Goal: Task Accomplishment & Management: Use online tool/utility

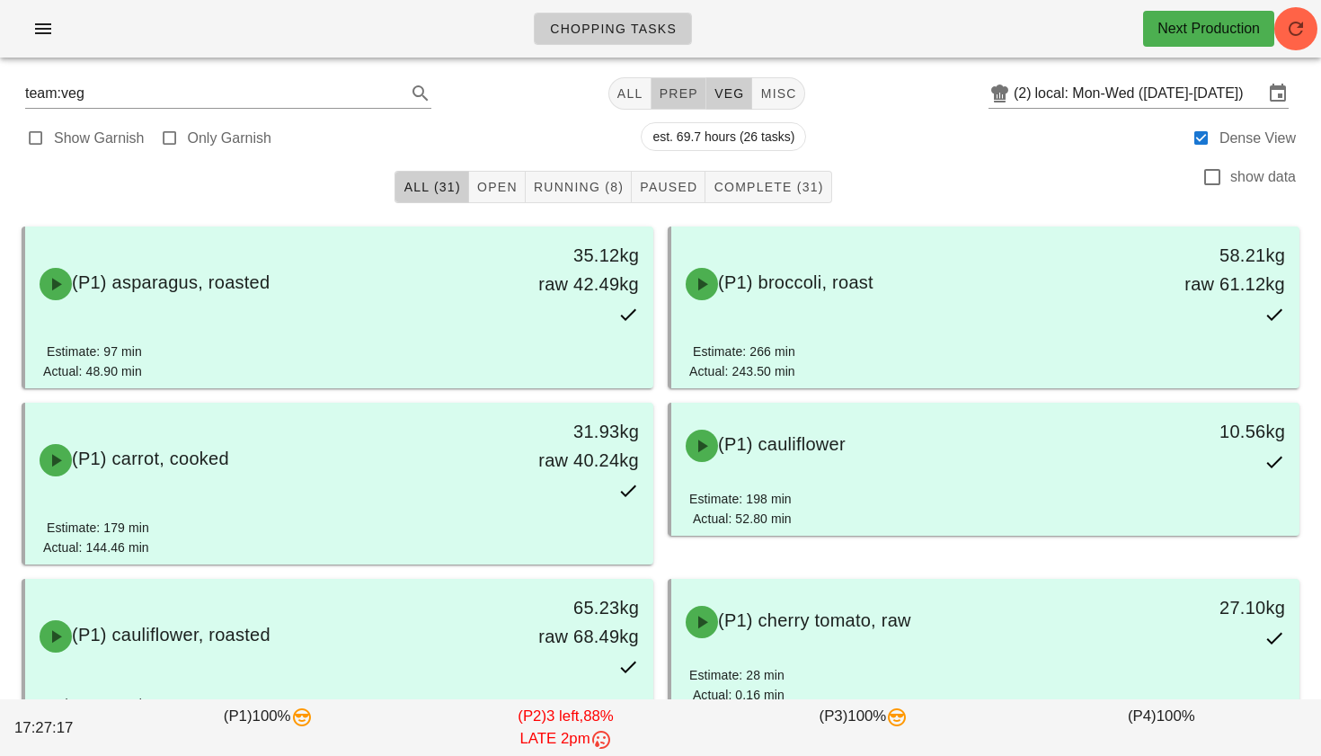
click at [676, 100] on span "prep" at bounding box center [679, 93] width 40 height 14
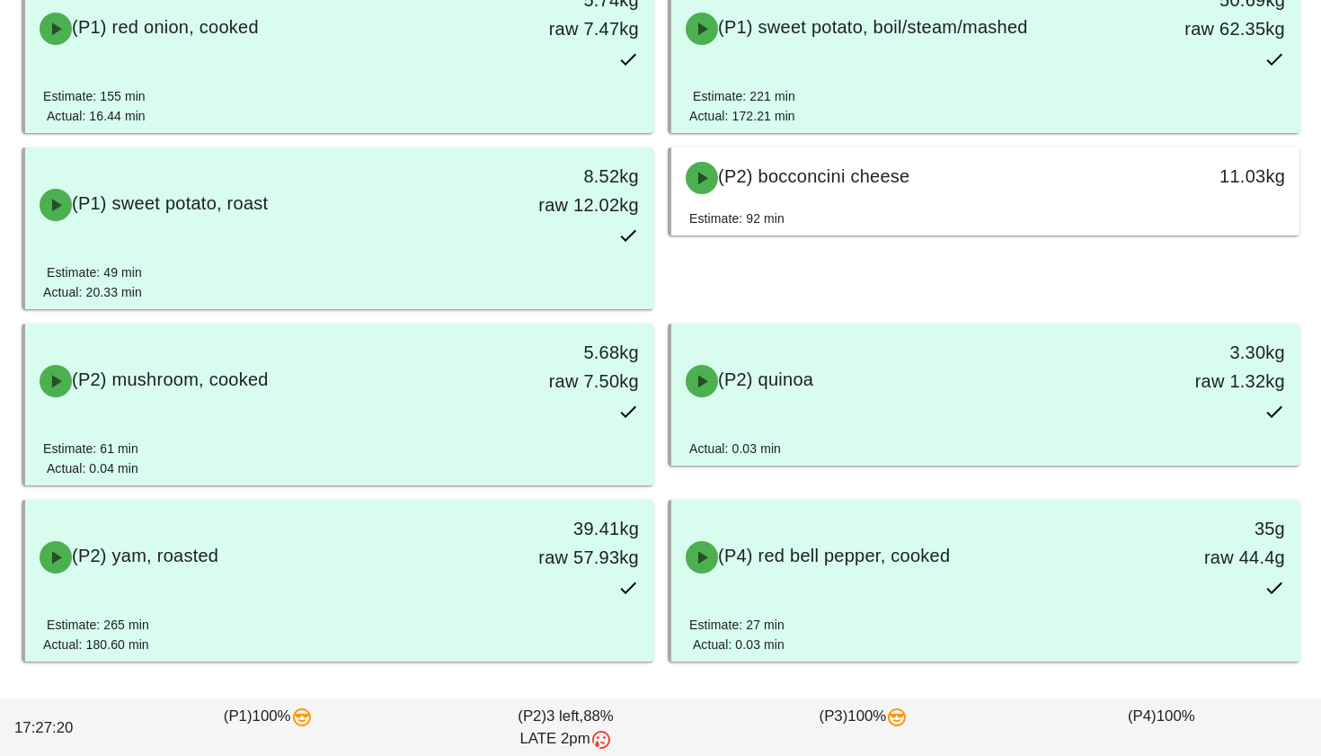
scroll to position [963, 0]
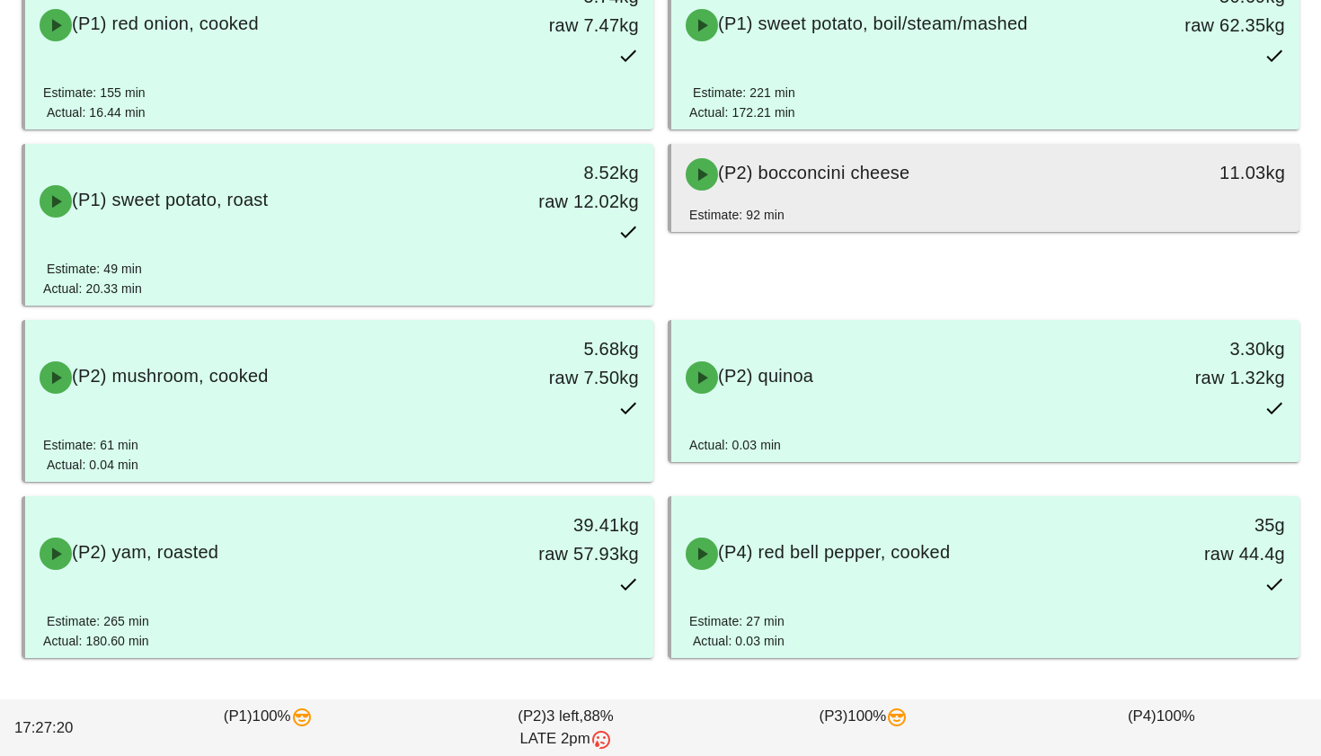
click at [806, 217] on div "Estimate: 92 min" at bounding box center [985, 218] width 592 height 27
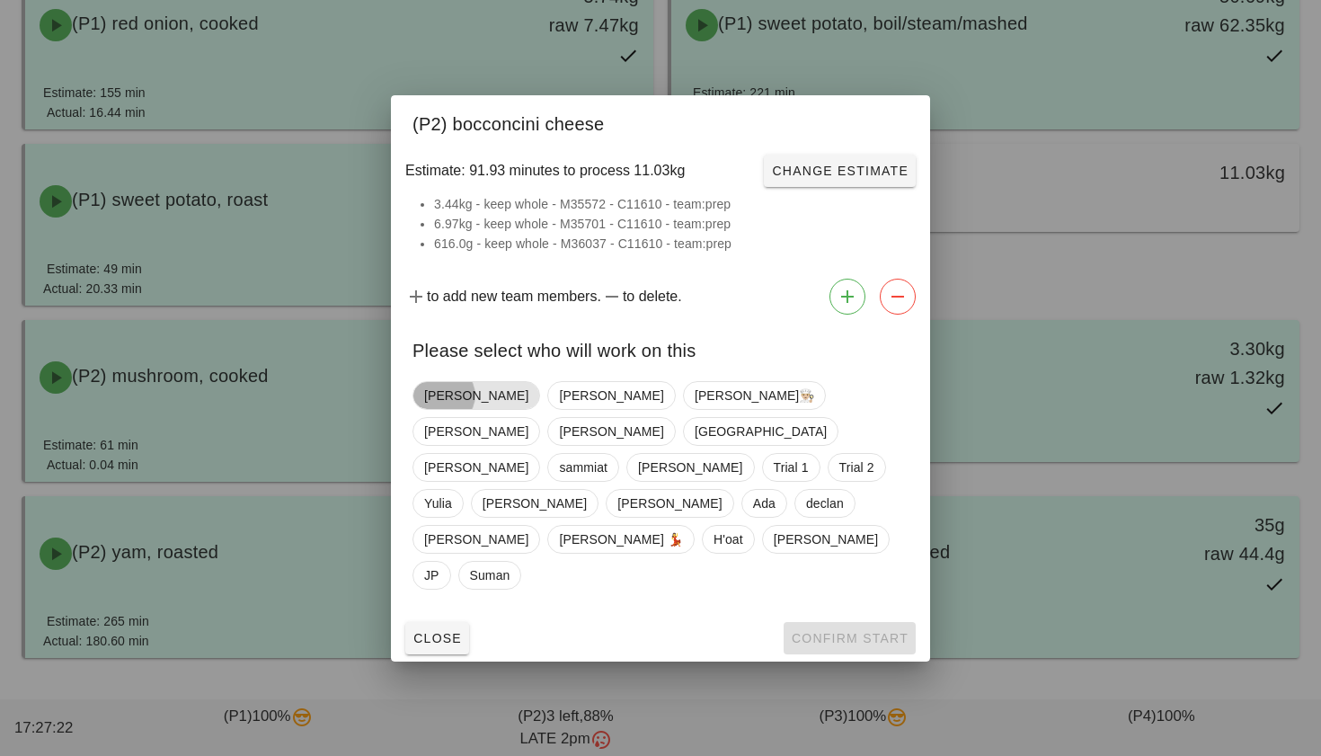
click at [451, 409] on span "[PERSON_NAME]" at bounding box center [476, 395] width 104 height 27
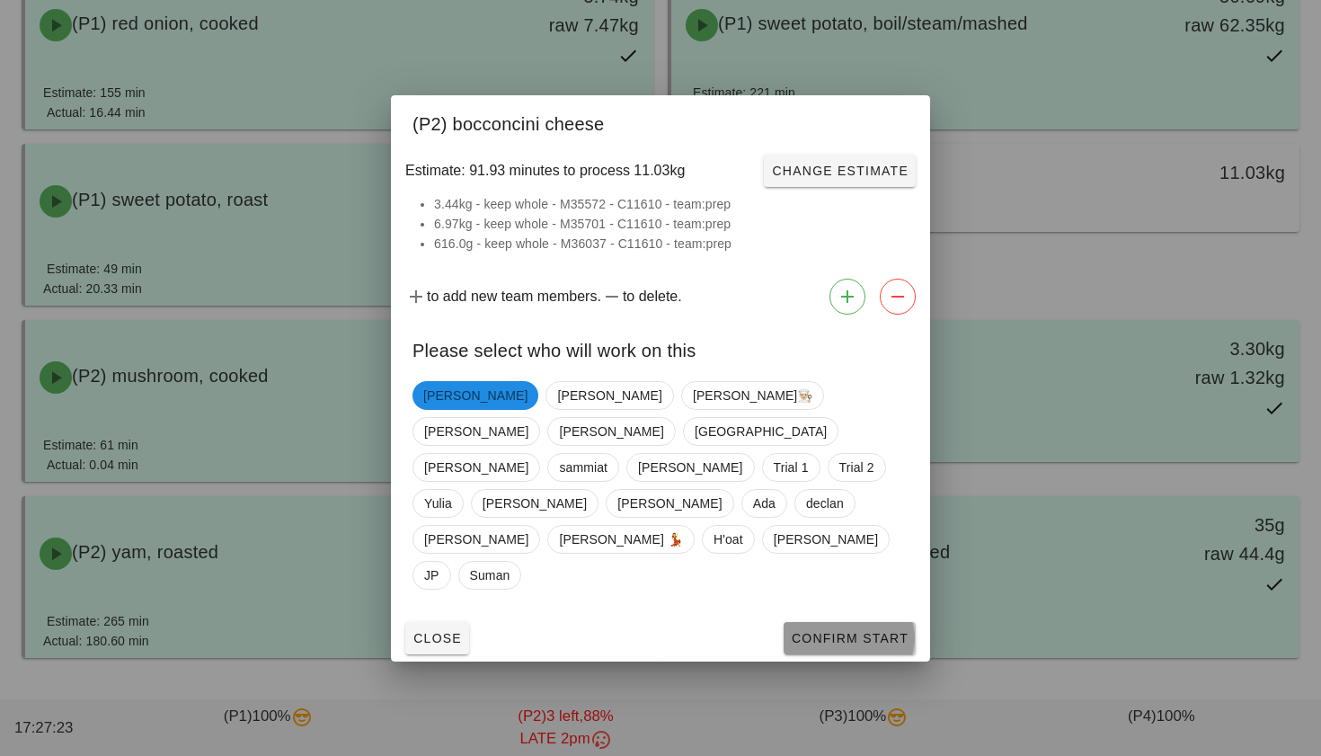
click at [824, 631] on span "Confirm Start" at bounding box center [850, 638] width 118 height 14
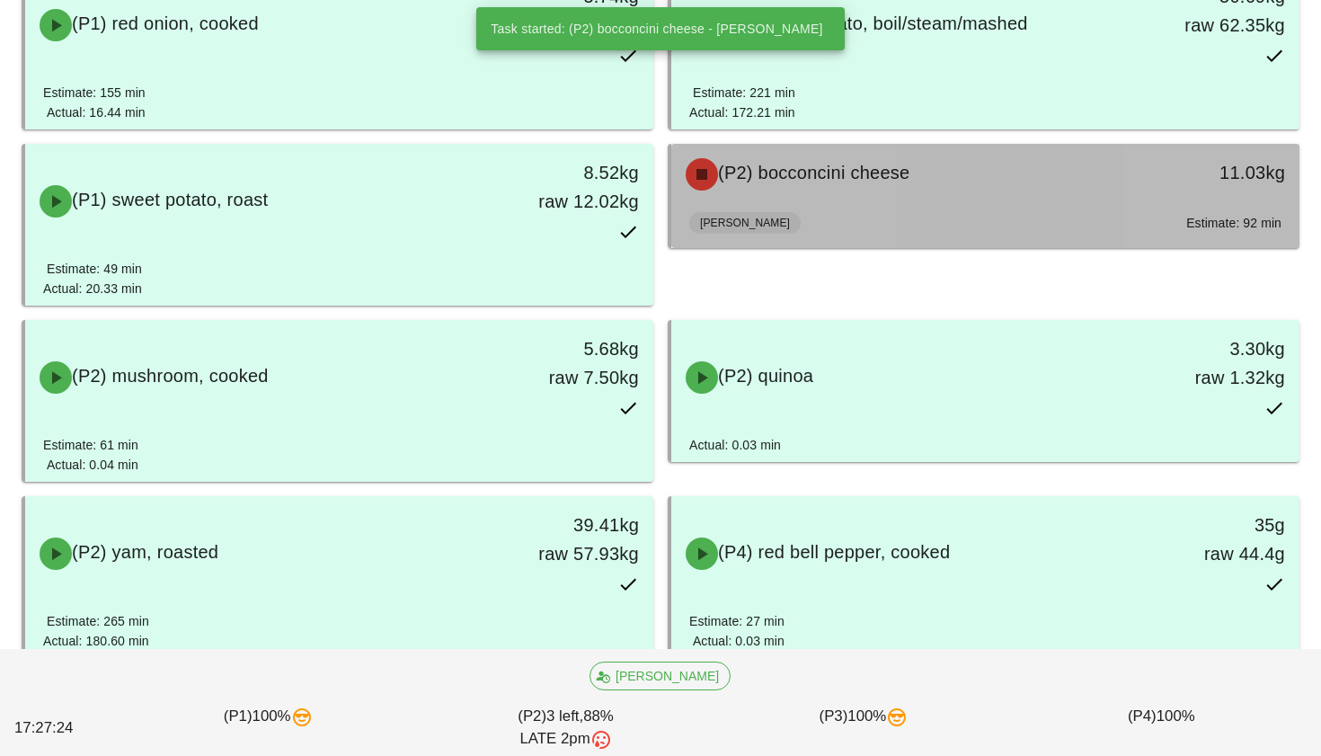
click at [797, 231] on div "Adrian Estimate: 92 min" at bounding box center [985, 226] width 592 height 43
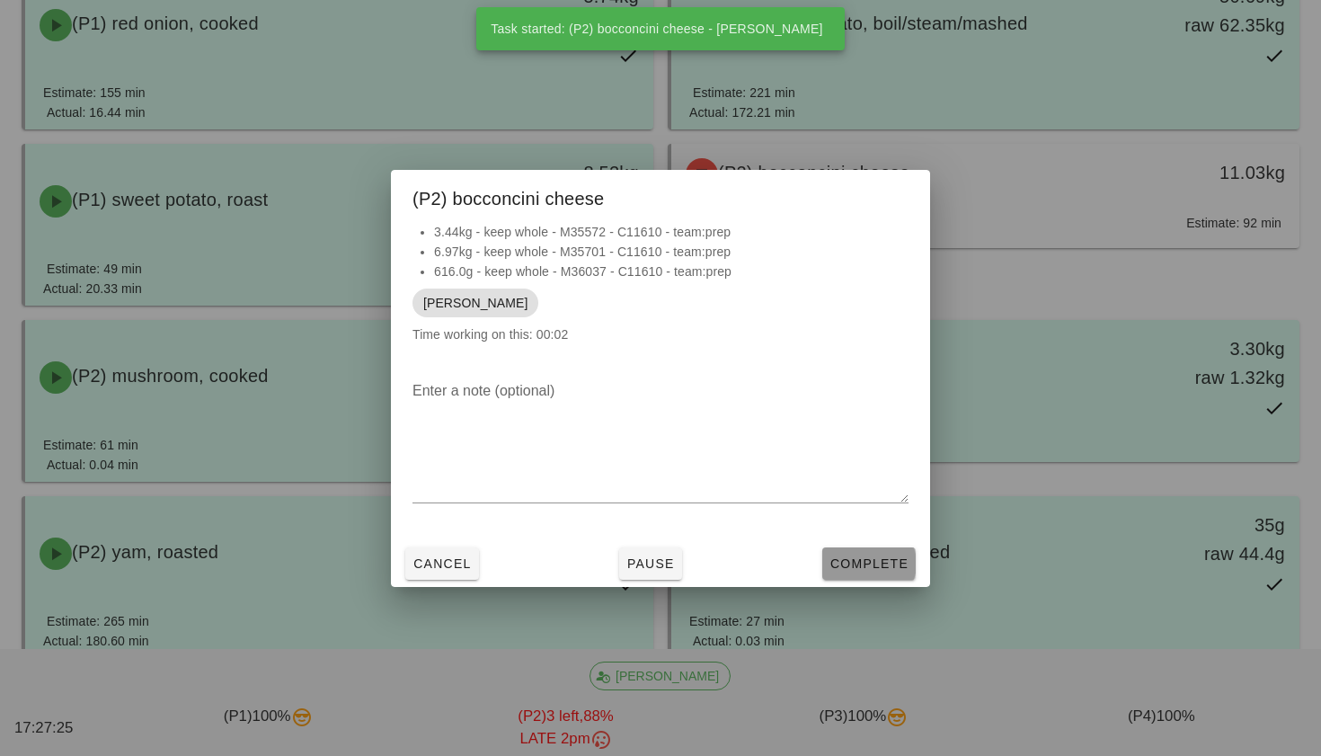
click at [847, 566] on span "Complete" at bounding box center [869, 563] width 79 height 14
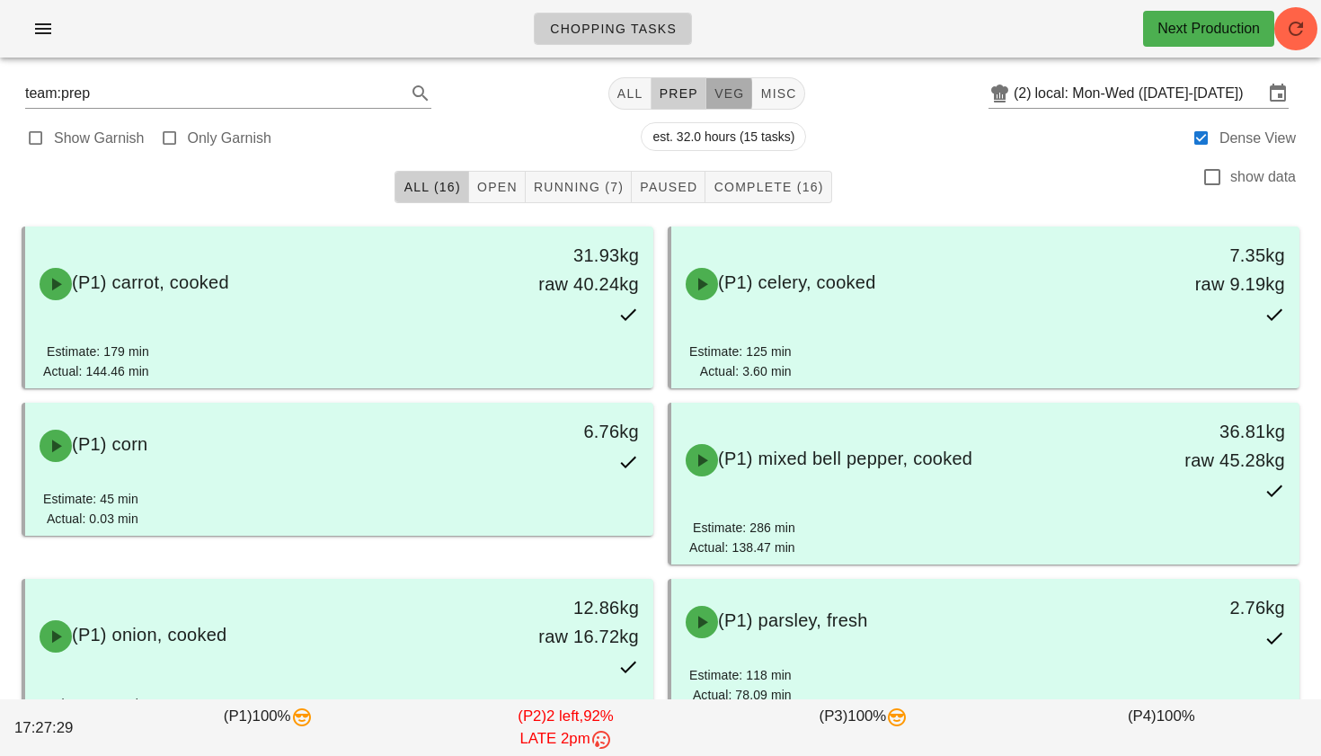
click at [720, 92] on span "veg" at bounding box center [729, 93] width 31 height 14
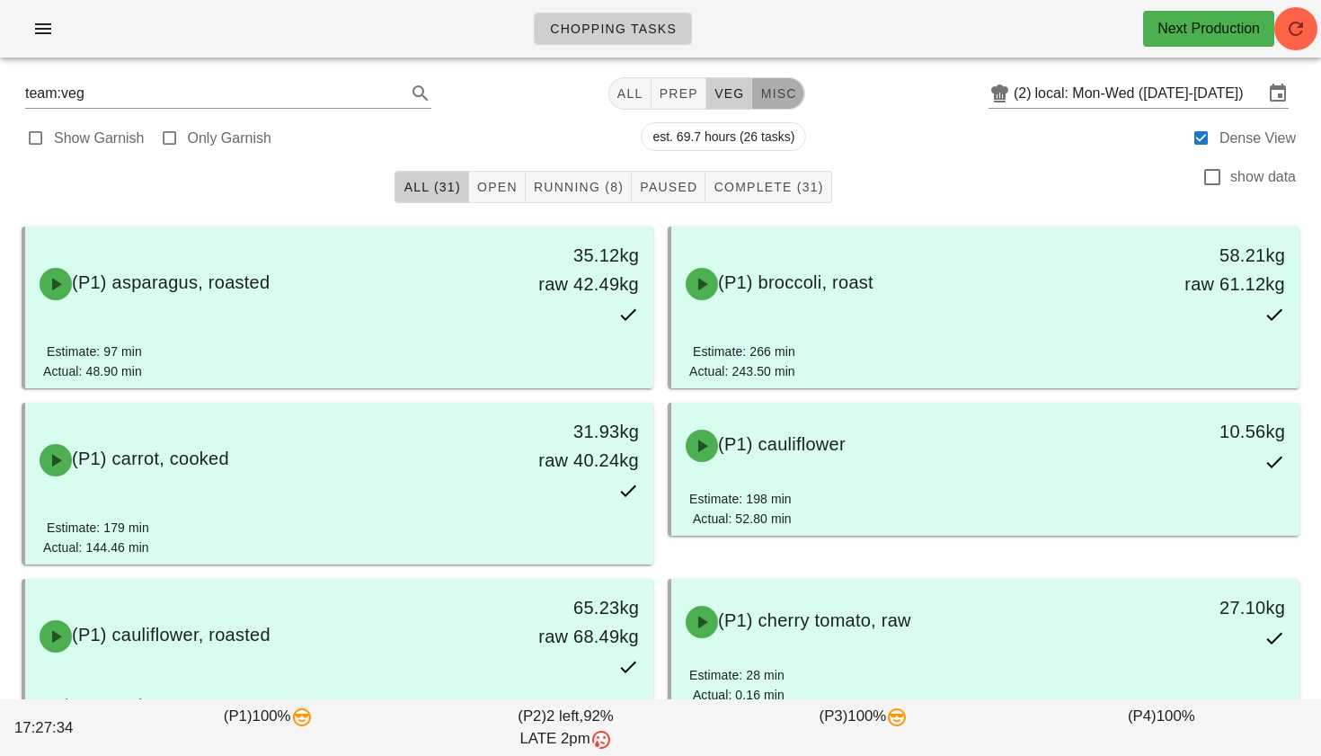
click at [768, 87] on span "misc" at bounding box center [777, 93] width 37 height 14
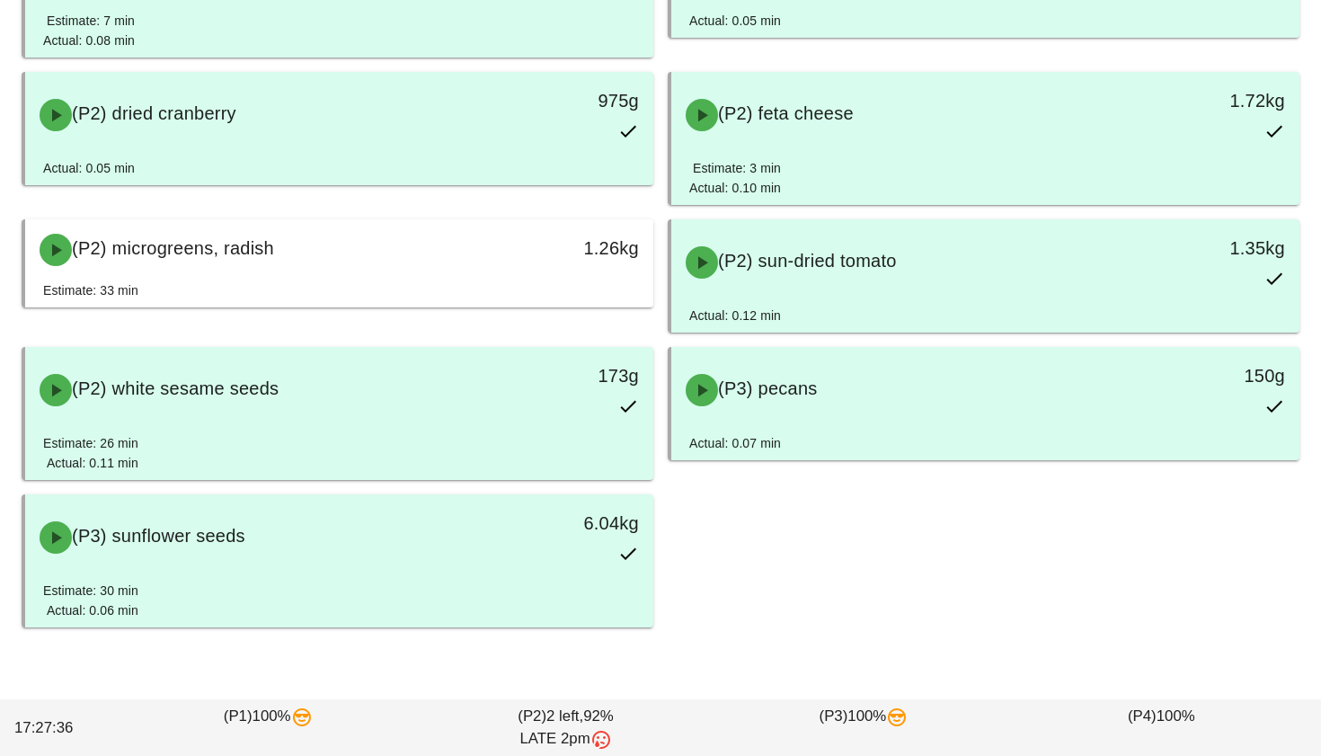
scroll to position [892, 0]
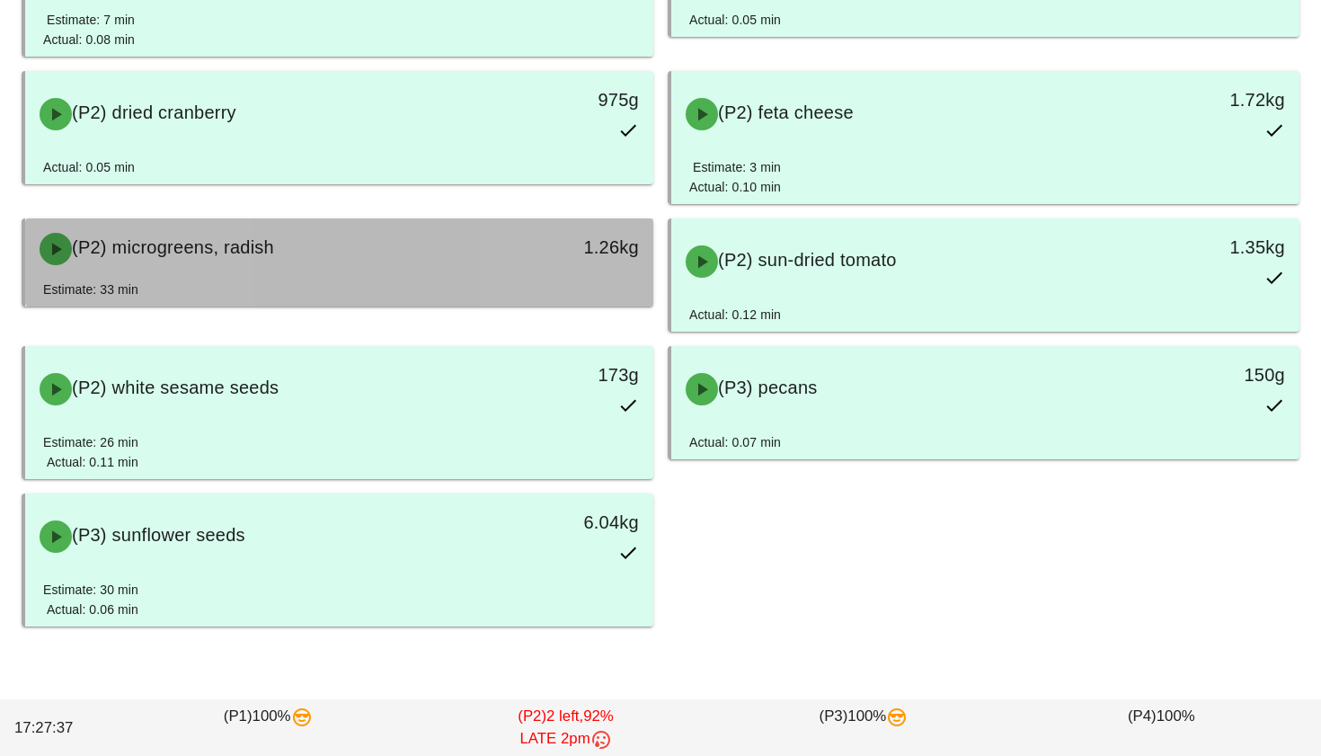
click at [478, 258] on div "(P2) microgreens, radish" at bounding box center [262, 249] width 466 height 54
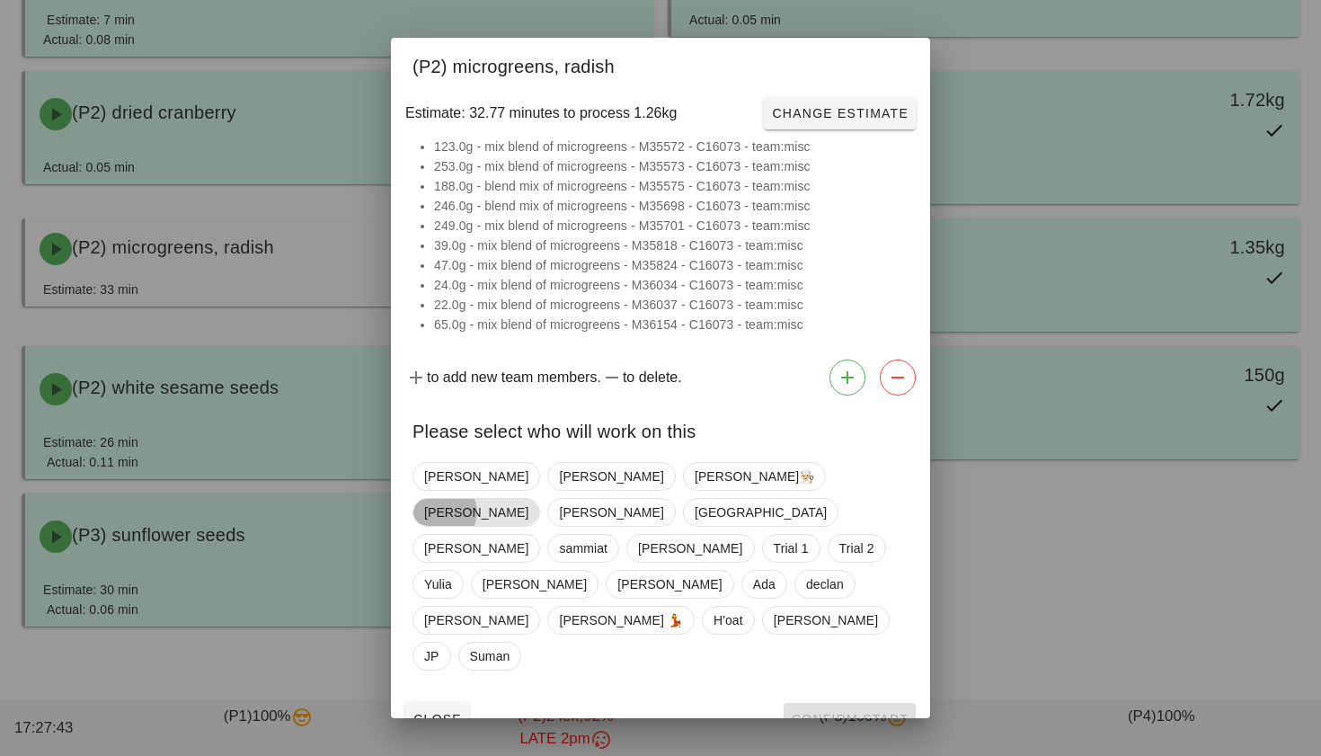
click at [528, 499] on span "[PERSON_NAME]" at bounding box center [476, 512] width 104 height 27
click at [858, 703] on button "Confirm Start" at bounding box center [850, 719] width 132 height 32
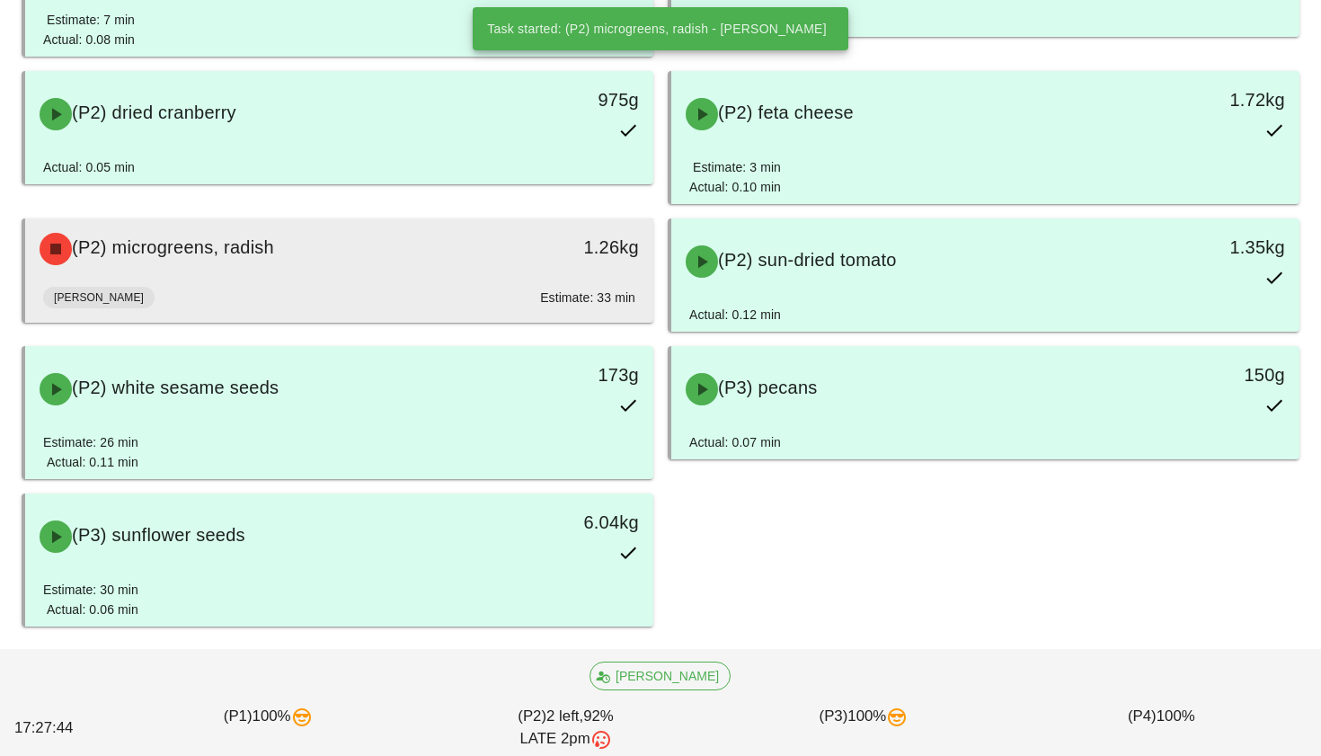
click at [415, 291] on div "Megan Estimate: 33 min" at bounding box center [339, 301] width 592 height 43
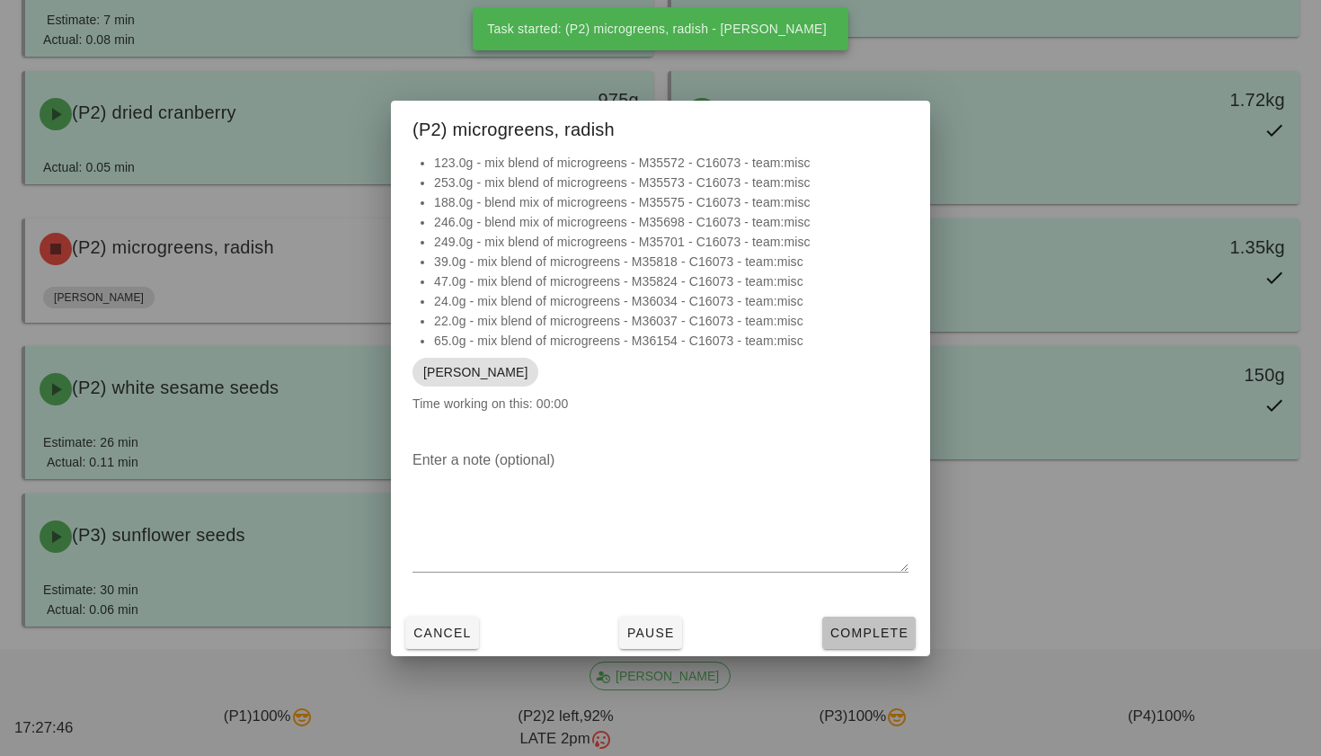
click at [875, 621] on button "Complete" at bounding box center [868, 633] width 93 height 32
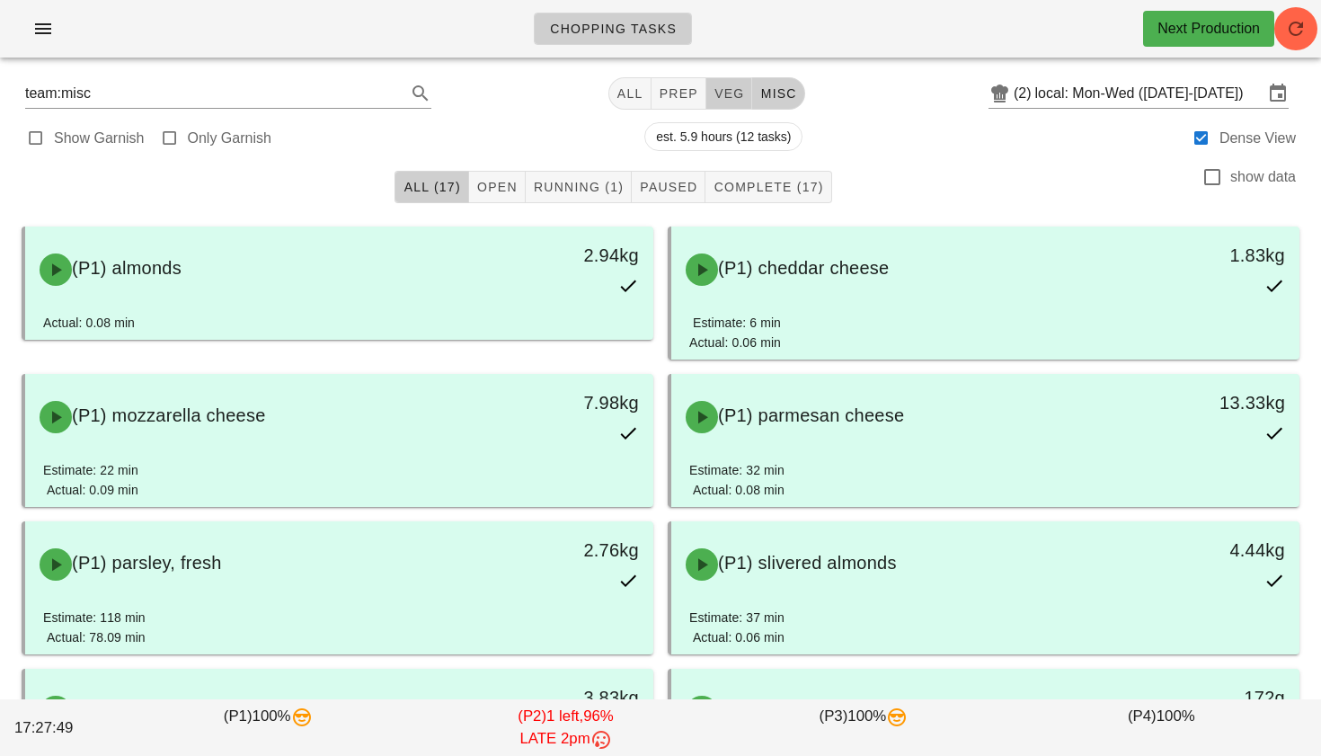
click at [732, 94] on span "veg" at bounding box center [729, 93] width 31 height 14
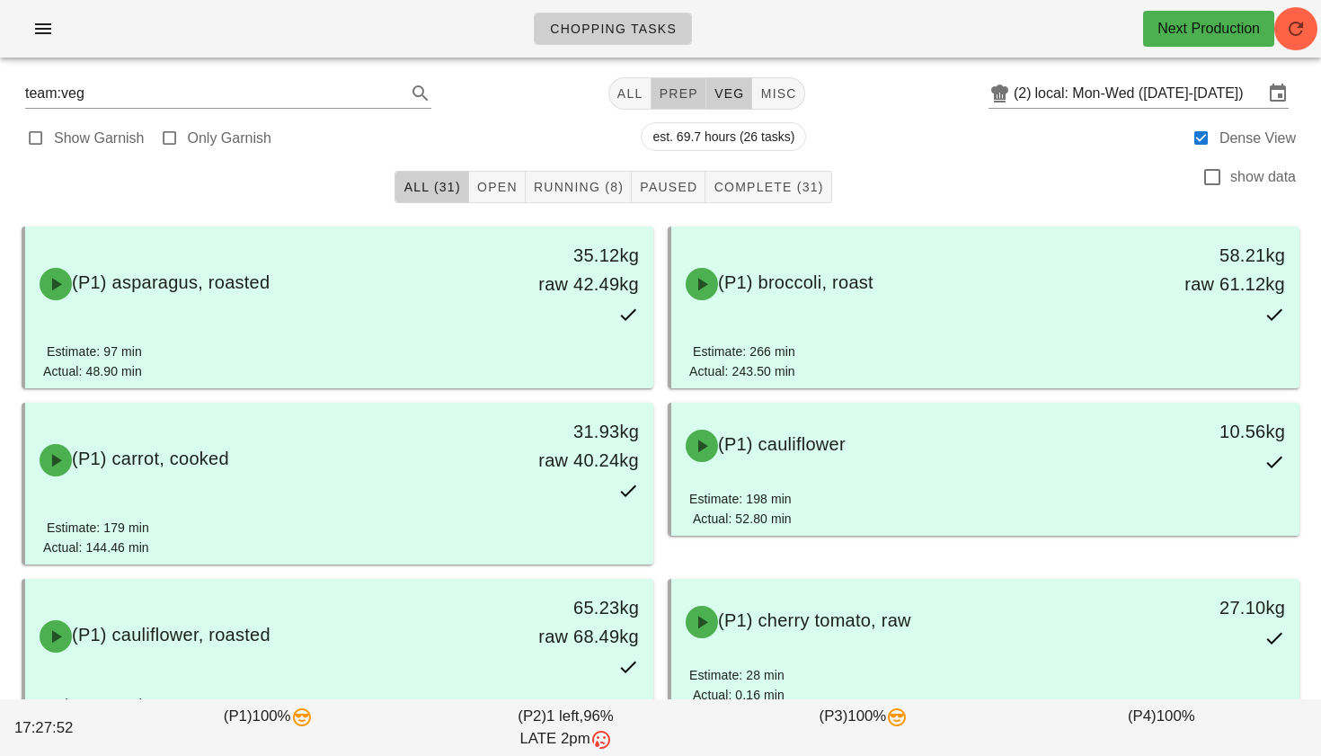
click at [654, 106] on button "prep" at bounding box center [679, 93] width 55 height 32
type input "team:prep"
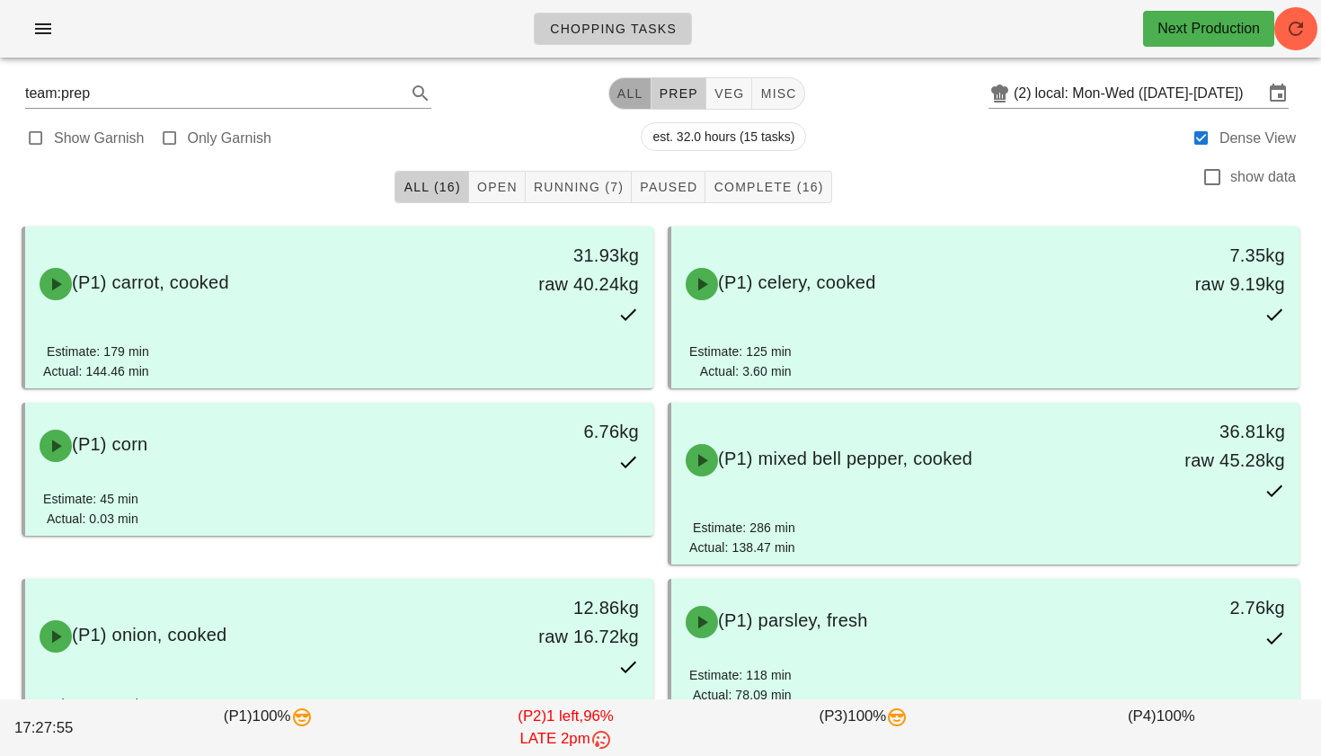
click at [617, 94] on span "All" at bounding box center [630, 93] width 27 height 14
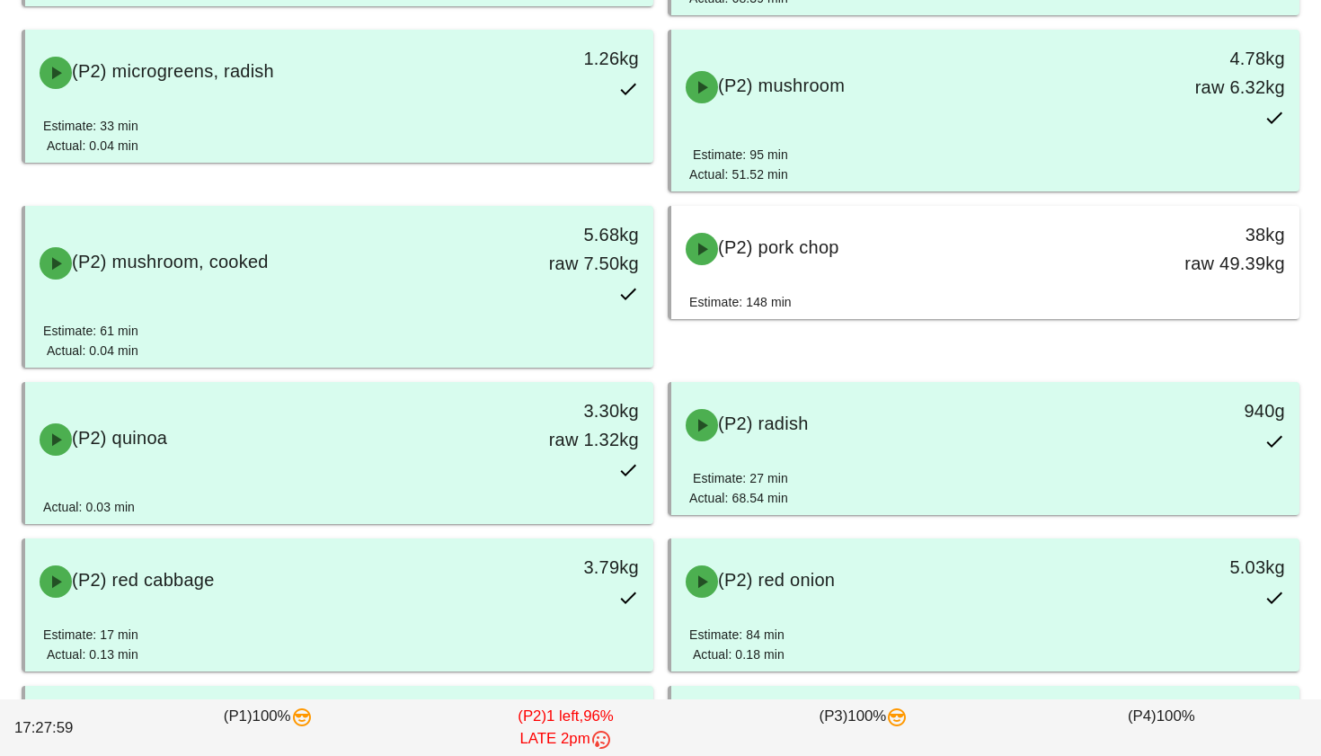
scroll to position [3445, 0]
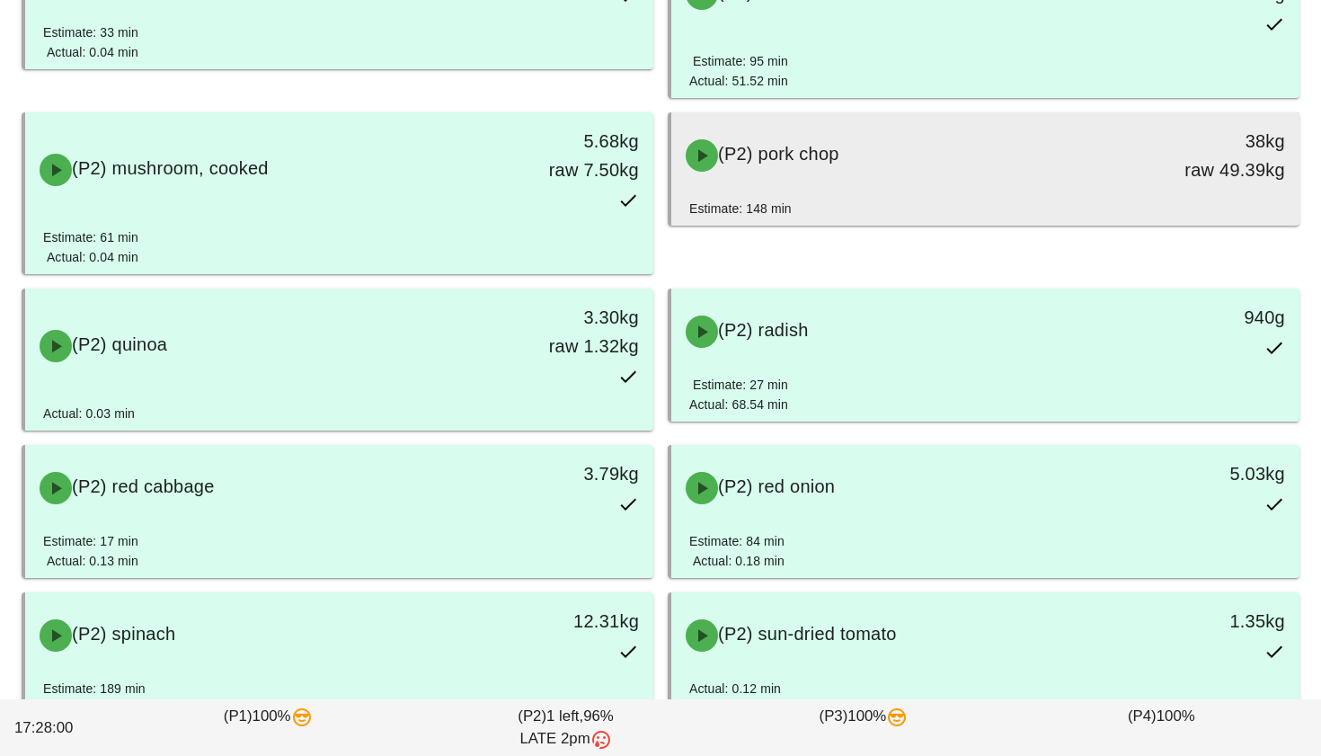
click at [798, 181] on div "(P2) pork chop" at bounding box center [908, 156] width 466 height 54
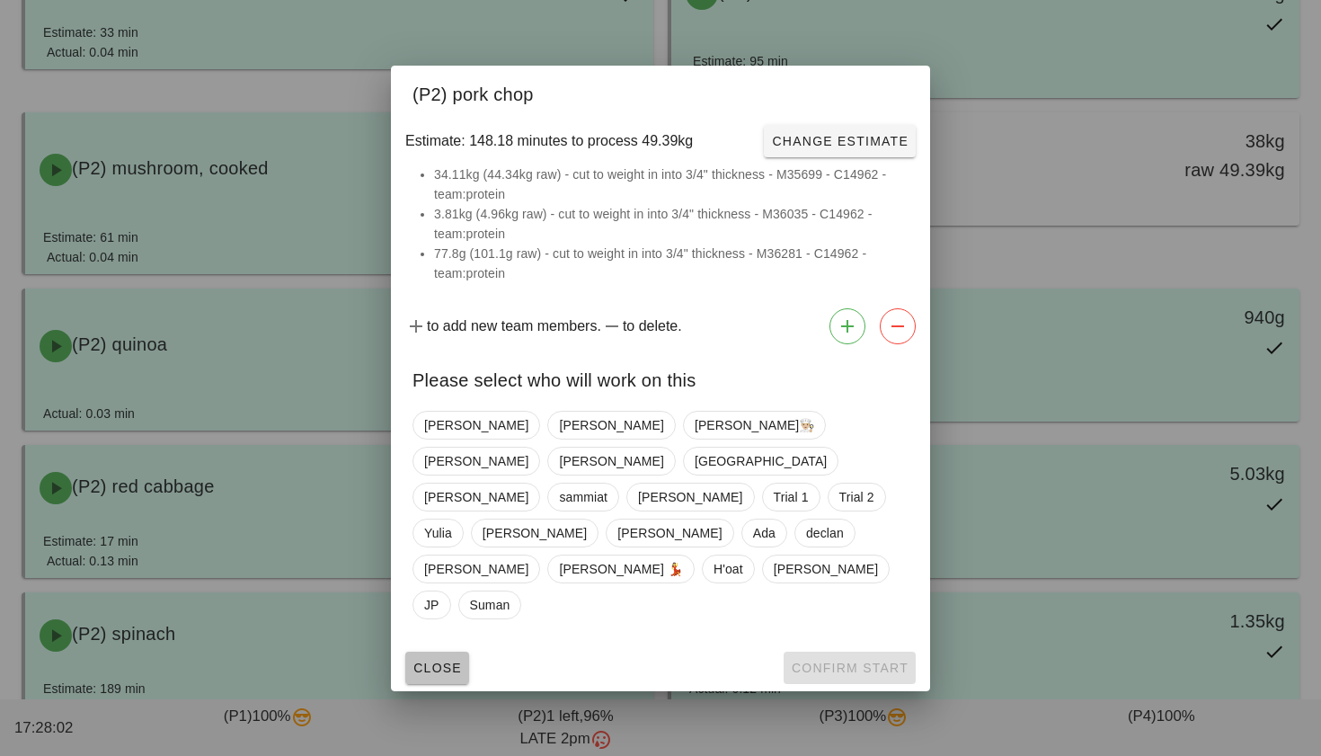
click at [430, 661] on span "Close" at bounding box center [437, 668] width 49 height 14
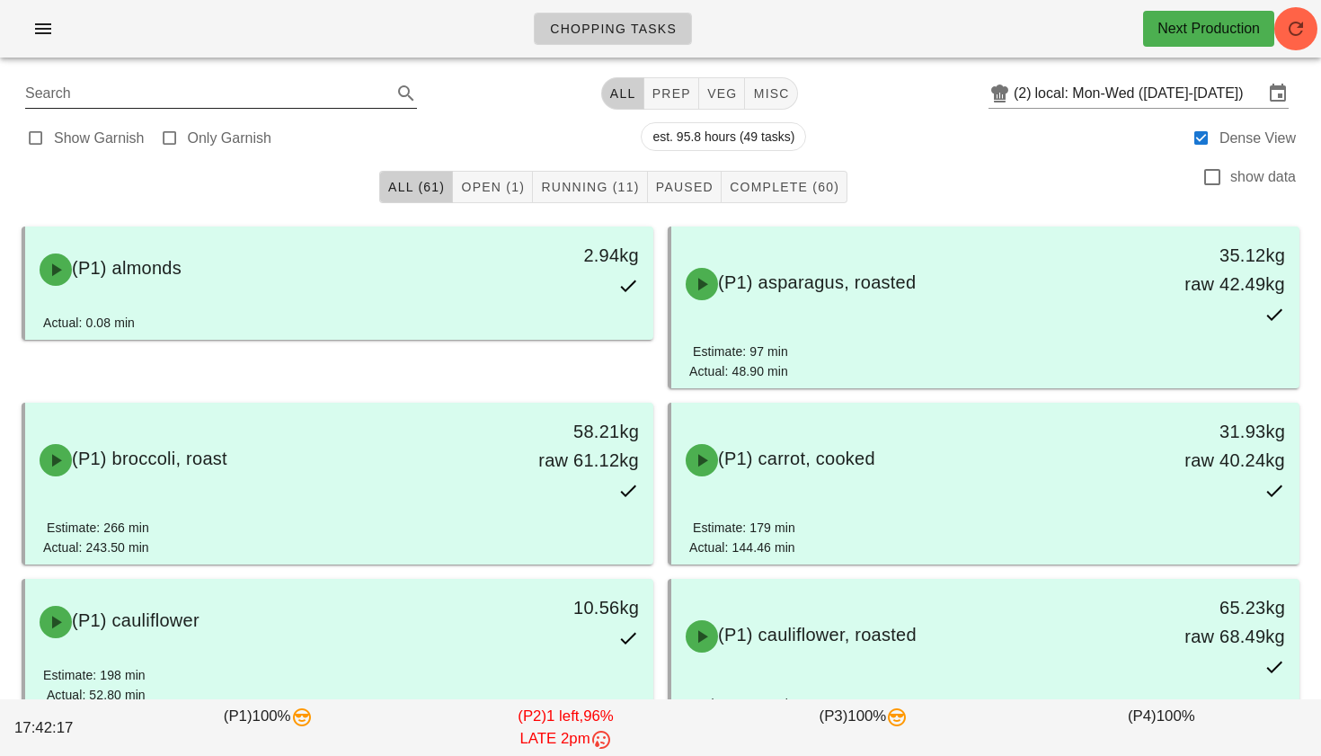
click at [343, 93] on input "Search" at bounding box center [206, 93] width 363 height 29
type input "p2"
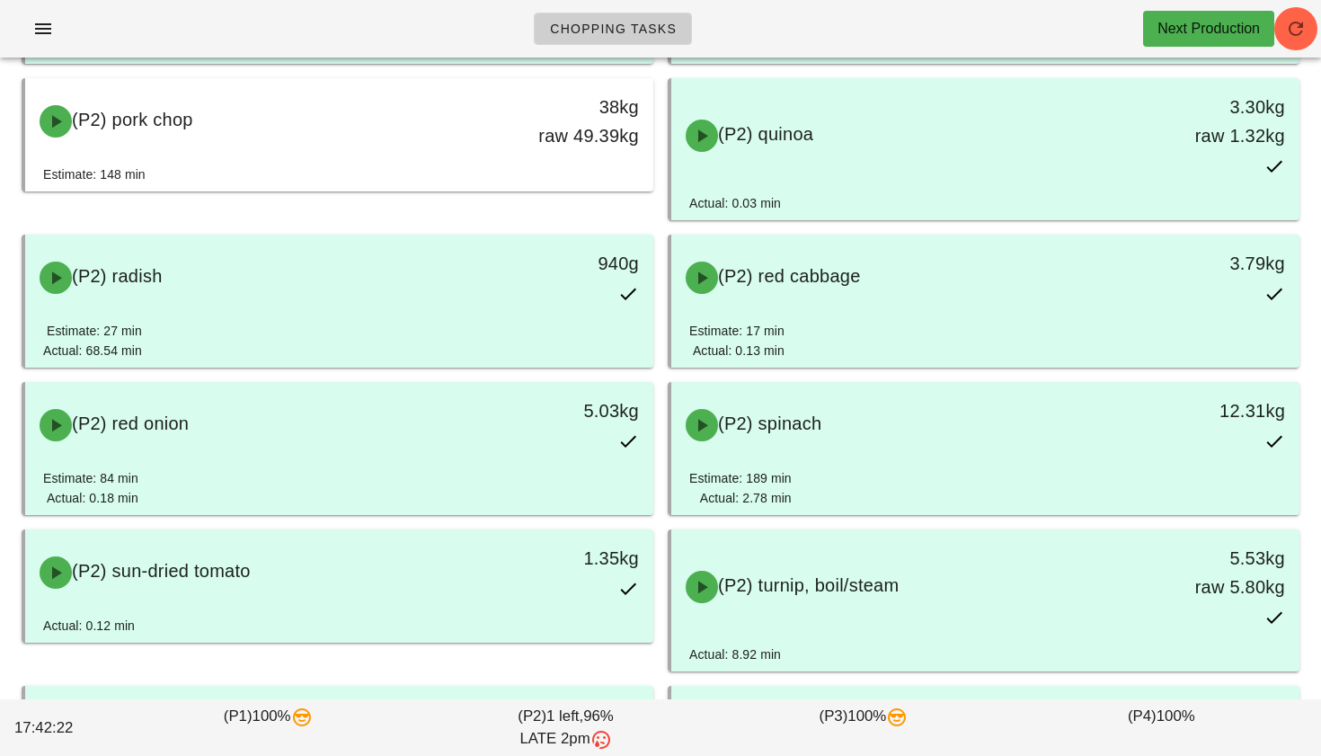
scroll to position [1389, 0]
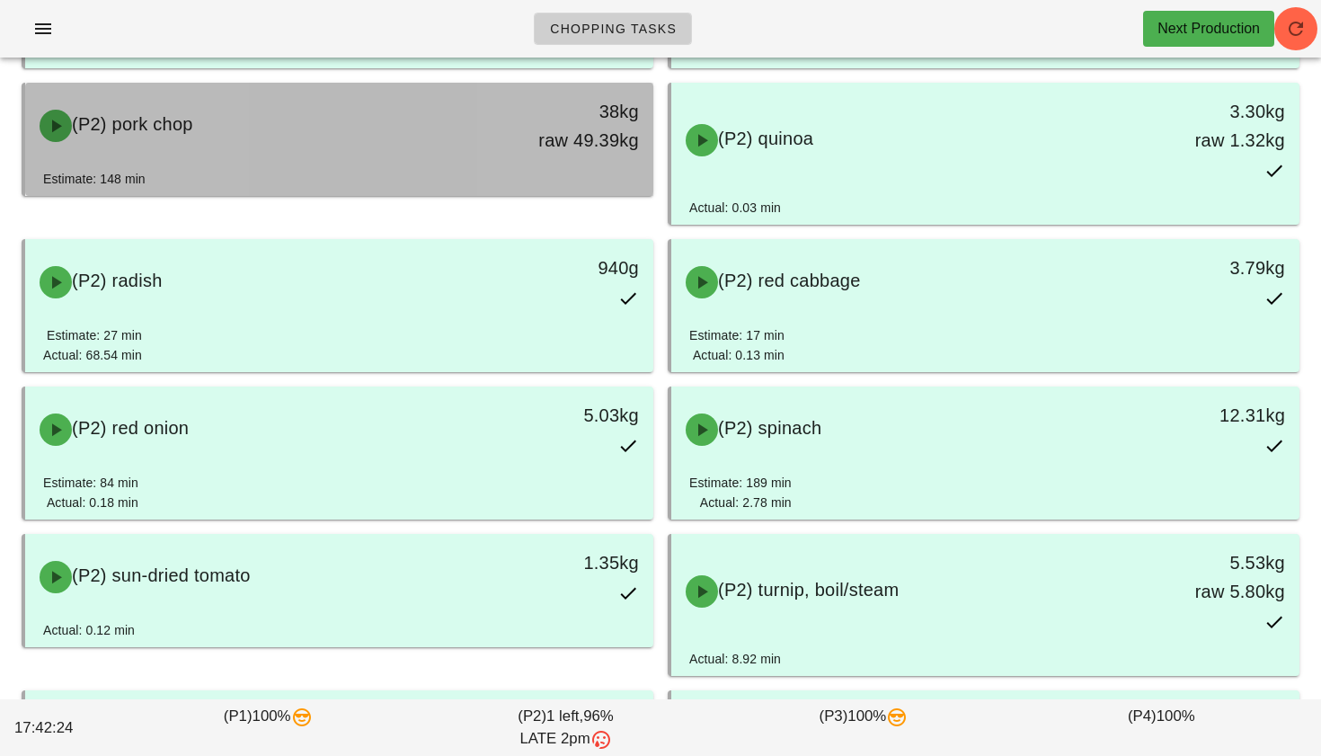
click at [339, 173] on div "Estimate: 148 min" at bounding box center [339, 182] width 592 height 27
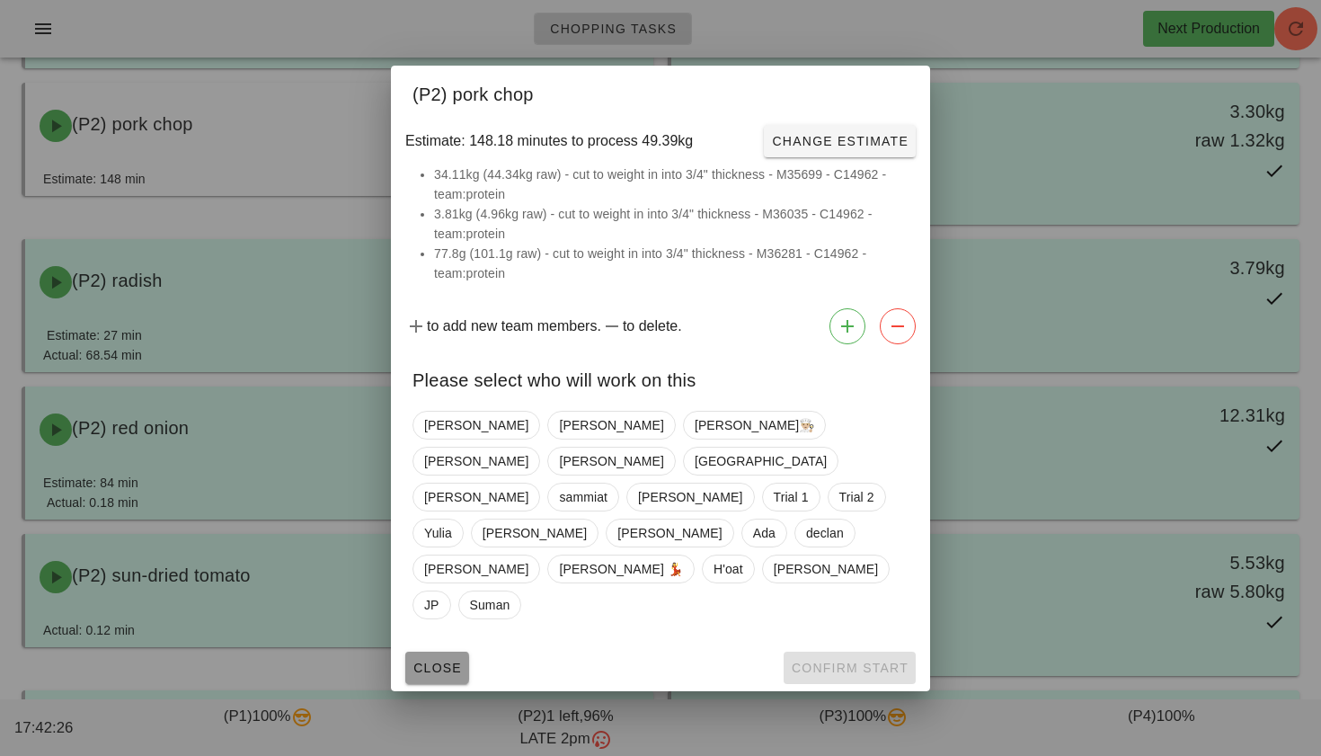
click at [425, 661] on span "Close" at bounding box center [437, 668] width 49 height 14
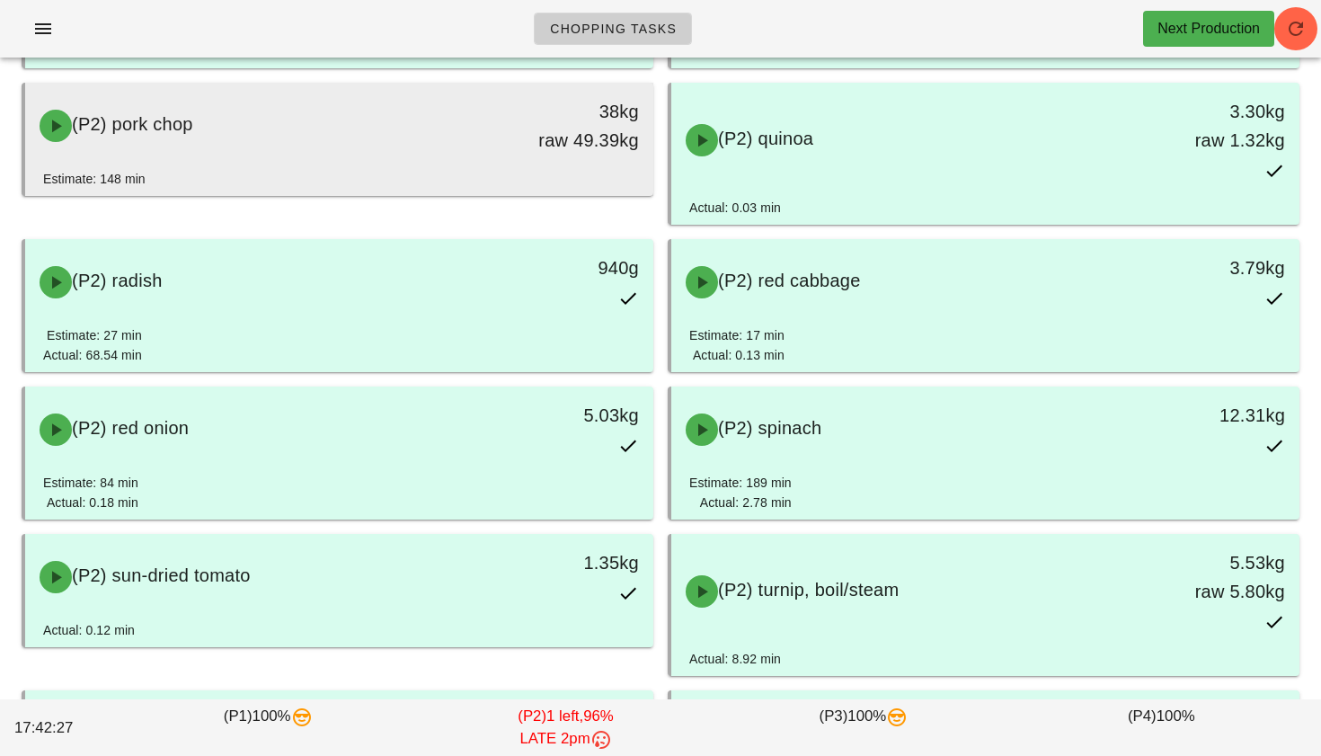
scroll to position [1363, 0]
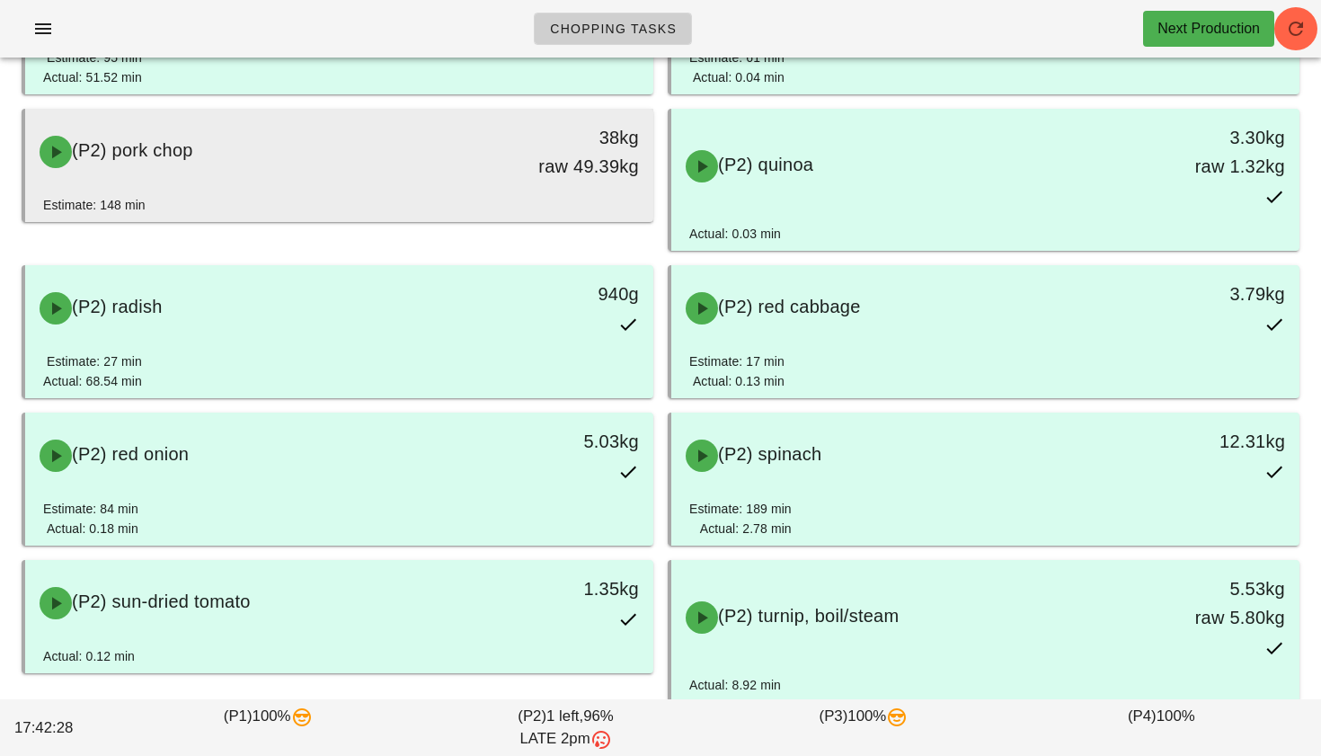
click at [314, 189] on div "(P2) pork chop 38kg raw 49.39kg" at bounding box center [339, 151] width 621 height 79
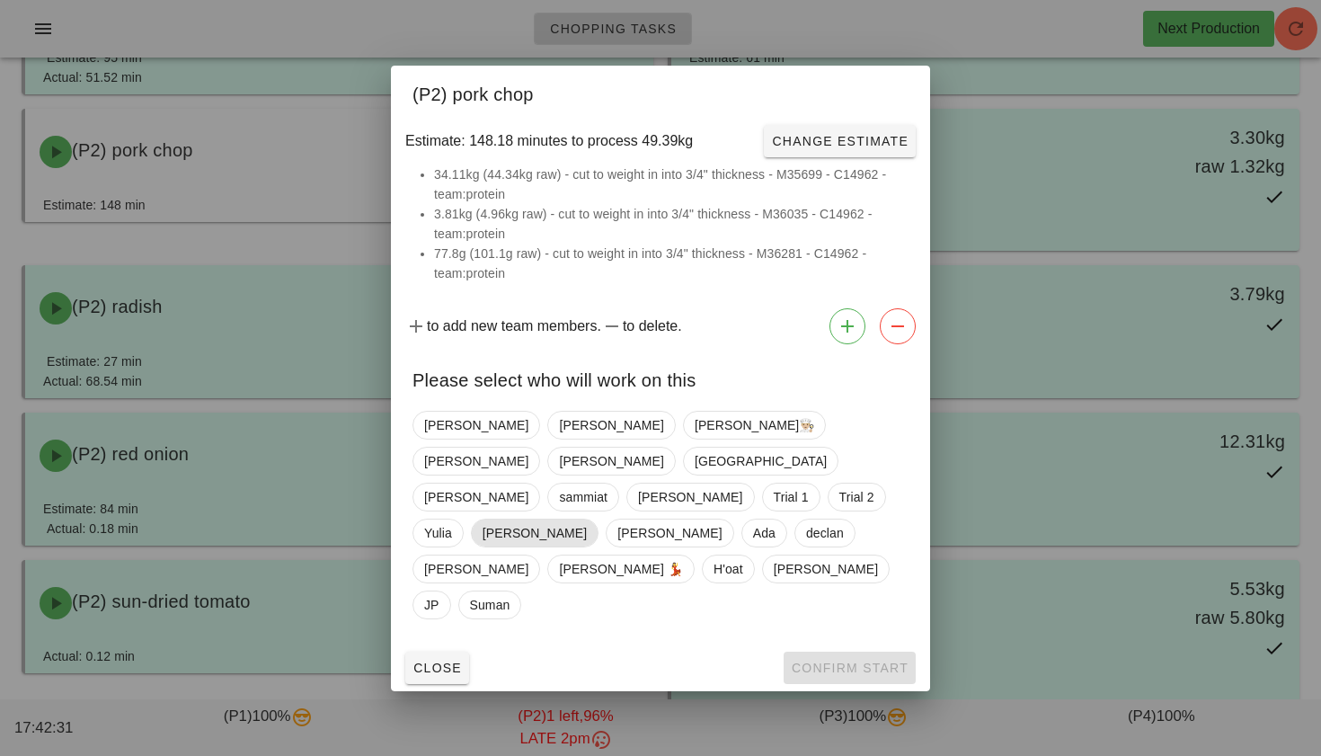
click at [587, 519] on span "Ken" at bounding box center [535, 532] width 104 height 27
click at [862, 652] on button "Confirm Start" at bounding box center [850, 668] width 132 height 32
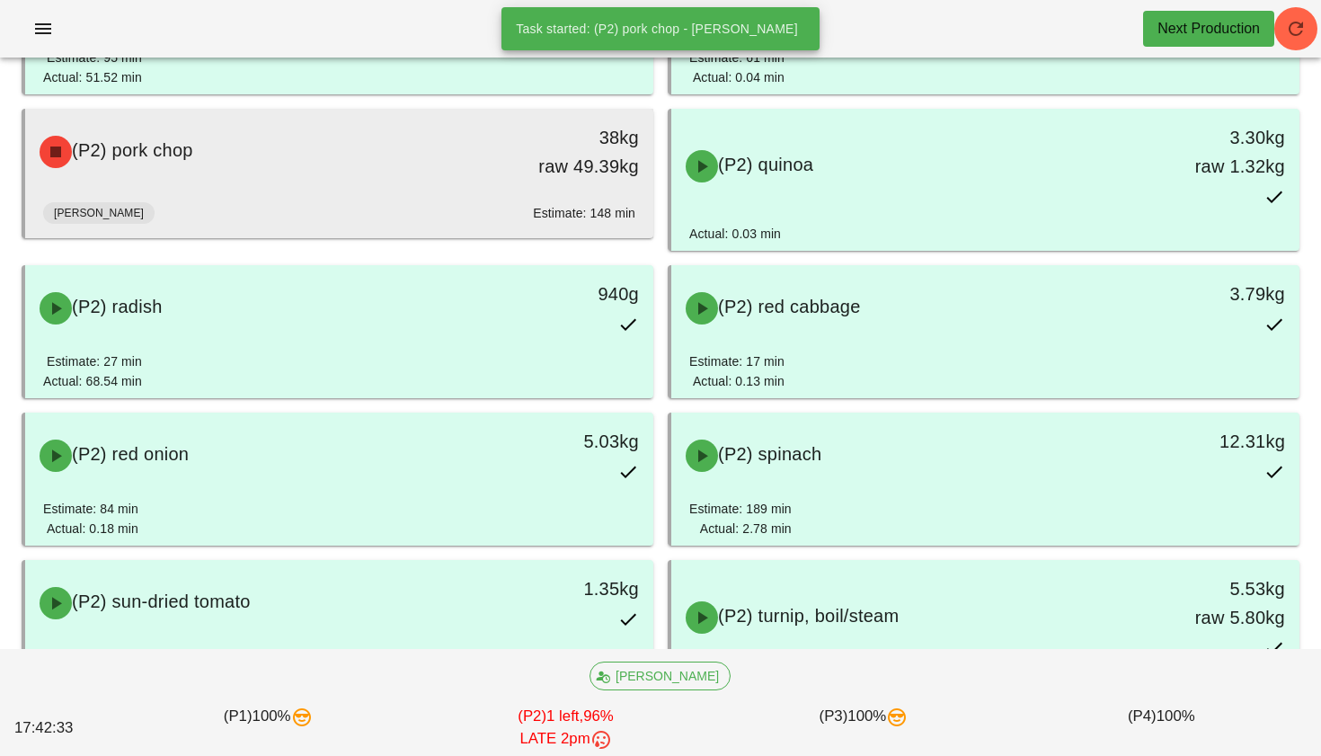
click at [499, 221] on div "Ken Estimate: 148 min" at bounding box center [339, 216] width 592 height 43
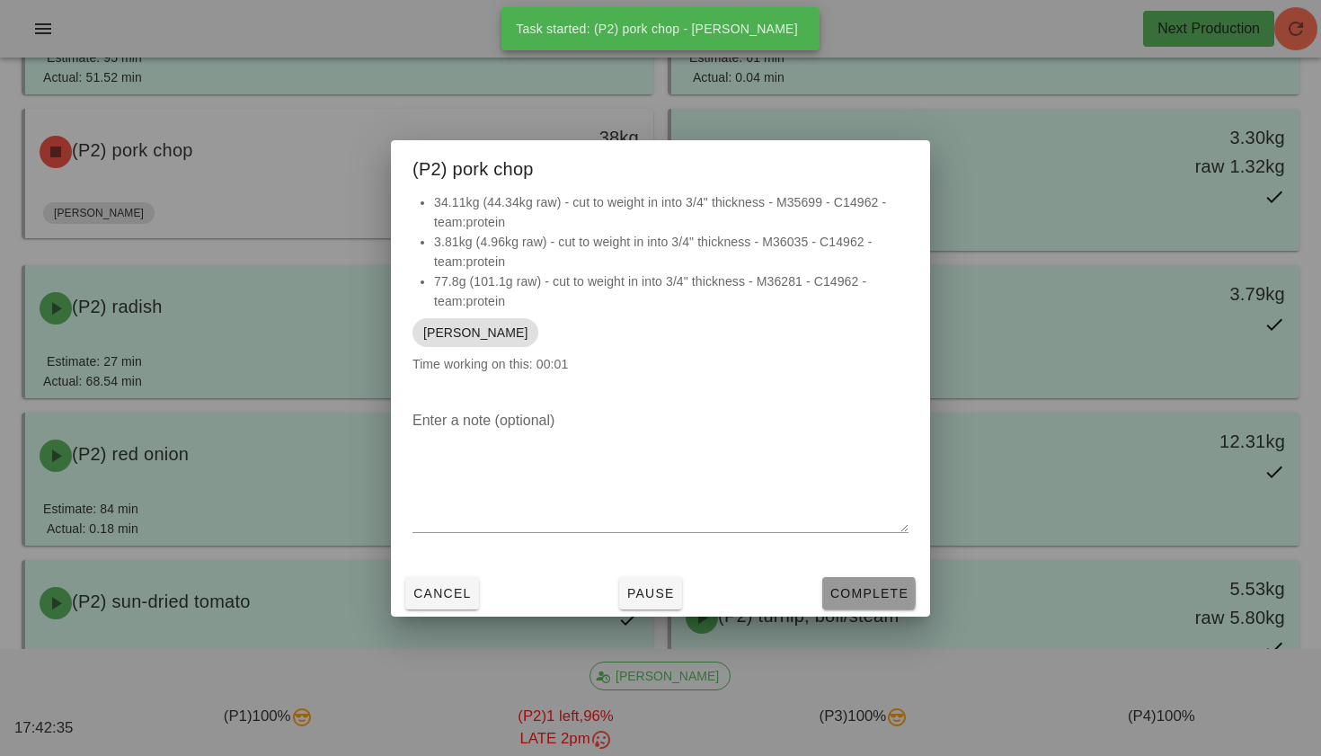
click at [861, 586] on span "Complete" at bounding box center [869, 593] width 79 height 14
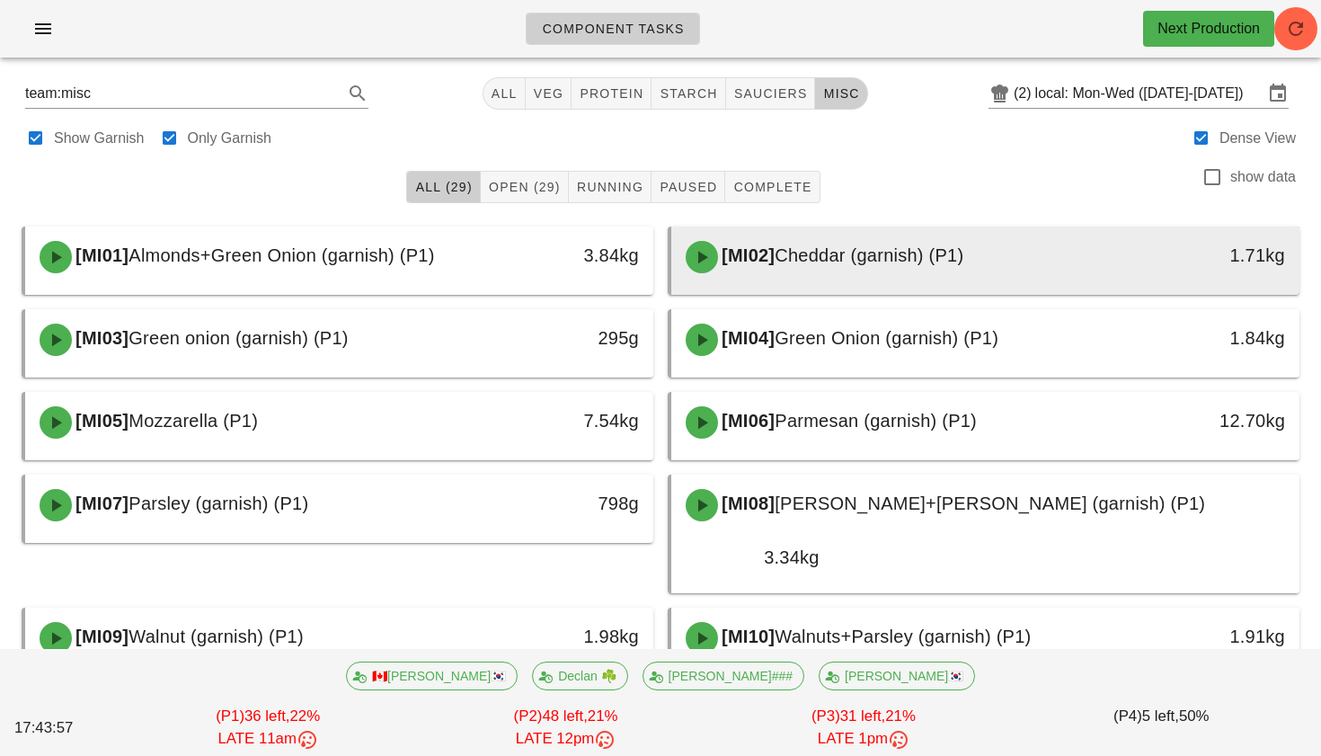
click at [815, 251] on span "Cheddar (garnish) (P1)" at bounding box center [869, 255] width 189 height 20
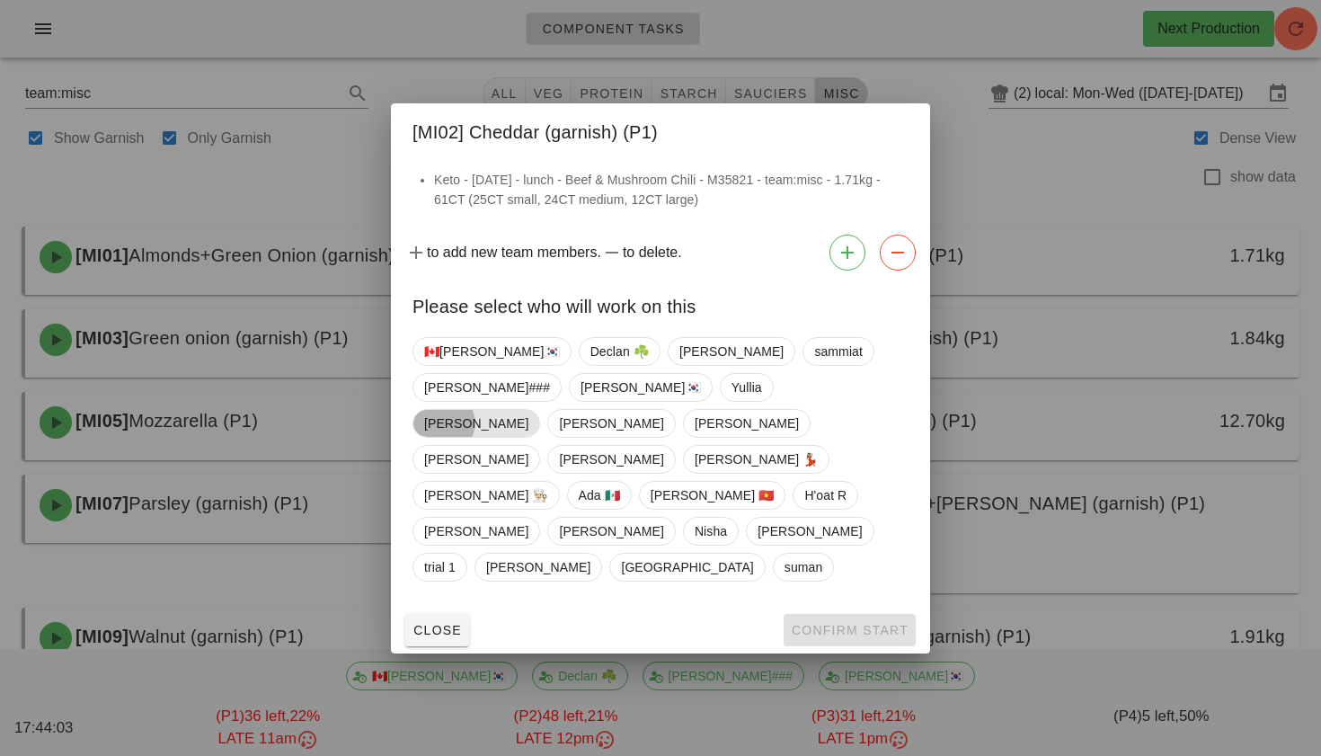
click at [513, 437] on span "[PERSON_NAME]" at bounding box center [476, 423] width 104 height 27
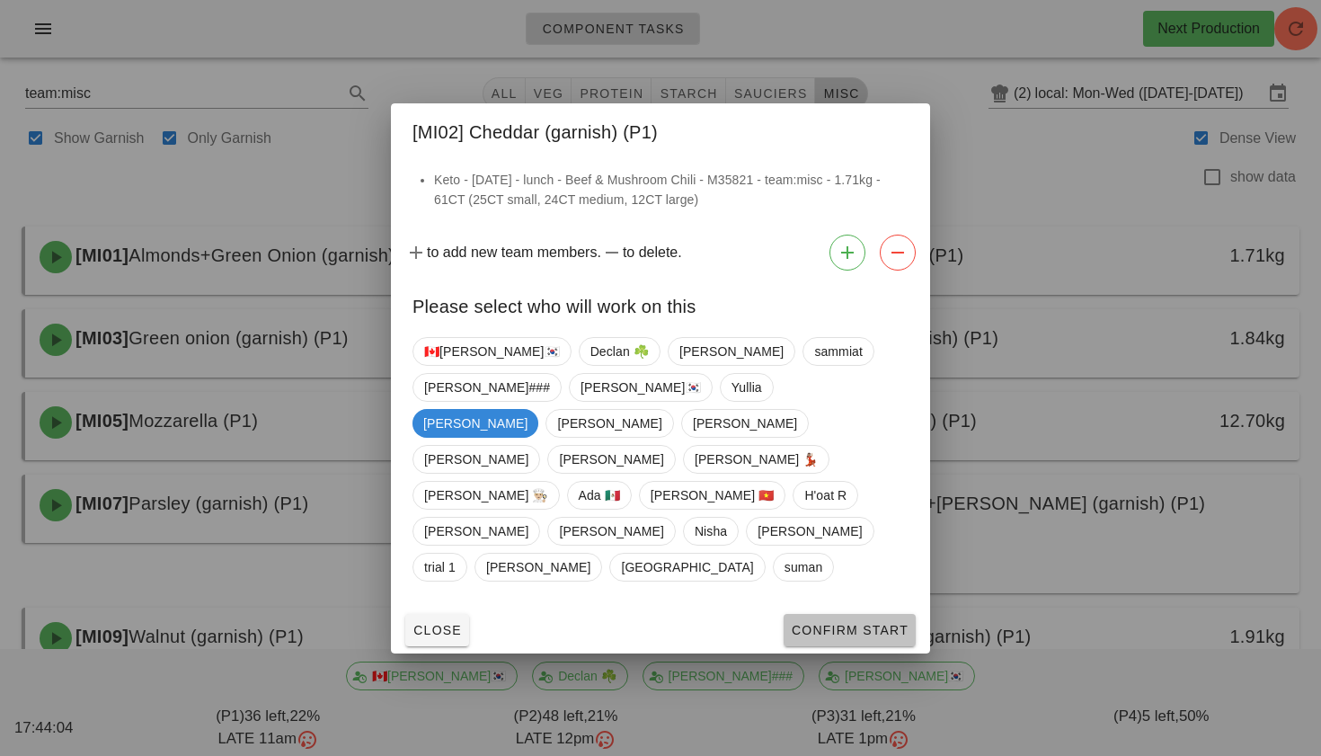
click at [840, 623] on span "Confirm Start" at bounding box center [850, 630] width 118 height 14
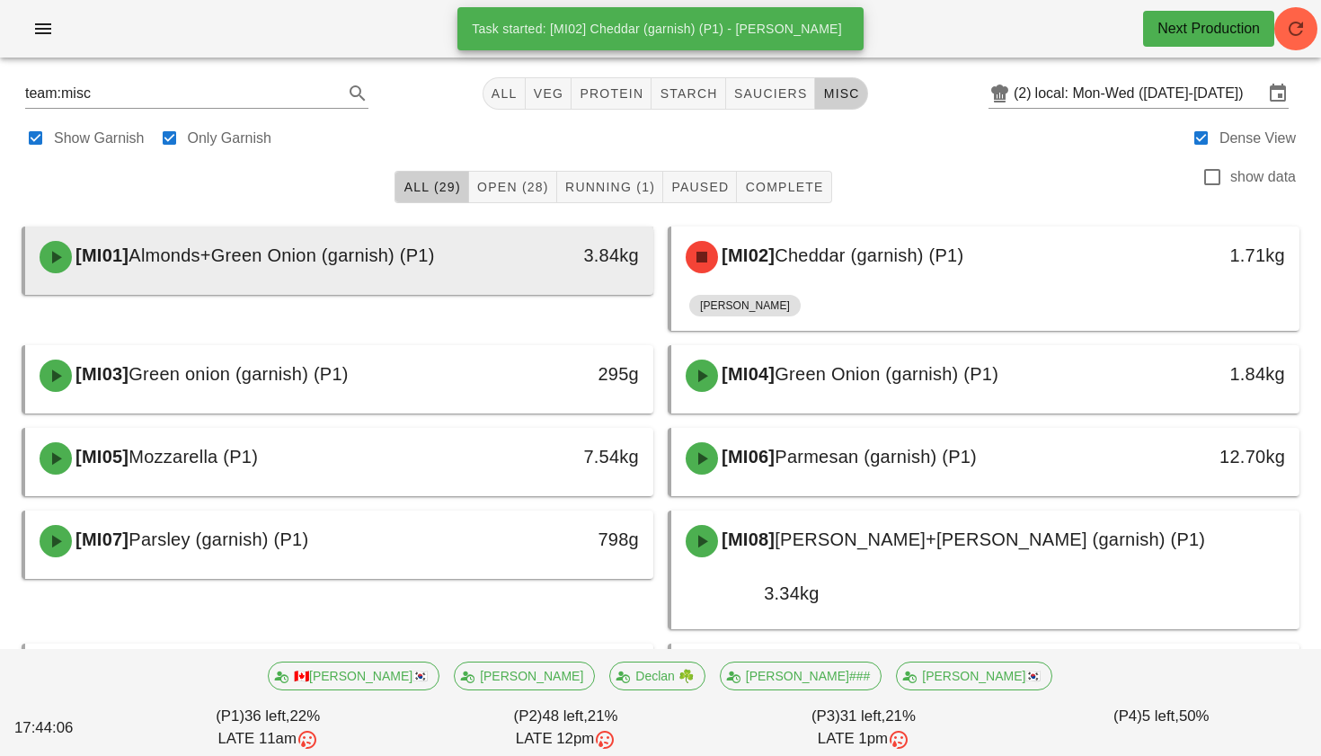
click at [530, 249] on div "3.84kg" at bounding box center [572, 255] width 134 height 29
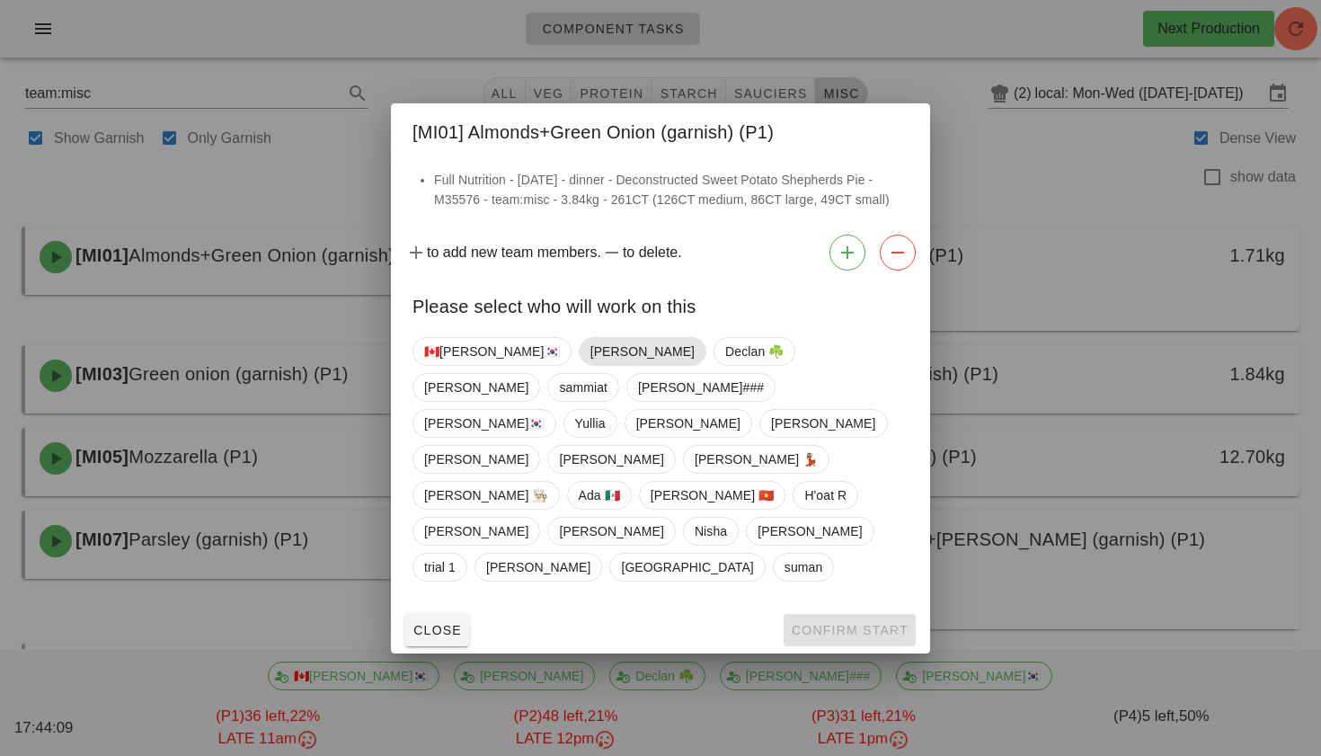
click at [590, 365] on span "[PERSON_NAME]" at bounding box center [642, 351] width 104 height 27
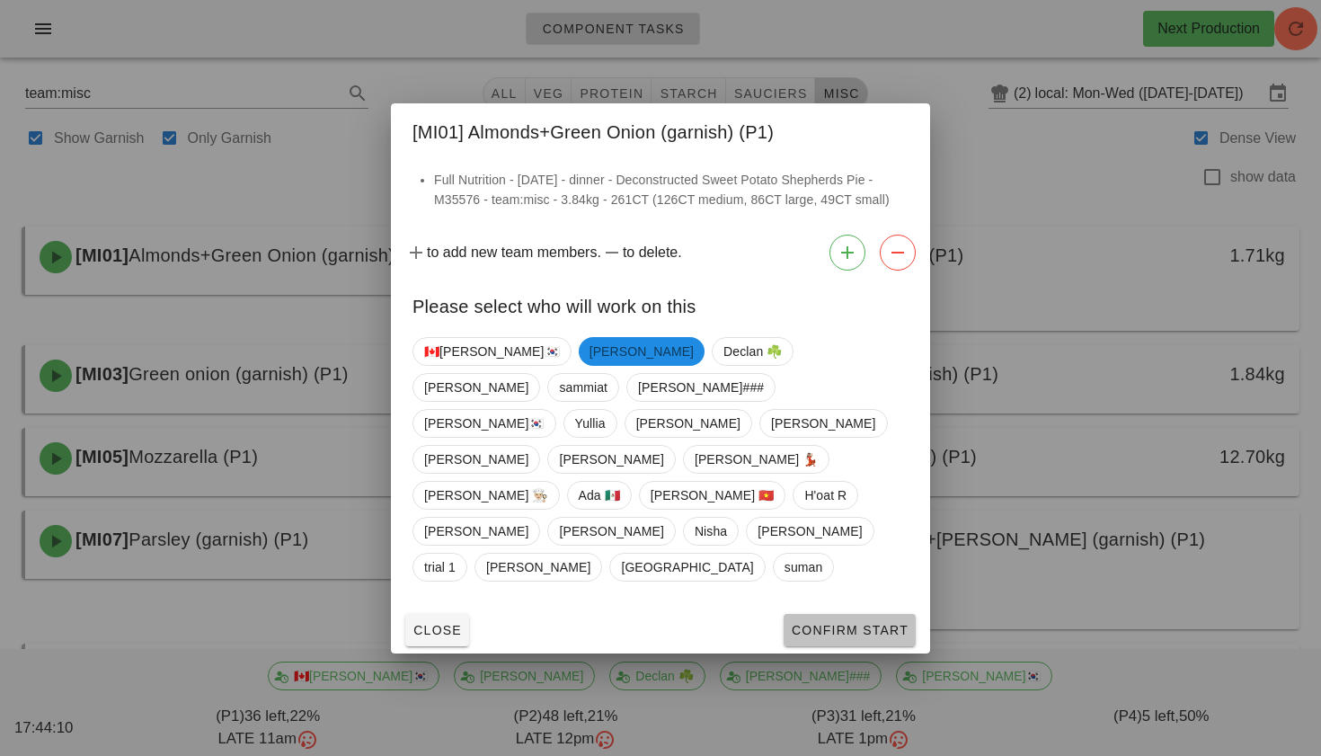
click at [814, 614] on button "Confirm Start" at bounding box center [850, 630] width 132 height 32
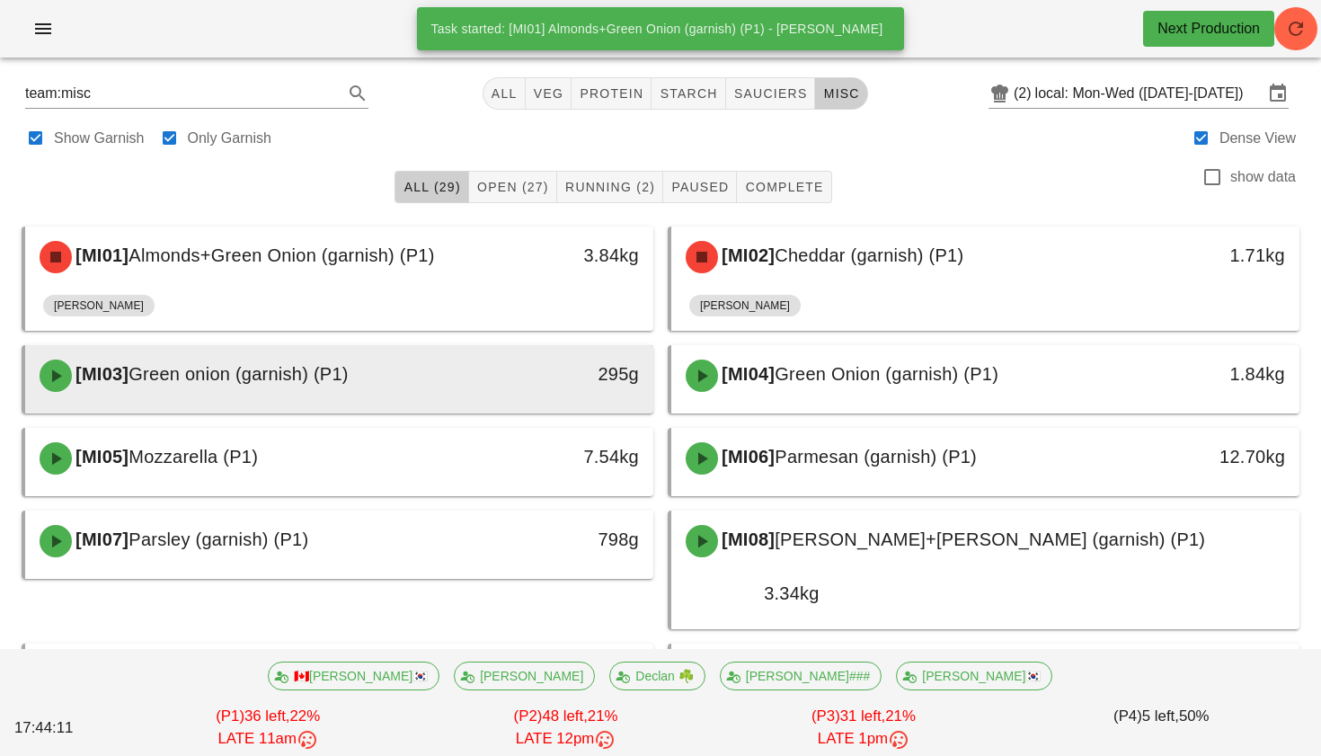
click at [401, 359] on div "[MI03] Green onion (garnish) (P1)" at bounding box center [262, 376] width 466 height 54
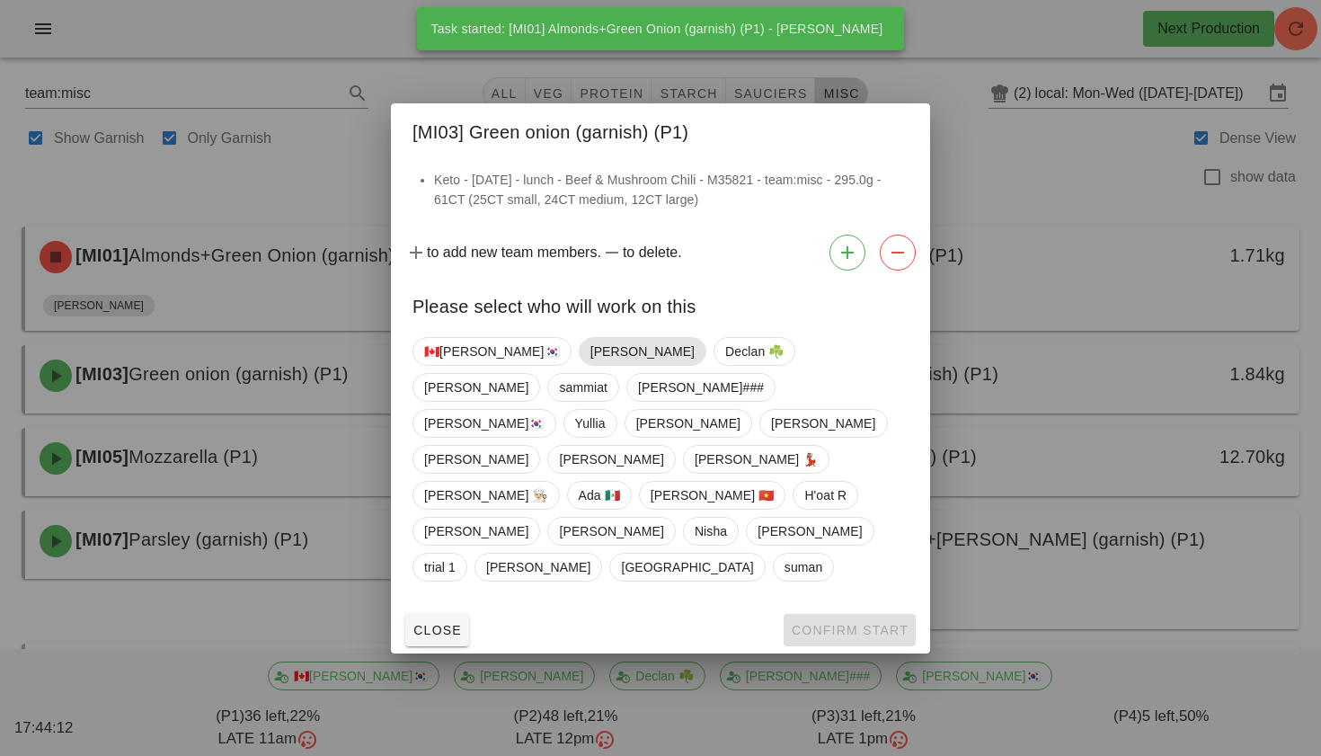
click at [590, 365] on span "[PERSON_NAME]" at bounding box center [642, 351] width 104 height 27
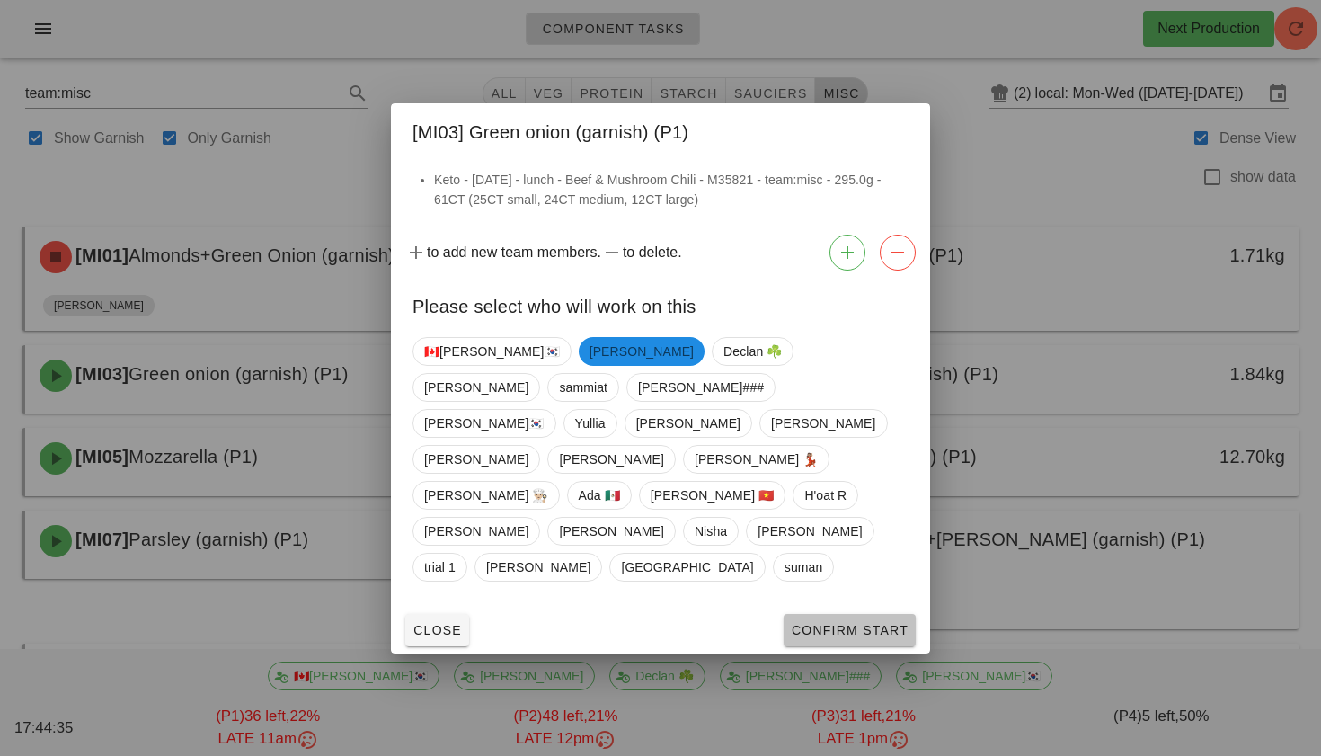
click at [843, 623] on span "Confirm Start" at bounding box center [850, 630] width 118 height 14
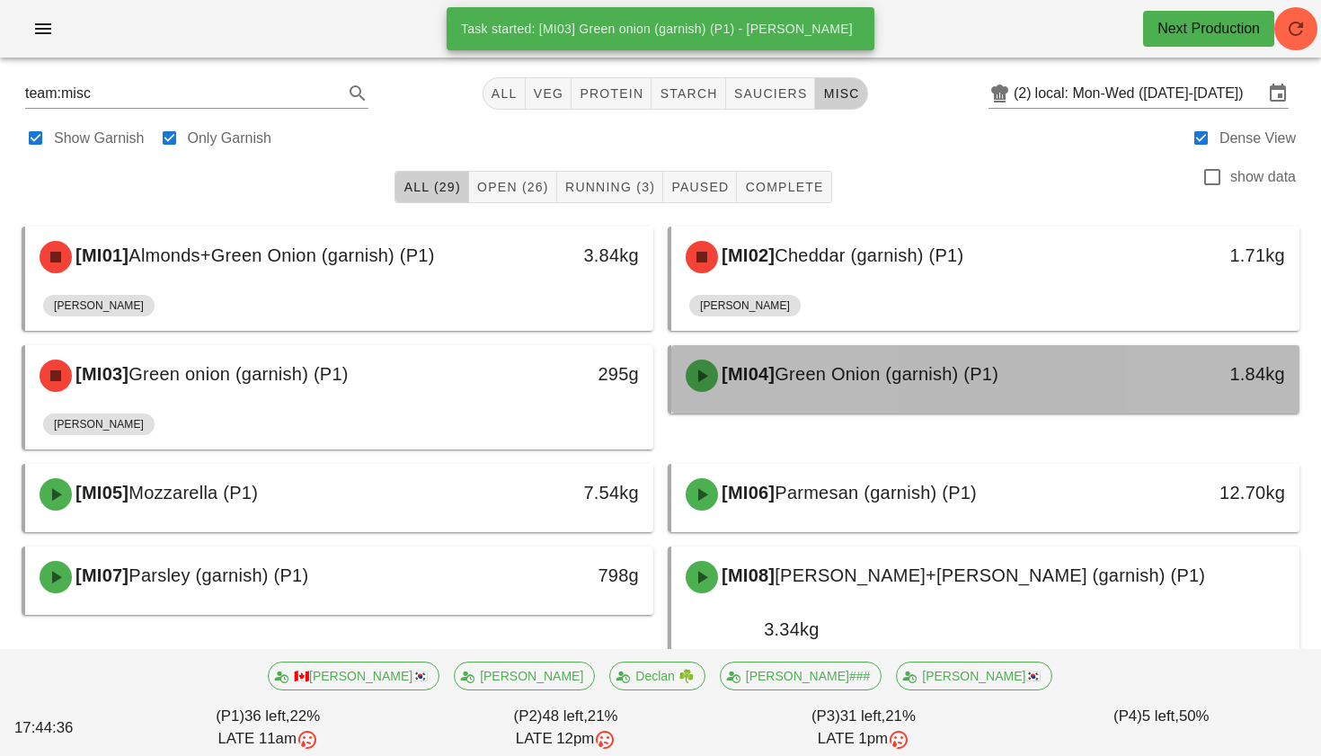
click at [878, 395] on div "[MI04] Green Onion (garnish) (P1)" at bounding box center [908, 376] width 466 height 54
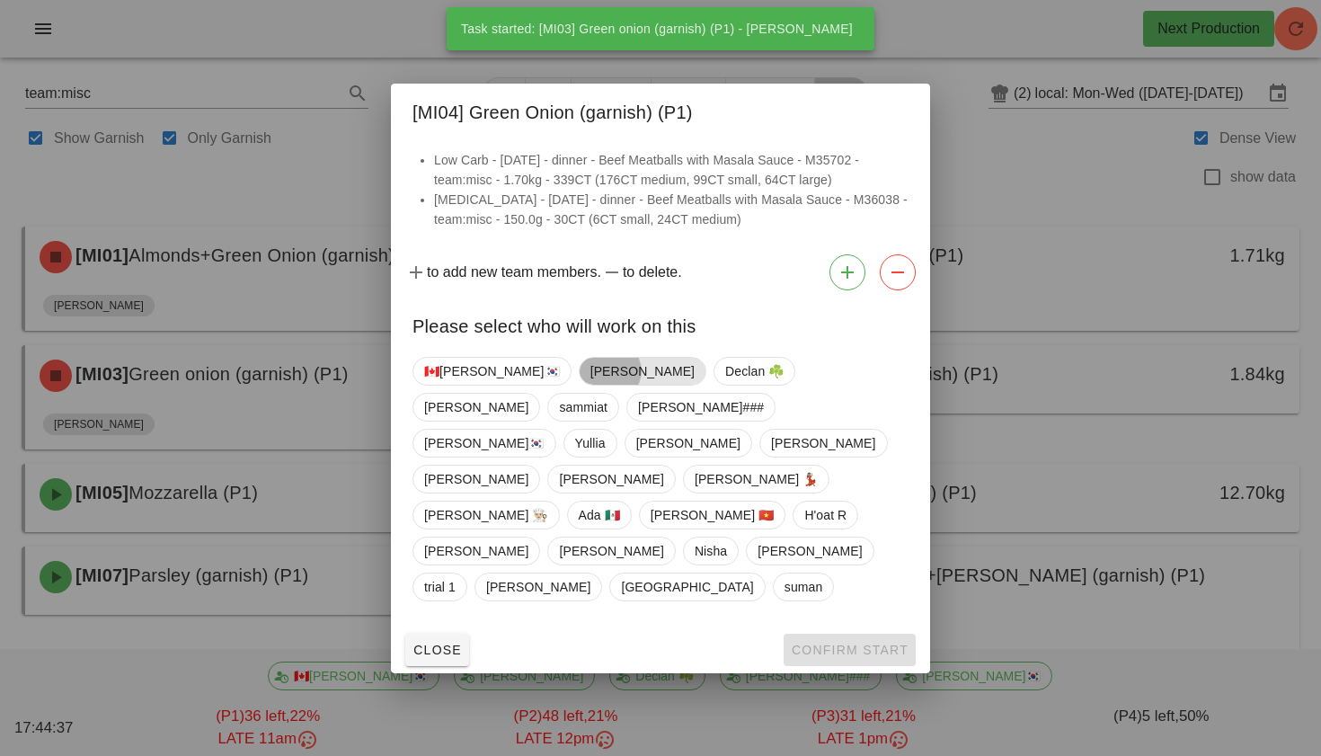
click at [590, 385] on span "[PERSON_NAME]" at bounding box center [642, 371] width 104 height 27
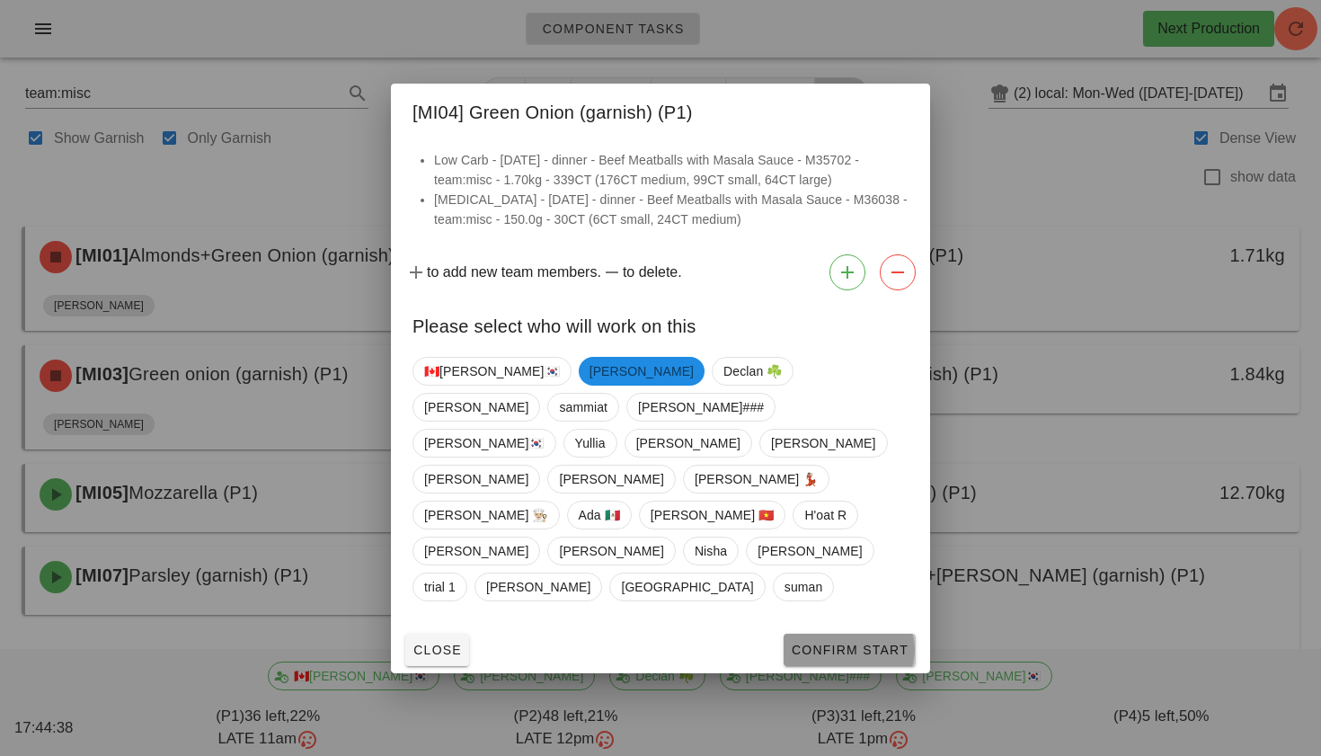
click at [824, 643] on span "Confirm Start" at bounding box center [850, 650] width 118 height 14
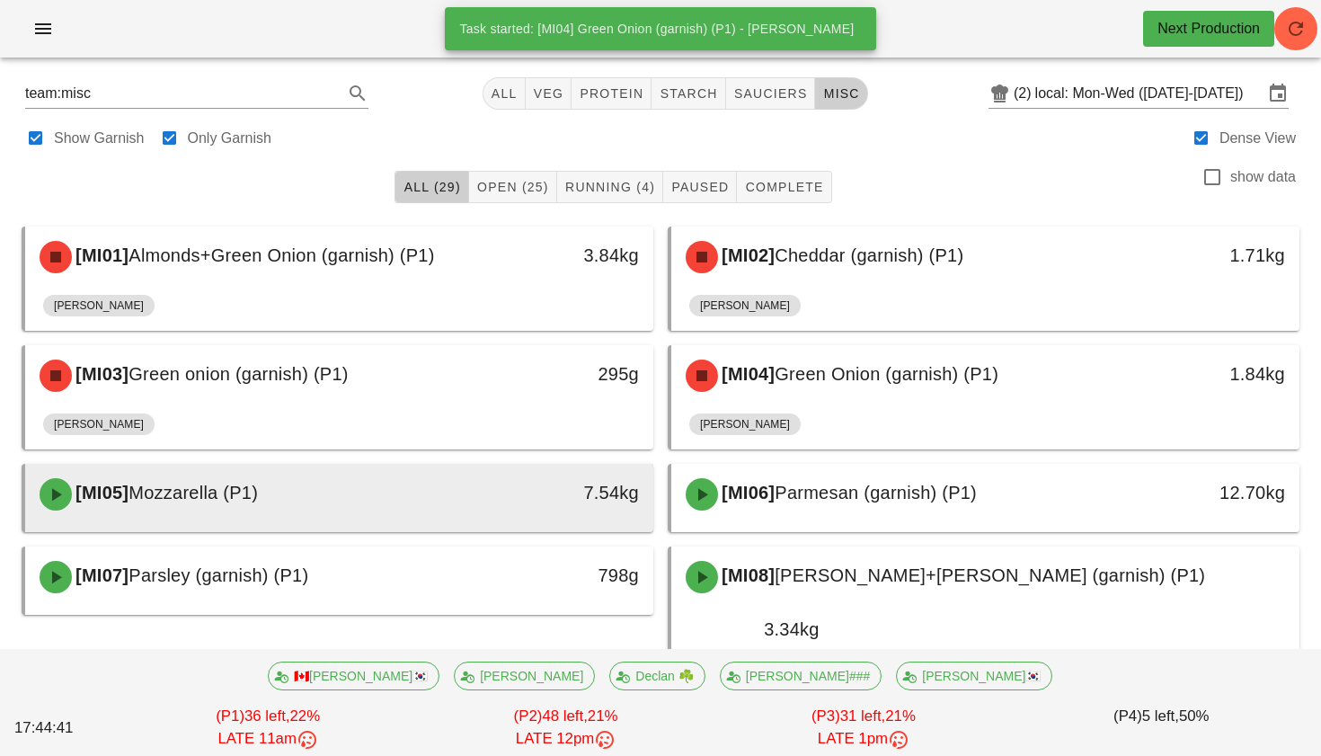
click at [507, 502] on div "7.54kg" at bounding box center [572, 492] width 134 height 29
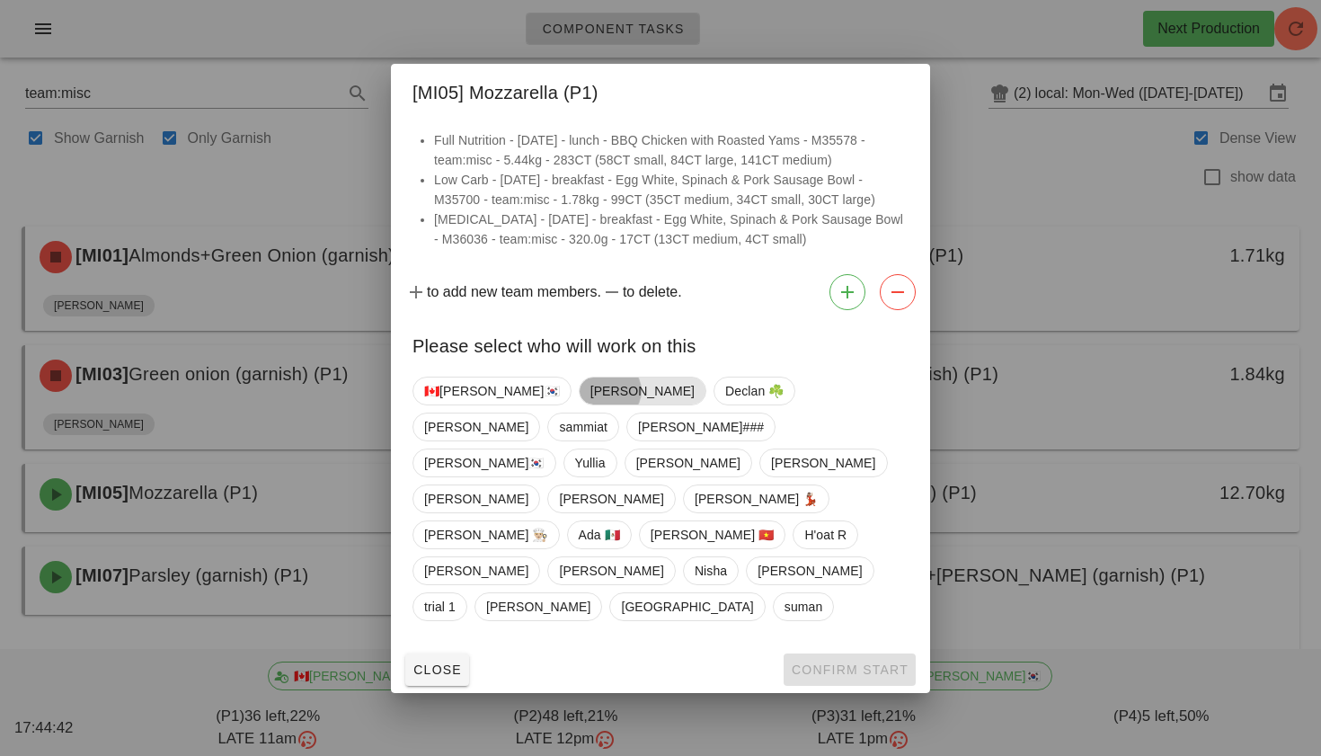
click at [590, 404] on span "[PERSON_NAME]" at bounding box center [642, 390] width 104 height 27
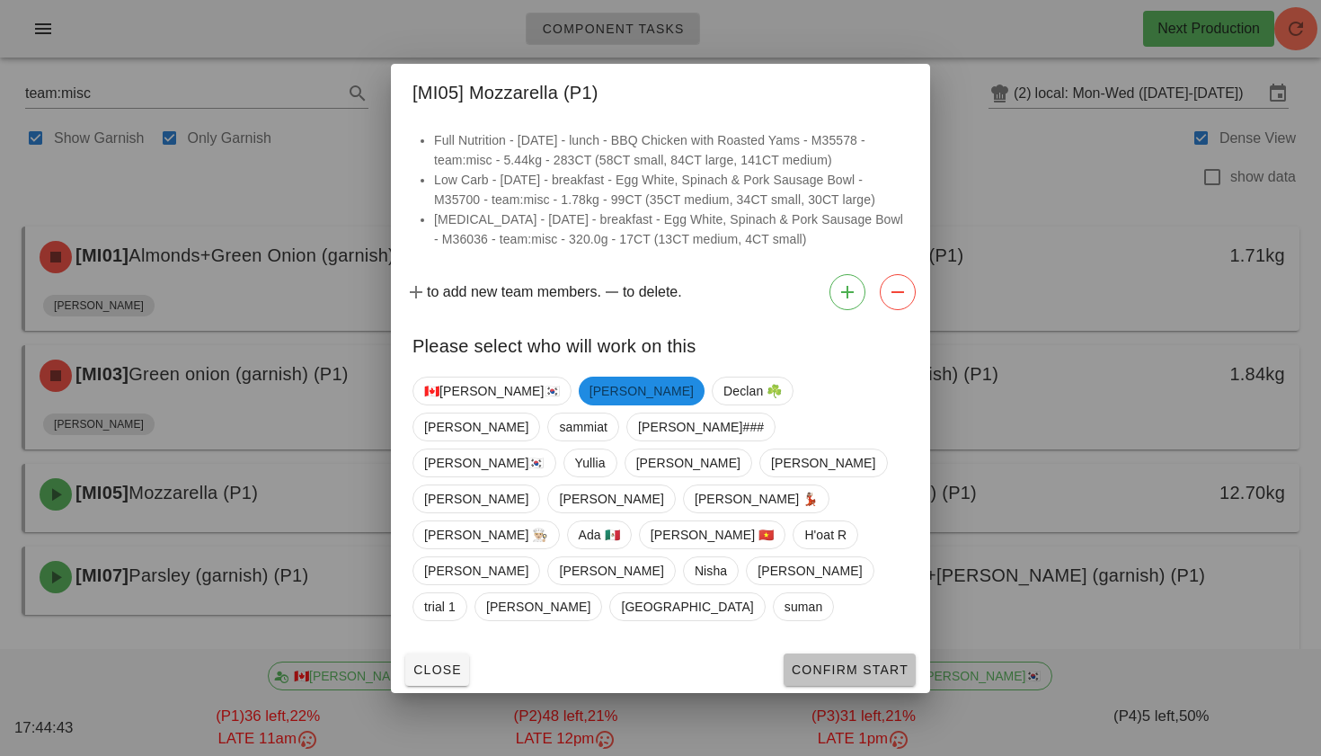
click at [801, 662] on span "Confirm Start" at bounding box center [850, 669] width 118 height 14
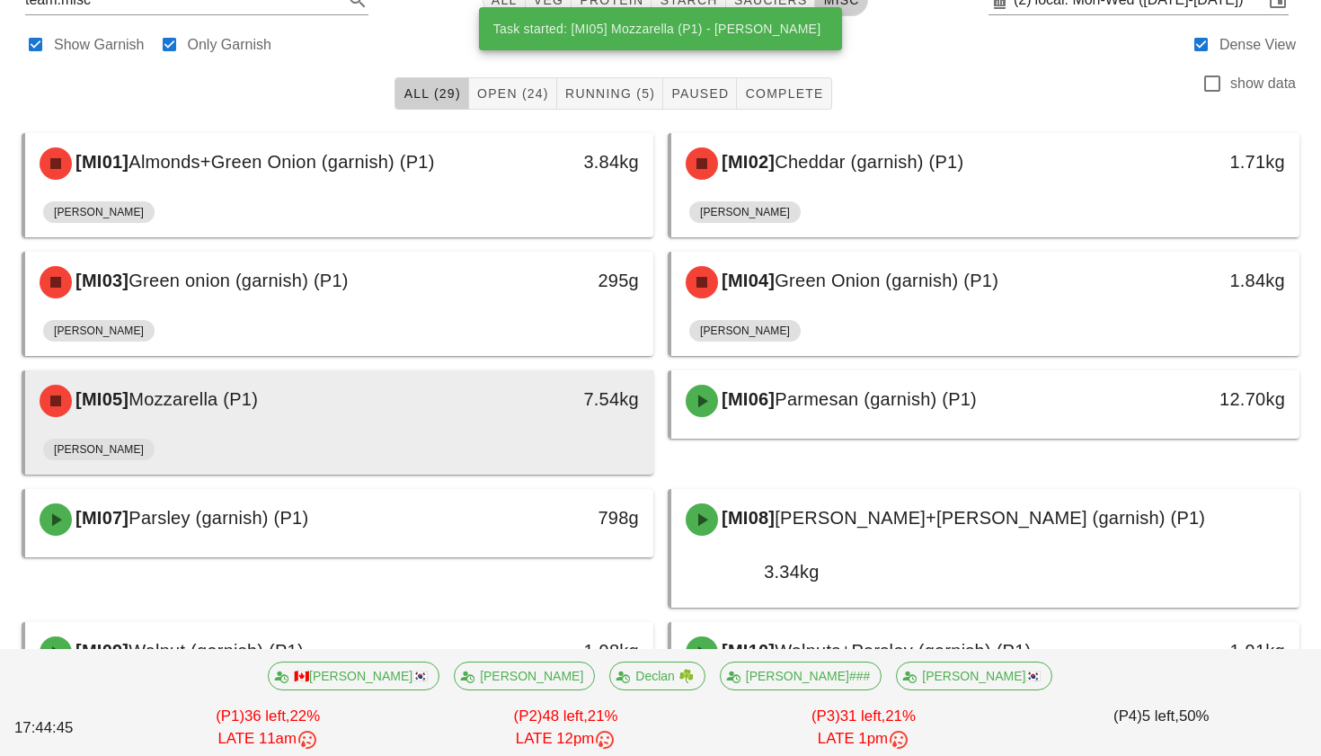
scroll to position [102, 0]
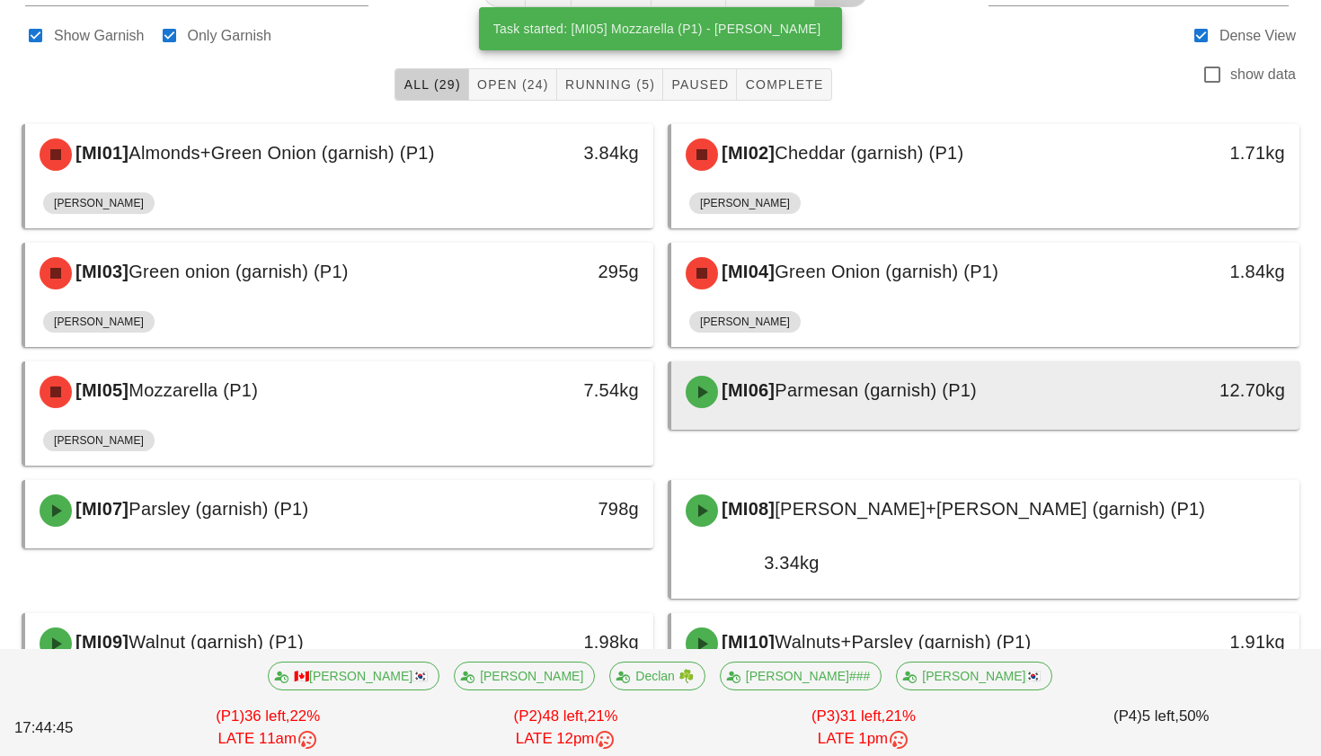
click at [856, 405] on div "[MI06] Parmesan (garnish) (P1)" at bounding box center [908, 392] width 466 height 54
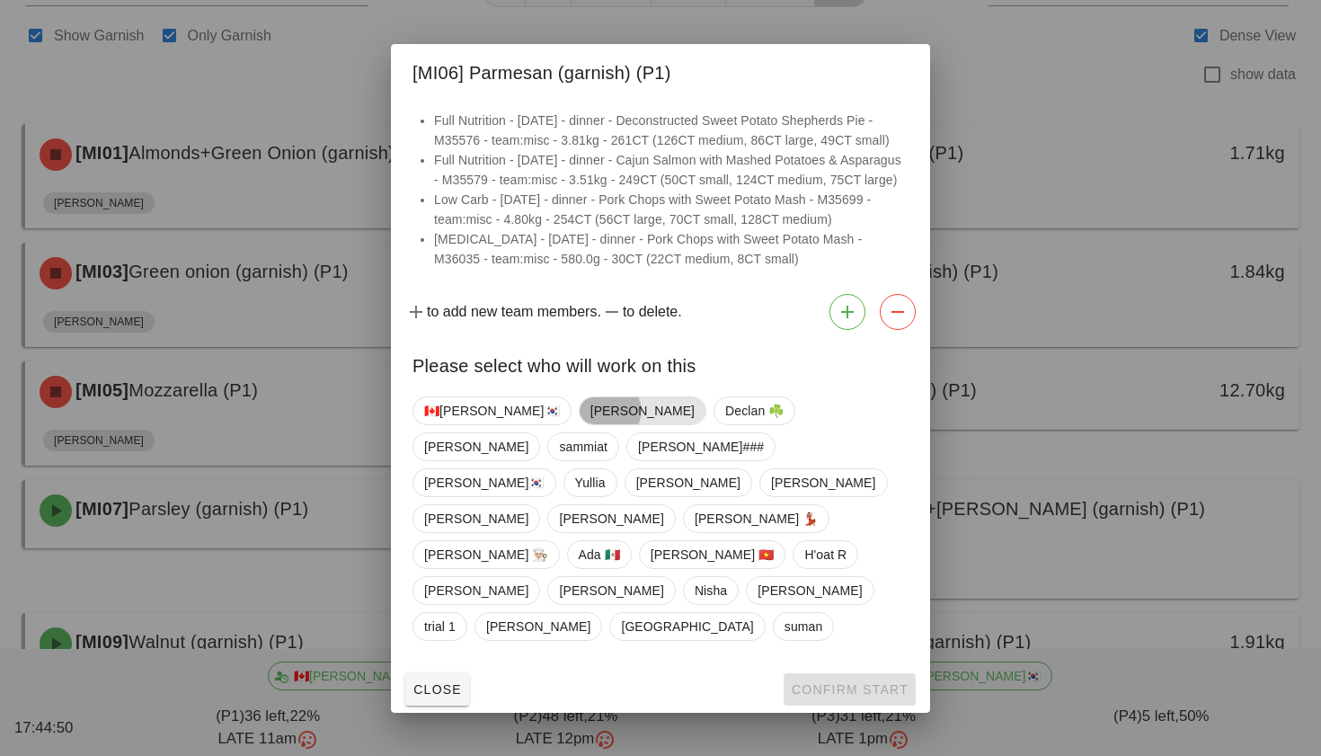
click at [590, 424] on span "[PERSON_NAME]" at bounding box center [642, 410] width 104 height 27
click at [824, 682] on span "Confirm Start" at bounding box center [850, 689] width 118 height 14
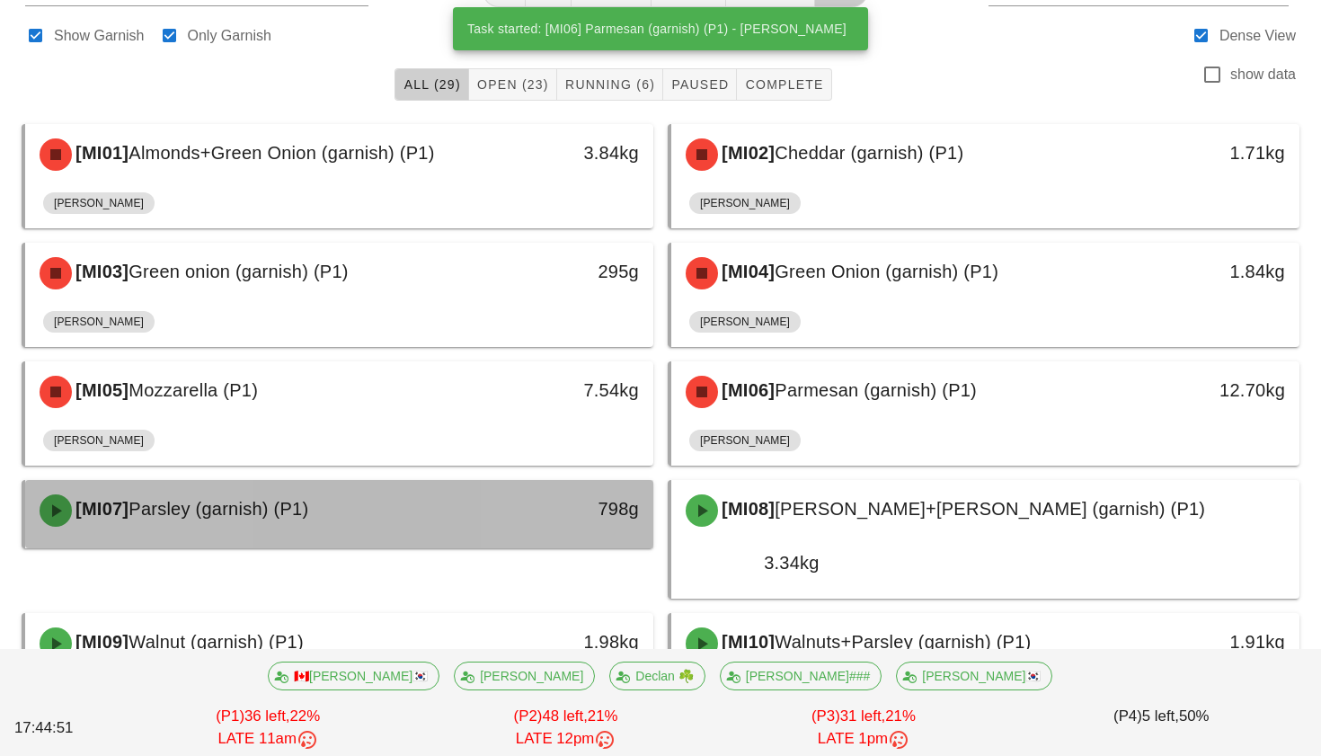
click at [568, 512] on div "798g" at bounding box center [572, 508] width 134 height 29
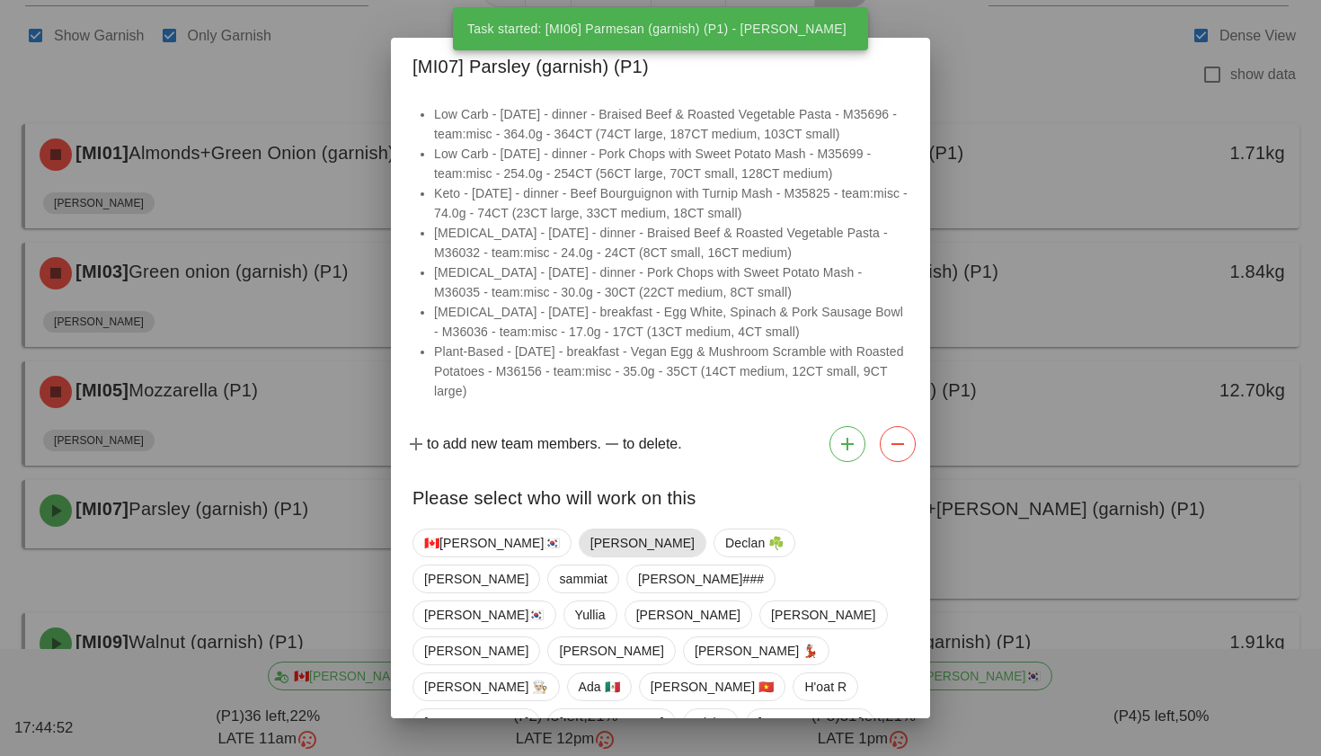
click at [590, 531] on span "[PERSON_NAME]" at bounding box center [642, 542] width 104 height 27
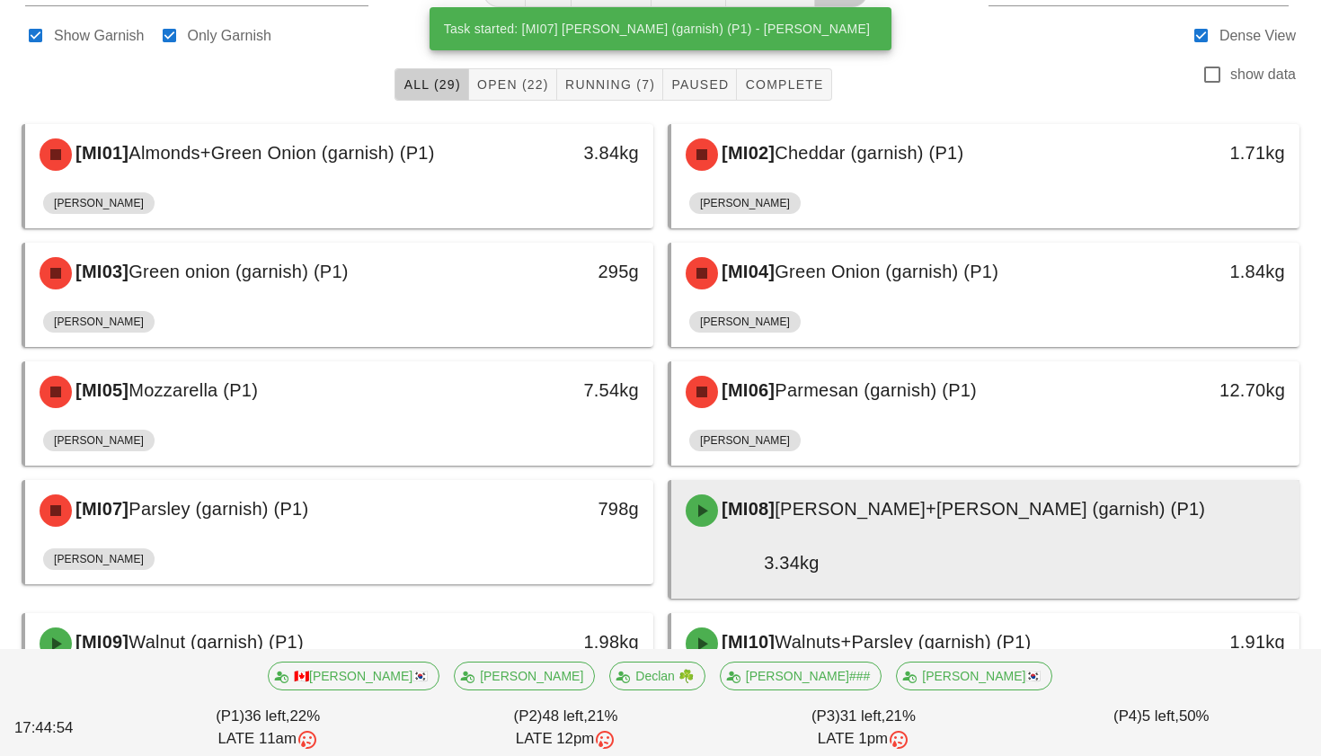
click at [774, 503] on span "[MI08]" at bounding box center [746, 509] width 57 height 20
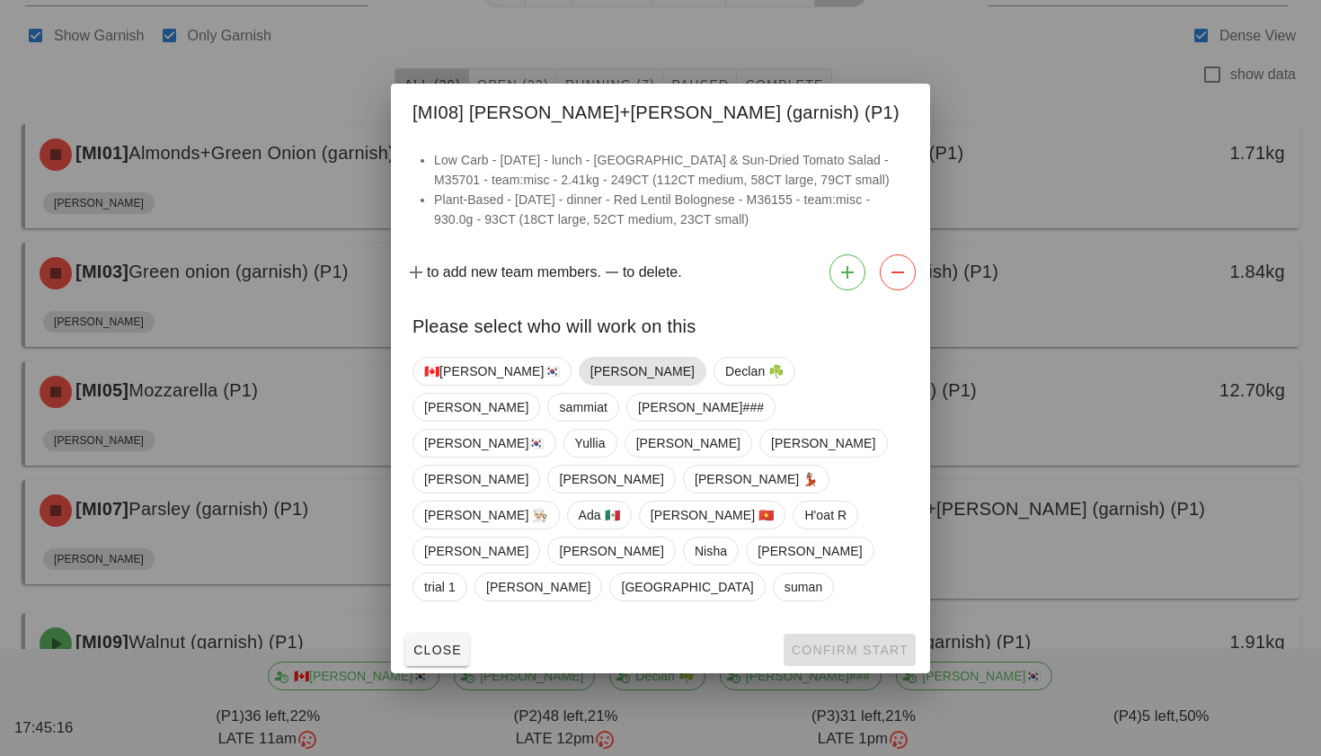
click at [590, 385] on span "[PERSON_NAME]" at bounding box center [642, 371] width 104 height 27
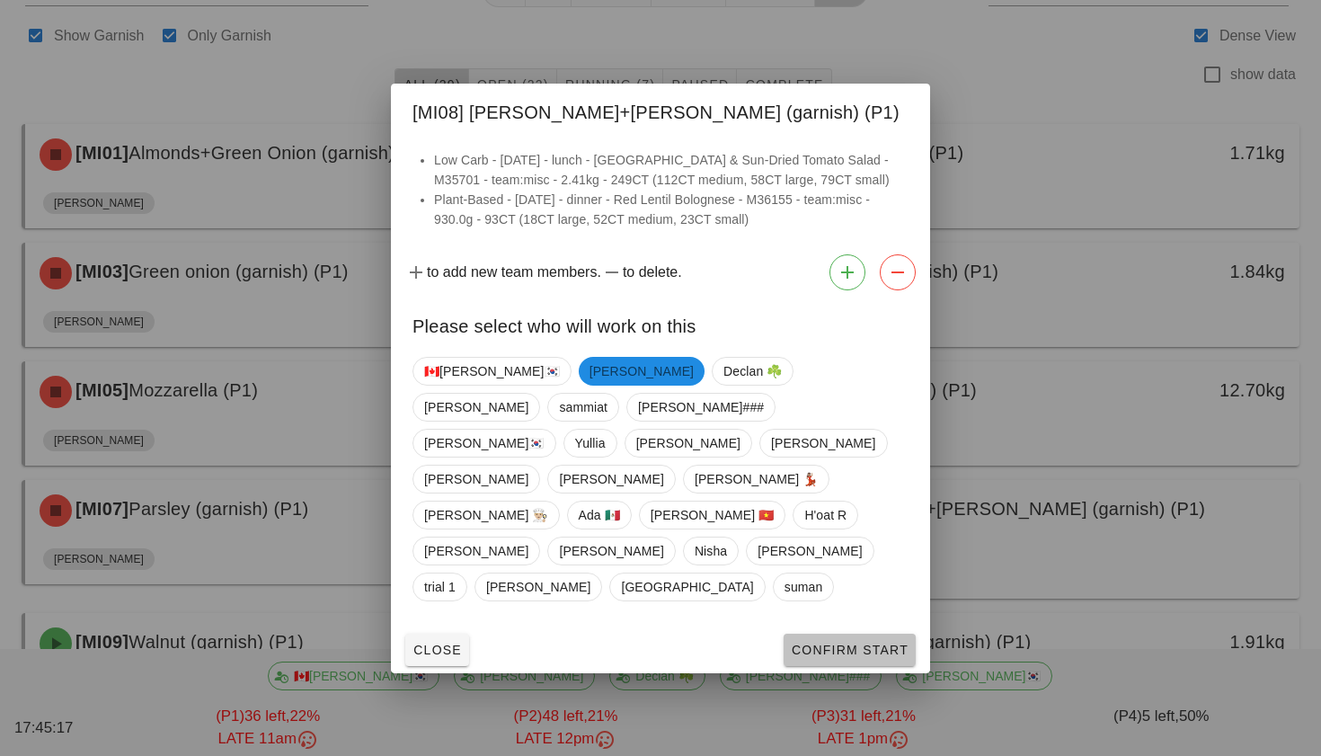
click at [810, 643] on span "Confirm Start" at bounding box center [850, 650] width 118 height 14
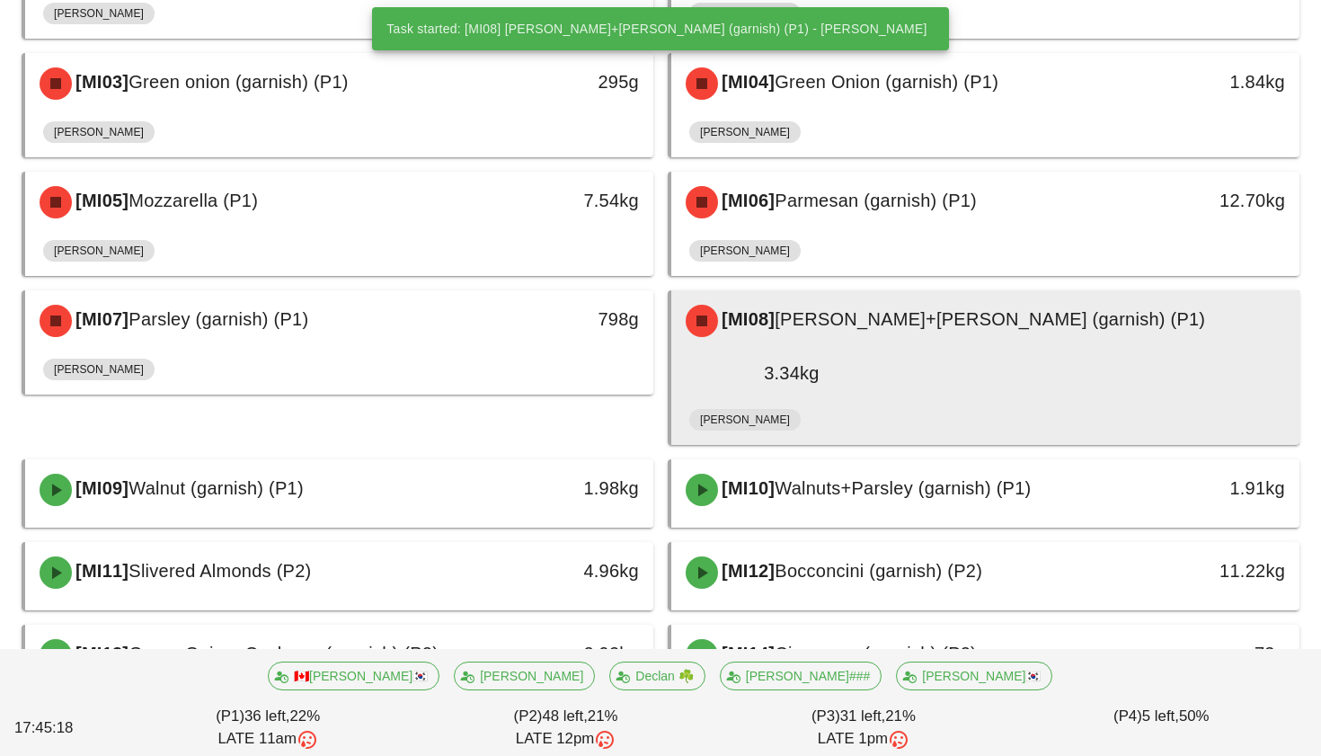
scroll to position [297, 0]
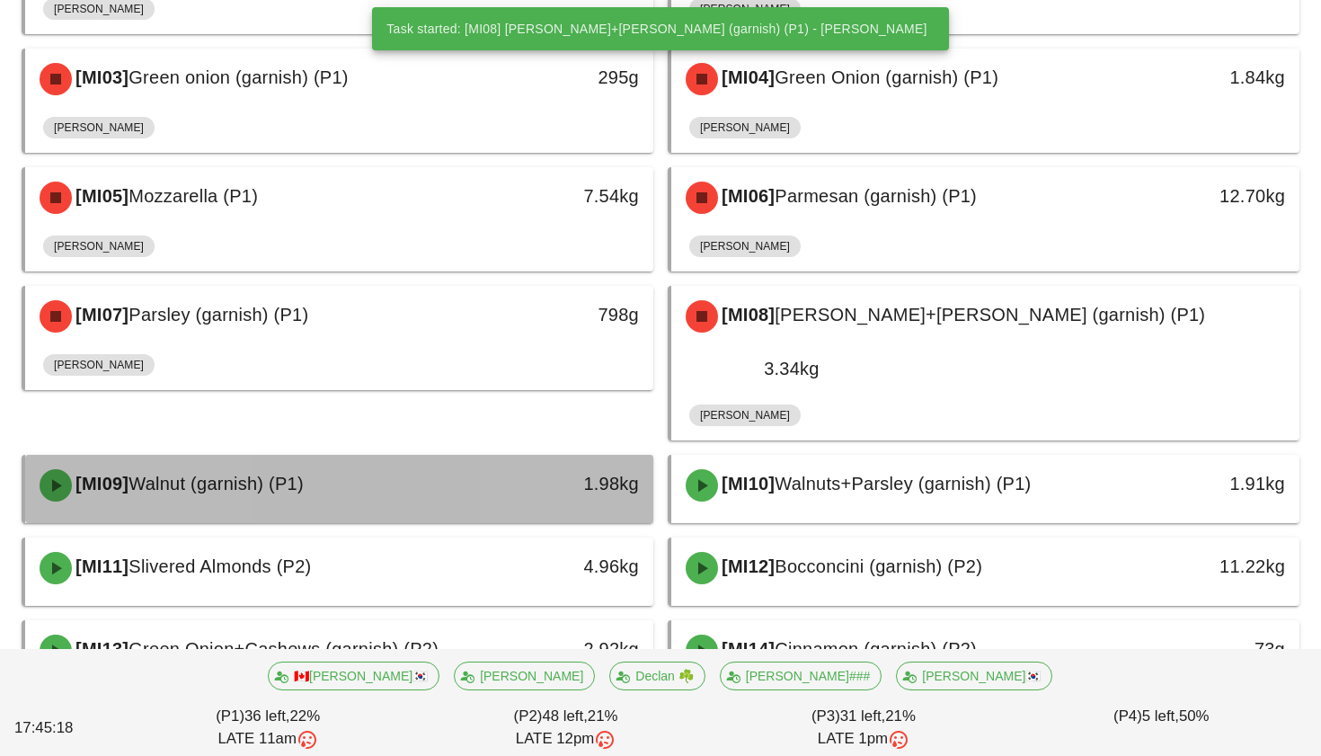
click at [504, 458] on div "1.98kg" at bounding box center [571, 485] width 155 height 54
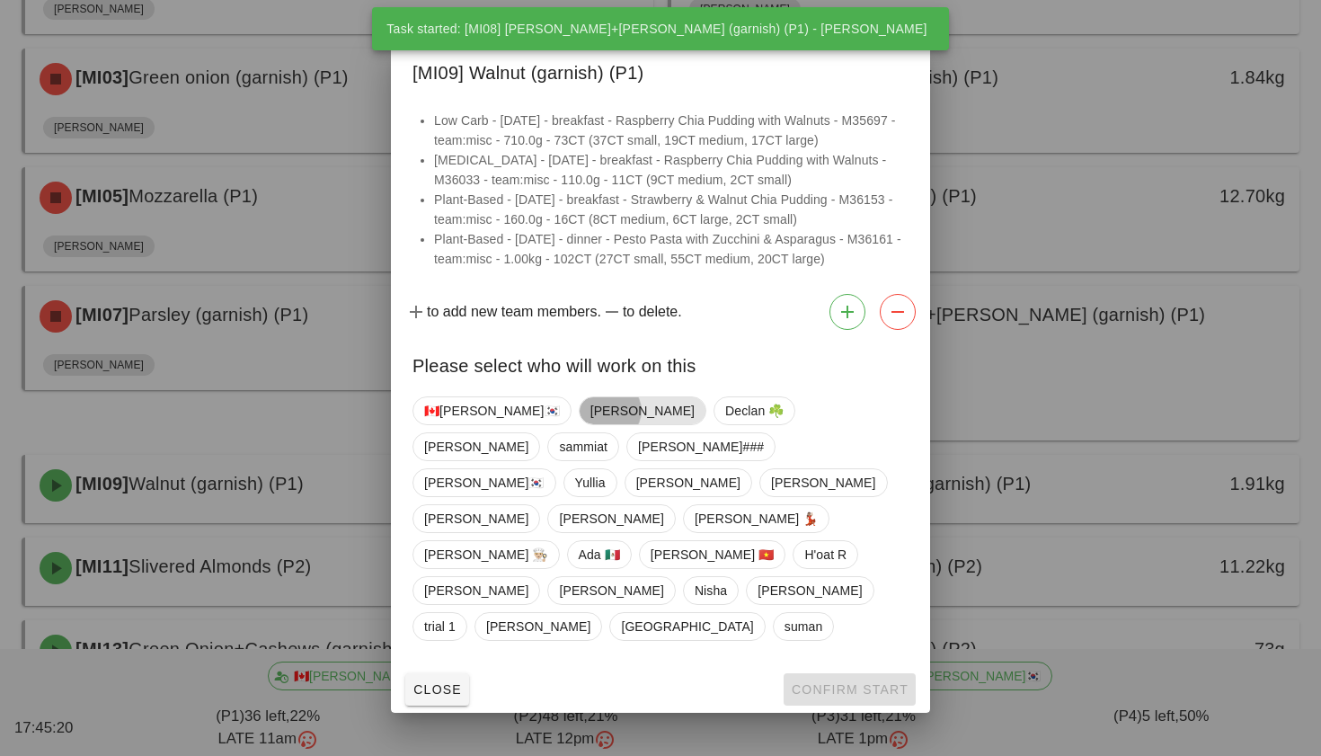
click at [590, 424] on span "[PERSON_NAME]" at bounding box center [642, 410] width 104 height 27
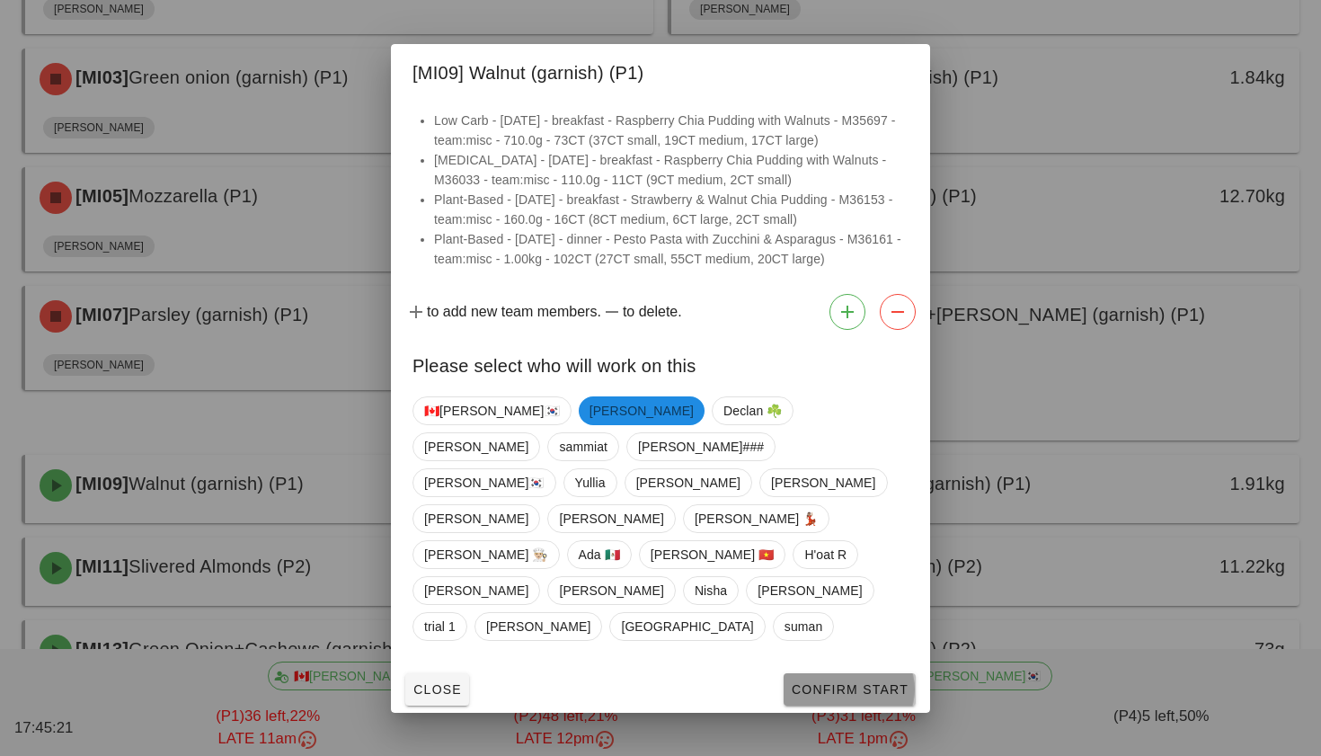
click at [812, 682] on span "Confirm Start" at bounding box center [850, 689] width 118 height 14
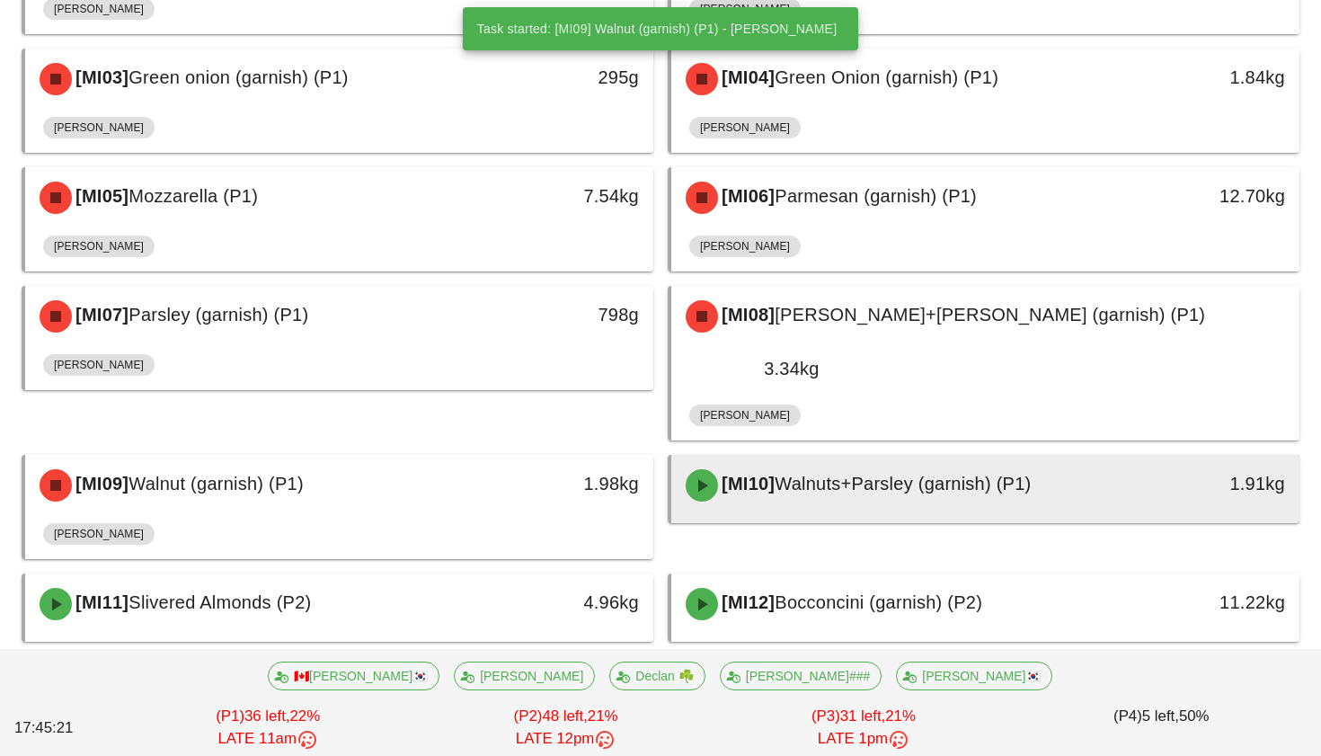
click at [848, 458] on div "[MI10] Walnuts+Parsley (garnish) (P1)" at bounding box center [908, 485] width 466 height 54
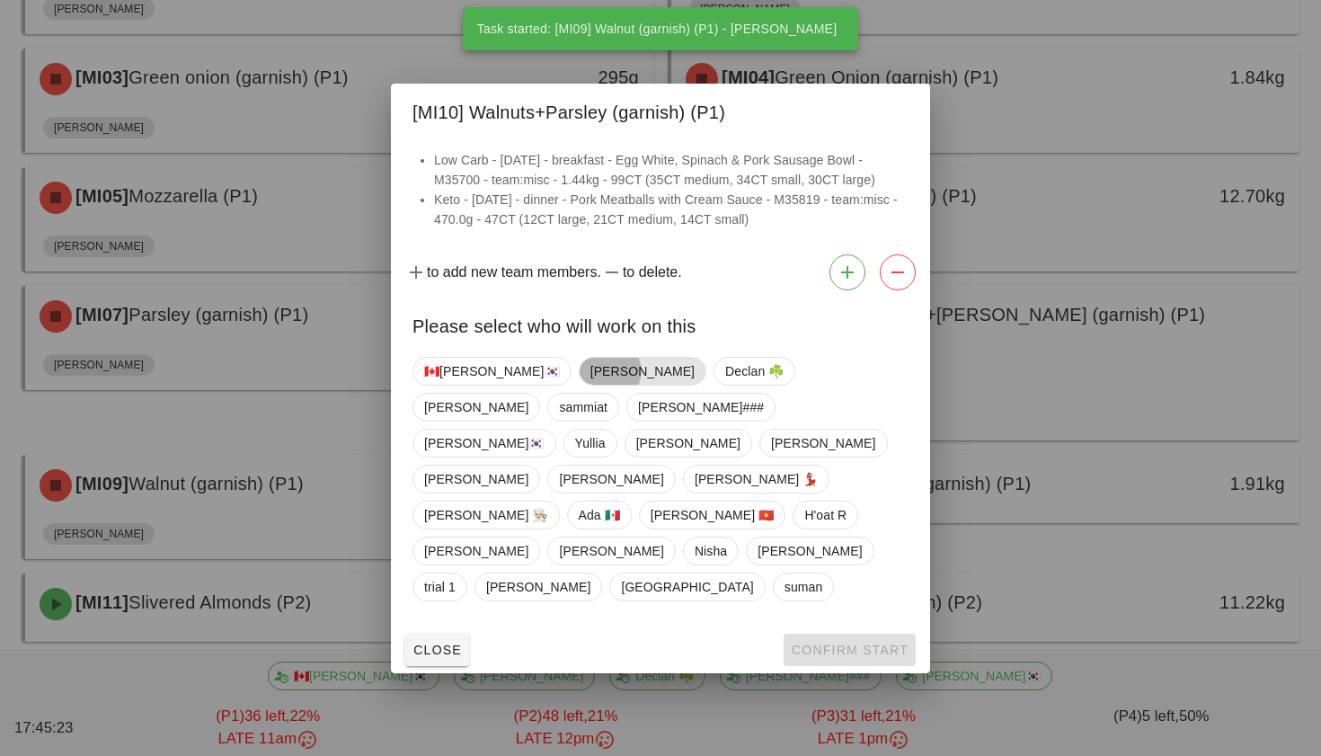
click at [590, 385] on span "[PERSON_NAME]" at bounding box center [642, 371] width 104 height 27
click at [829, 634] on button "Confirm Start" at bounding box center [850, 650] width 132 height 32
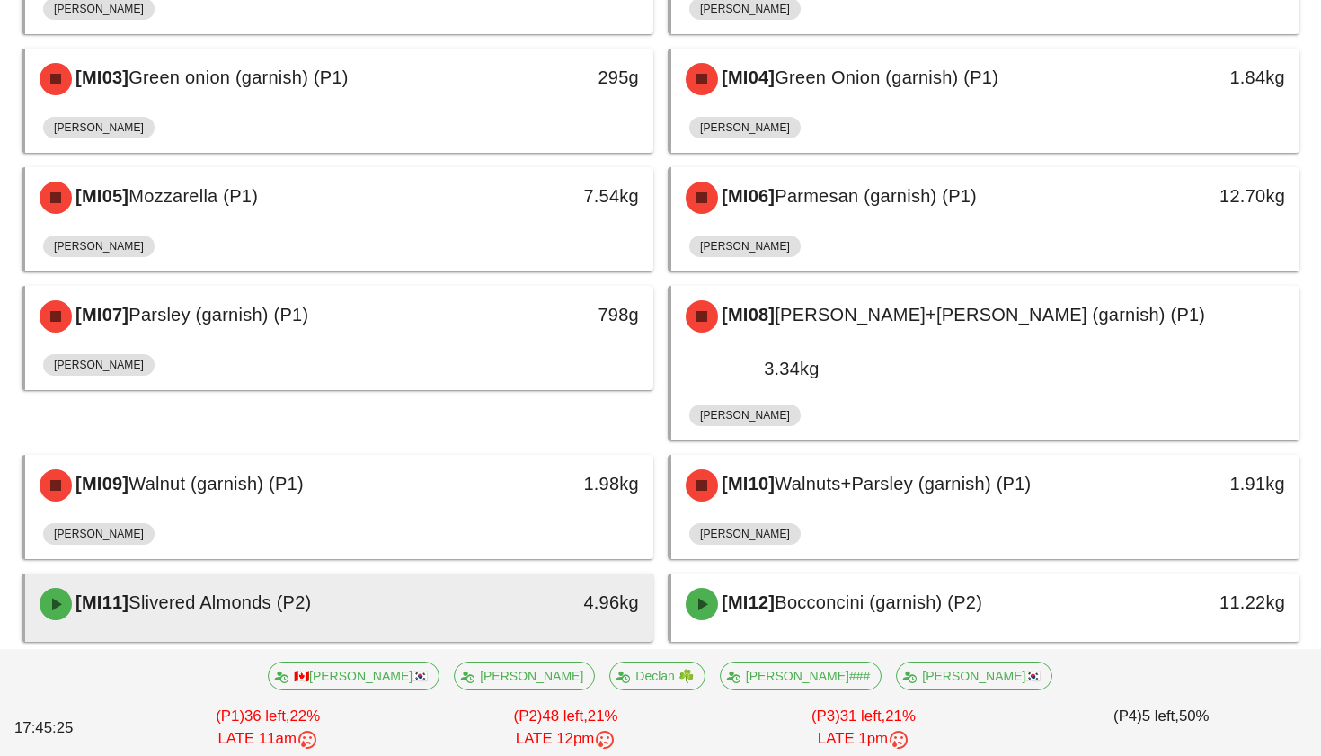
click at [471, 577] on div "[MI11] [PERSON_NAME] (P2)" at bounding box center [262, 604] width 466 height 54
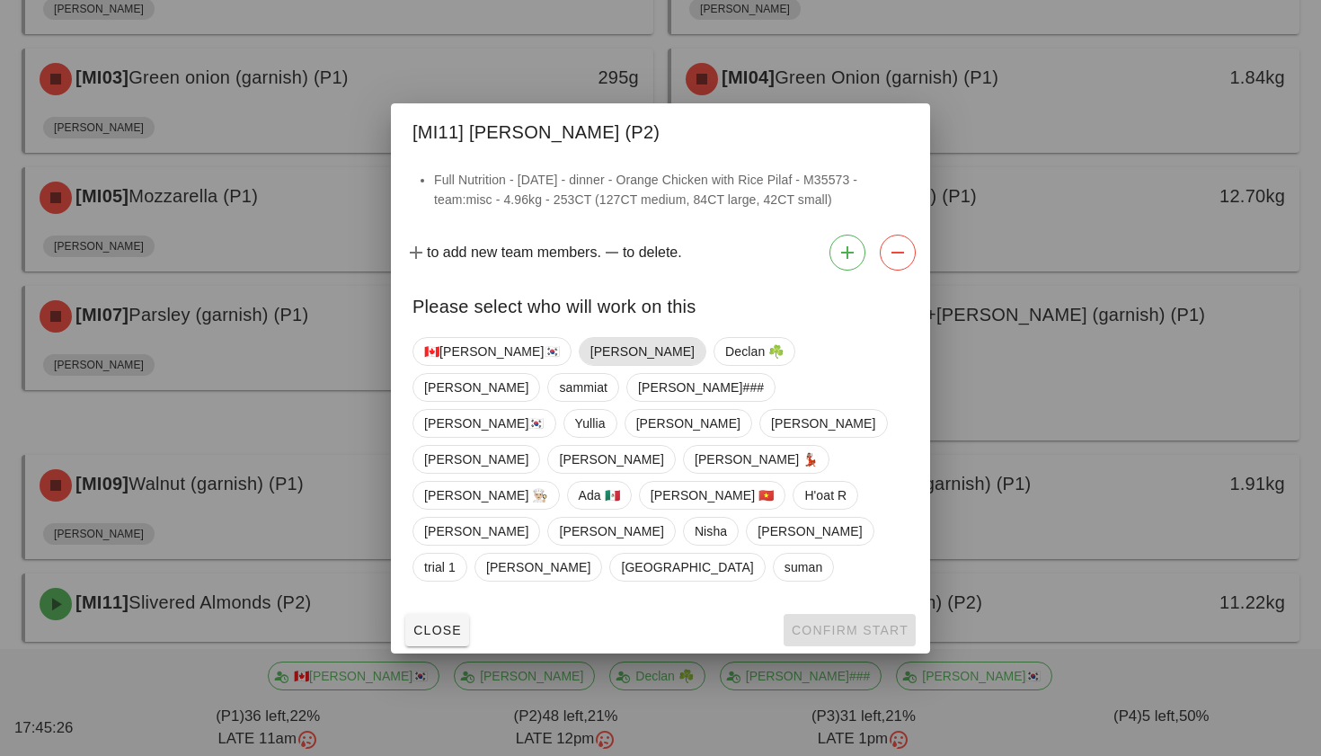
click at [590, 365] on span "[PERSON_NAME]" at bounding box center [642, 351] width 104 height 27
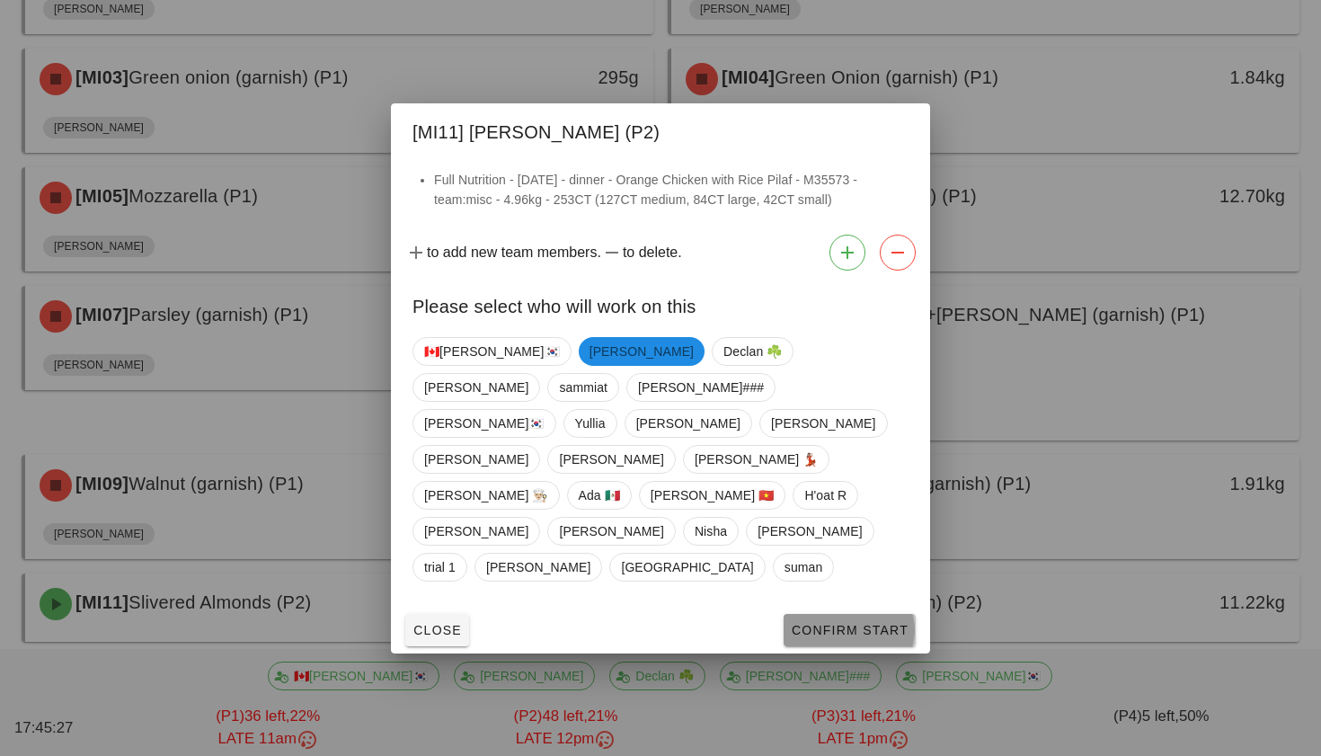
click at [833, 614] on button "Confirm Start" at bounding box center [850, 630] width 132 height 32
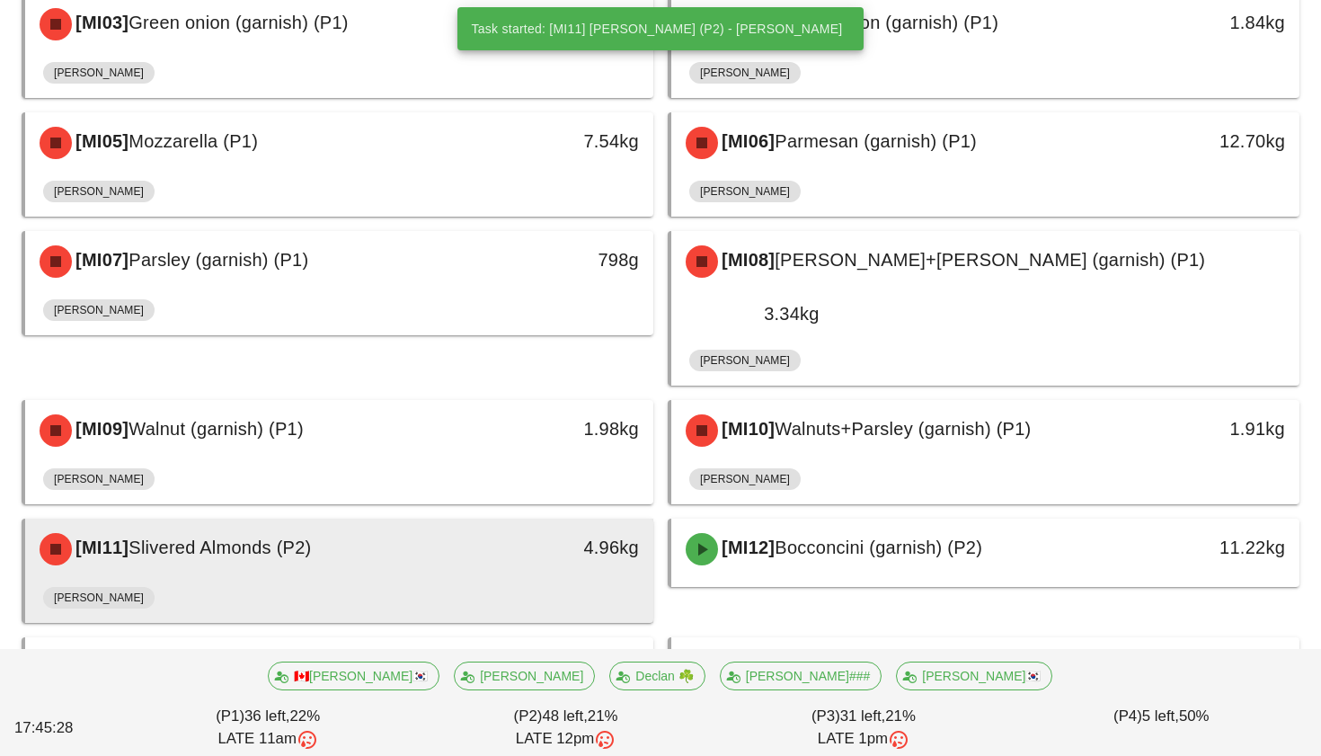
scroll to position [493, 0]
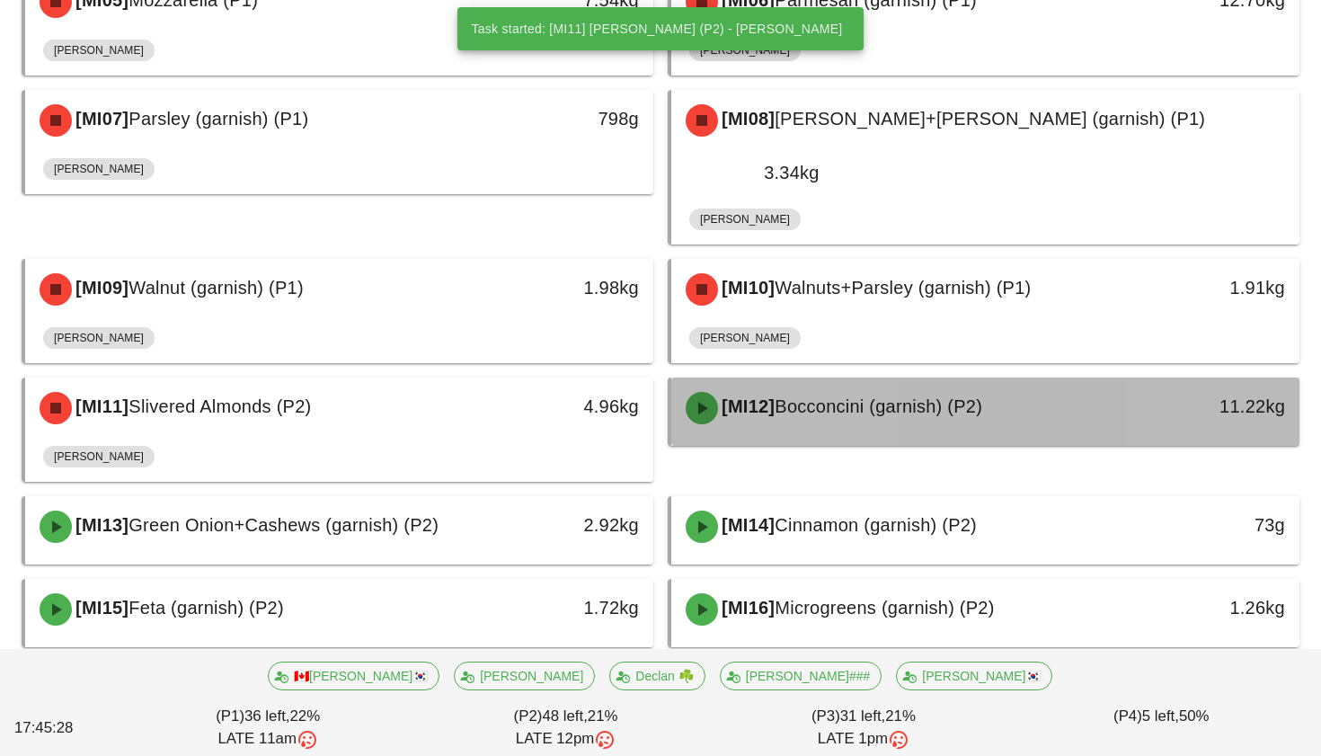
click at [848, 396] on span "Bocconcini (garnish) (P2)" at bounding box center [879, 406] width 208 height 20
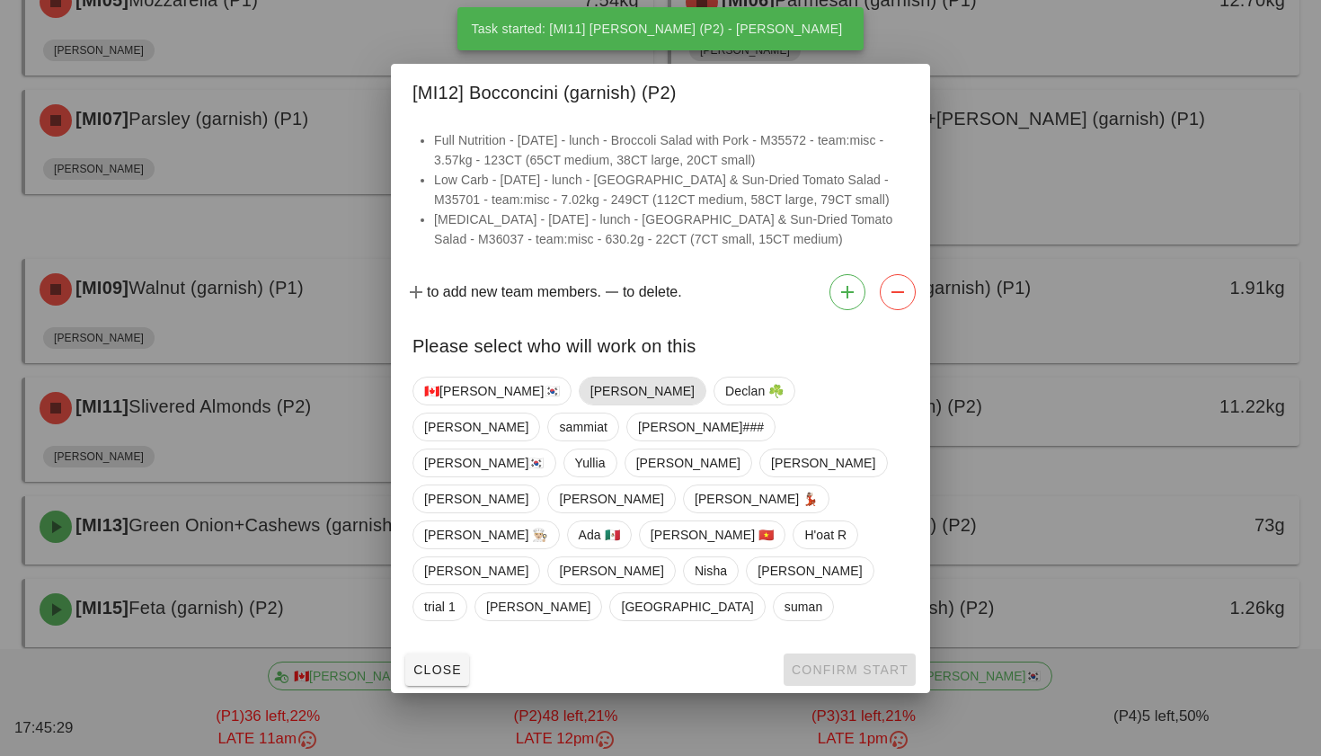
click at [590, 404] on span "[PERSON_NAME]" at bounding box center [642, 390] width 104 height 27
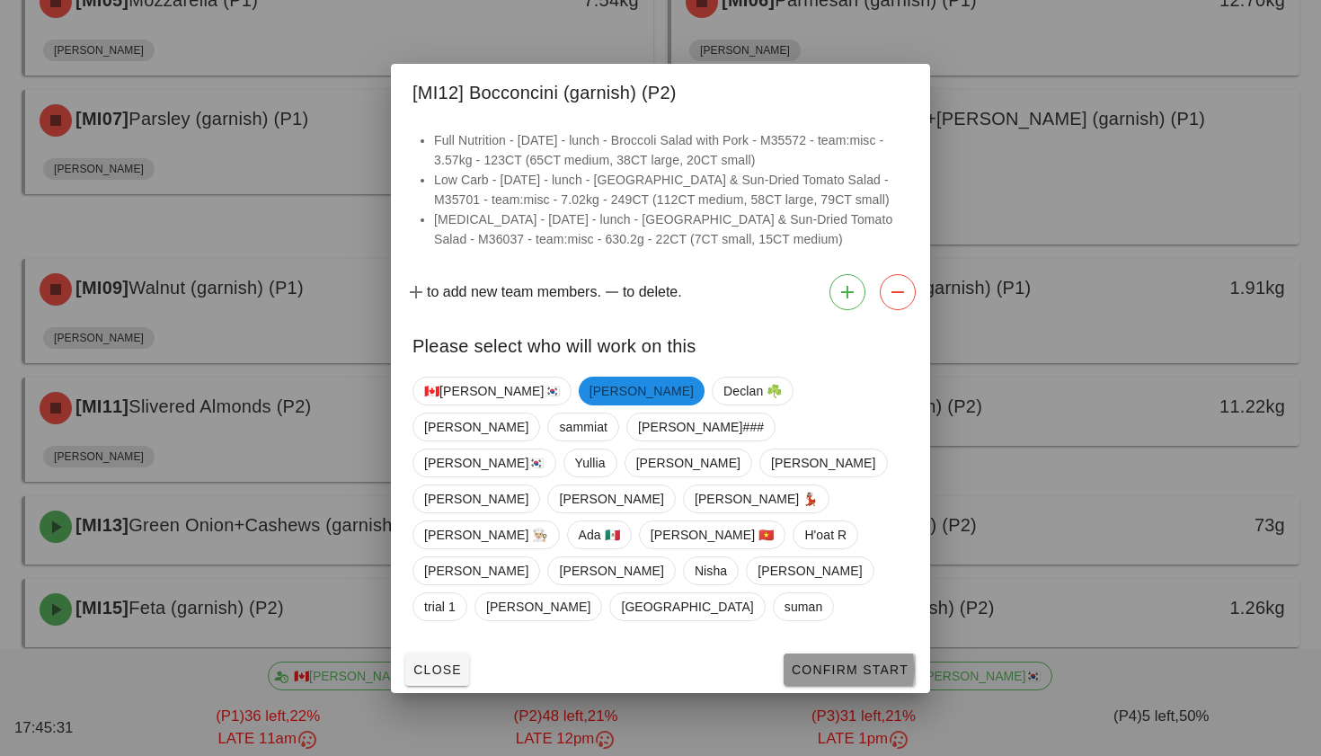
click at [872, 662] on span "Confirm Start" at bounding box center [850, 669] width 118 height 14
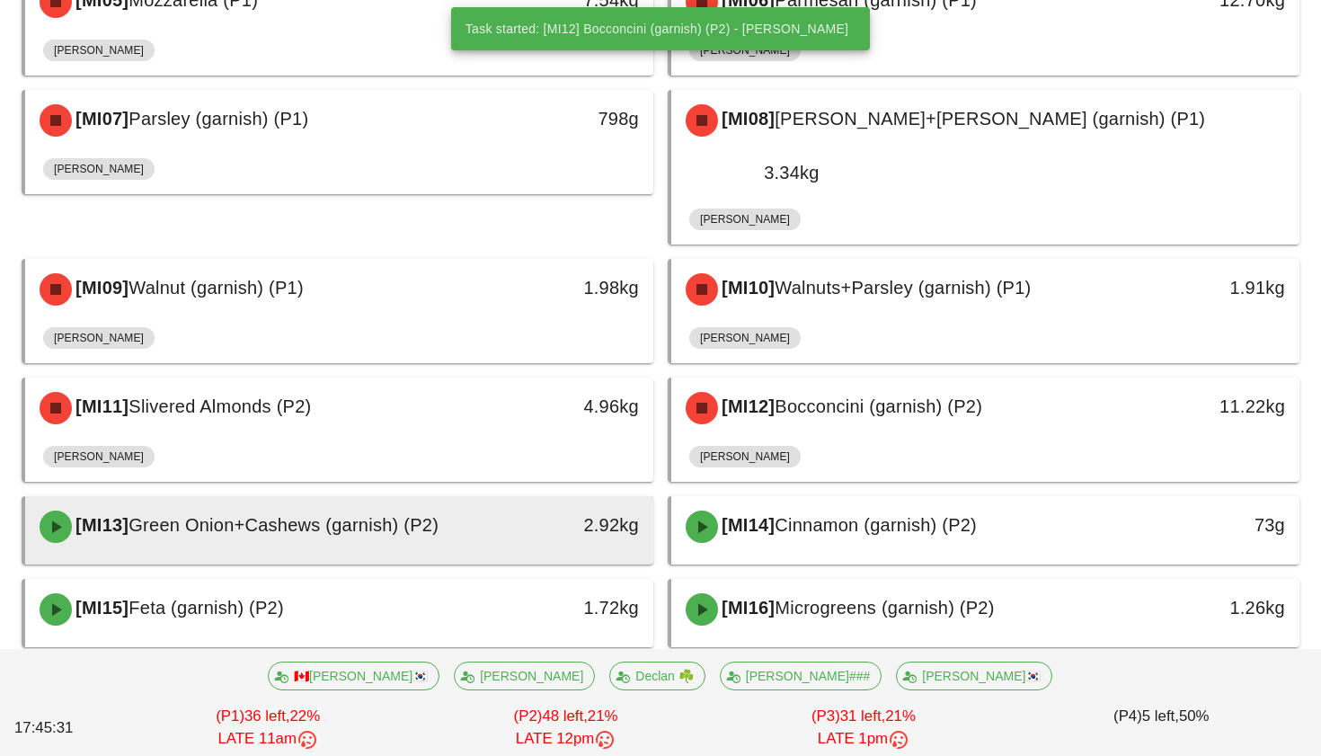
click at [521, 557] on div at bounding box center [339, 560] width 592 height 7
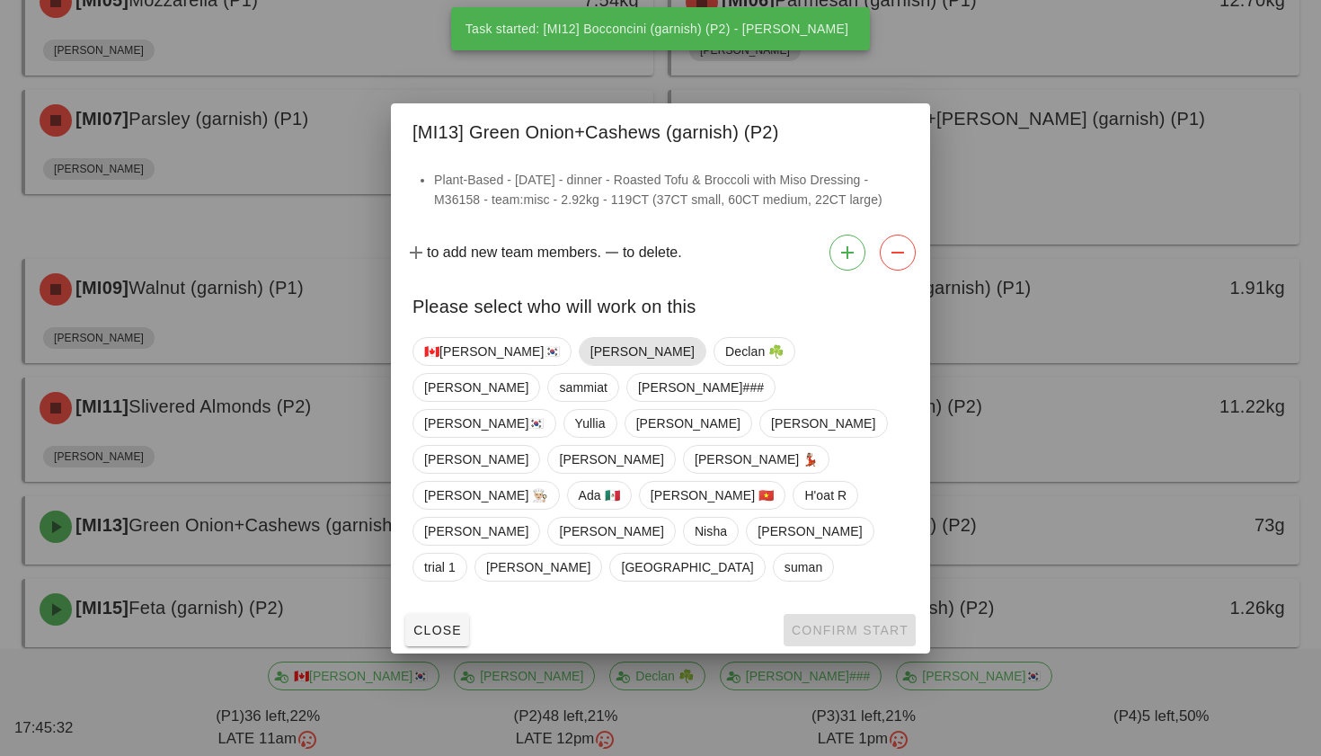
click at [590, 365] on span "[PERSON_NAME]" at bounding box center [642, 351] width 104 height 27
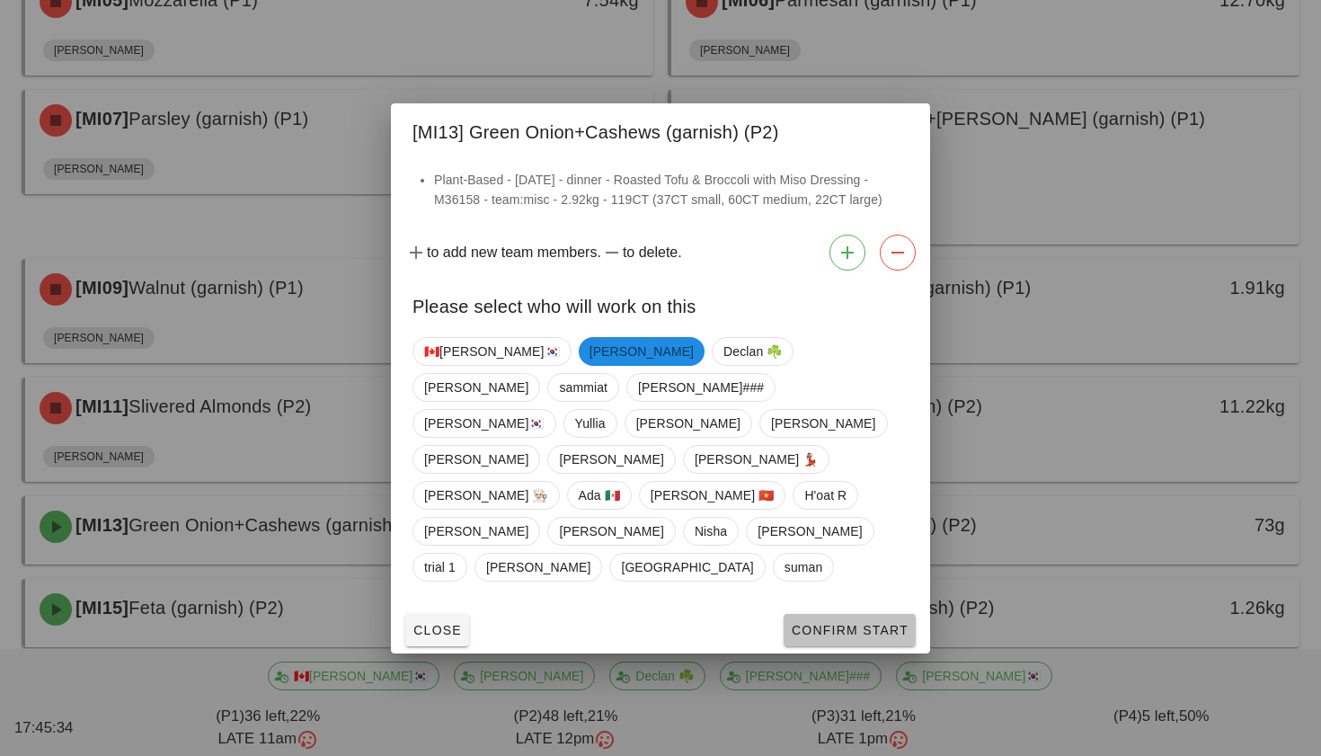
click at [803, 623] on span "Confirm Start" at bounding box center [850, 630] width 118 height 14
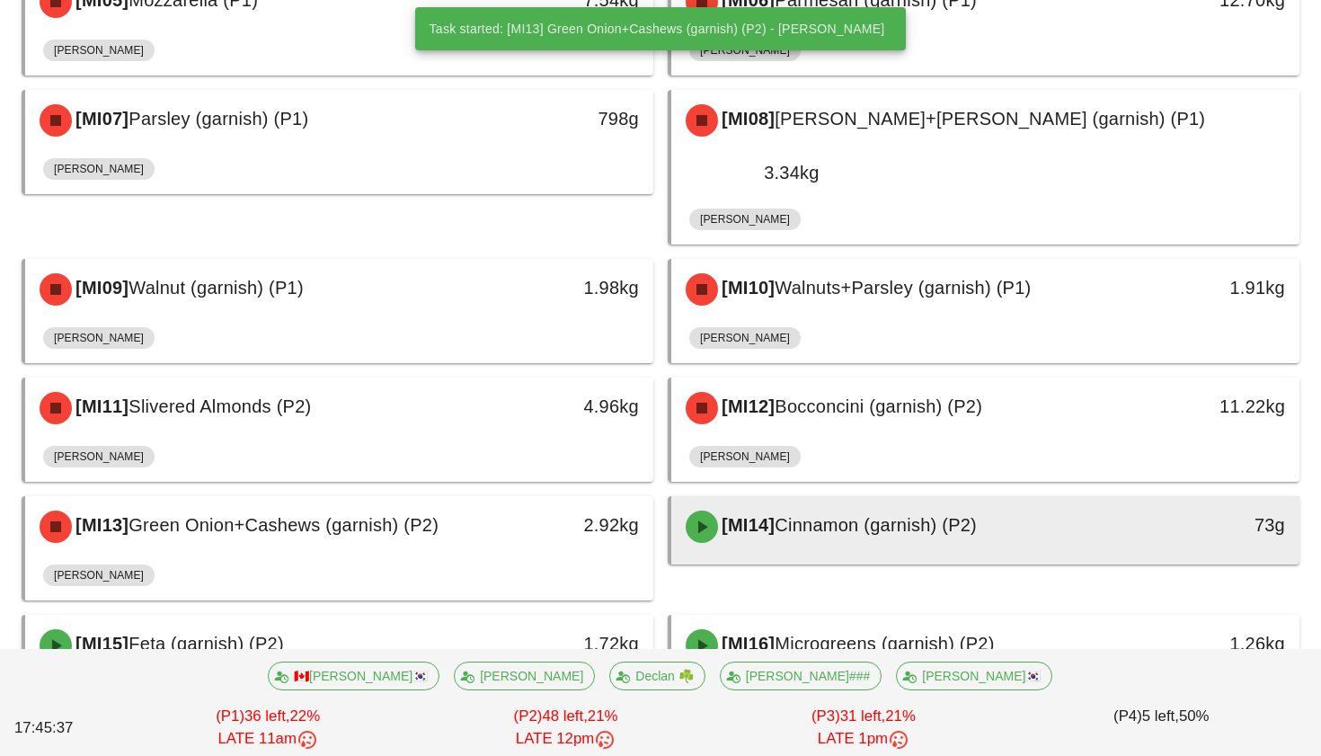
click at [764, 500] on div "[MI14] Cinnamon (garnish) (P2)" at bounding box center [908, 527] width 466 height 54
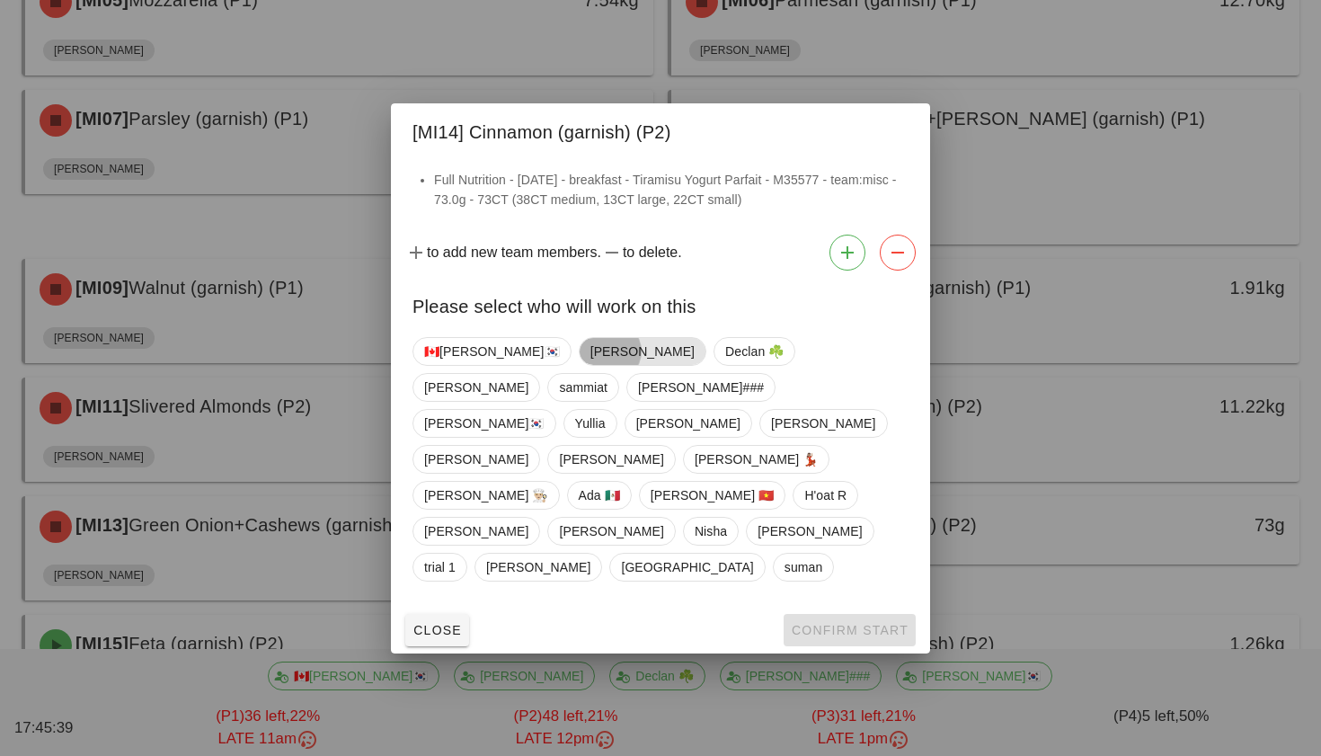
click at [590, 365] on span "[PERSON_NAME]" at bounding box center [642, 351] width 104 height 27
click at [892, 614] on button "Confirm Start" at bounding box center [850, 630] width 132 height 32
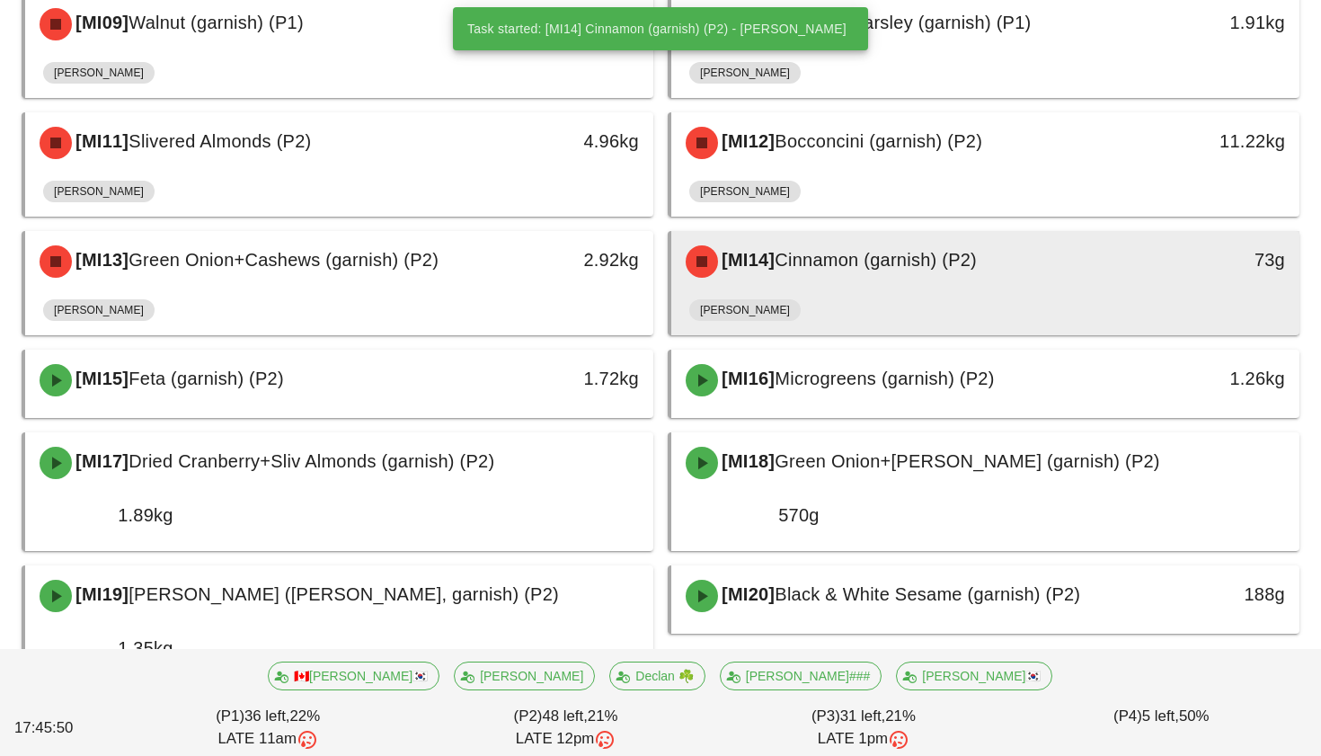
scroll to position [763, 0]
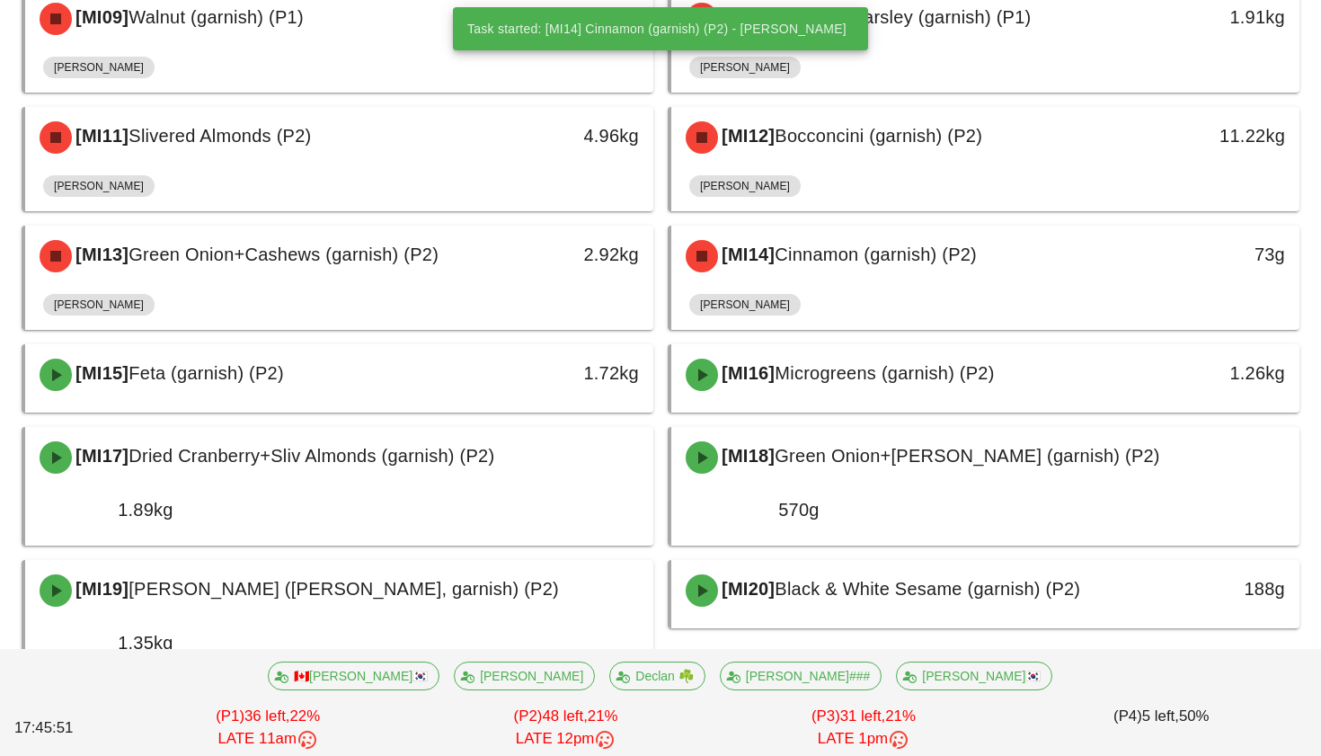
click at [478, 363] on div "[MI15] Feta (garnish) (P2) 1.72kg" at bounding box center [337, 378] width 646 height 83
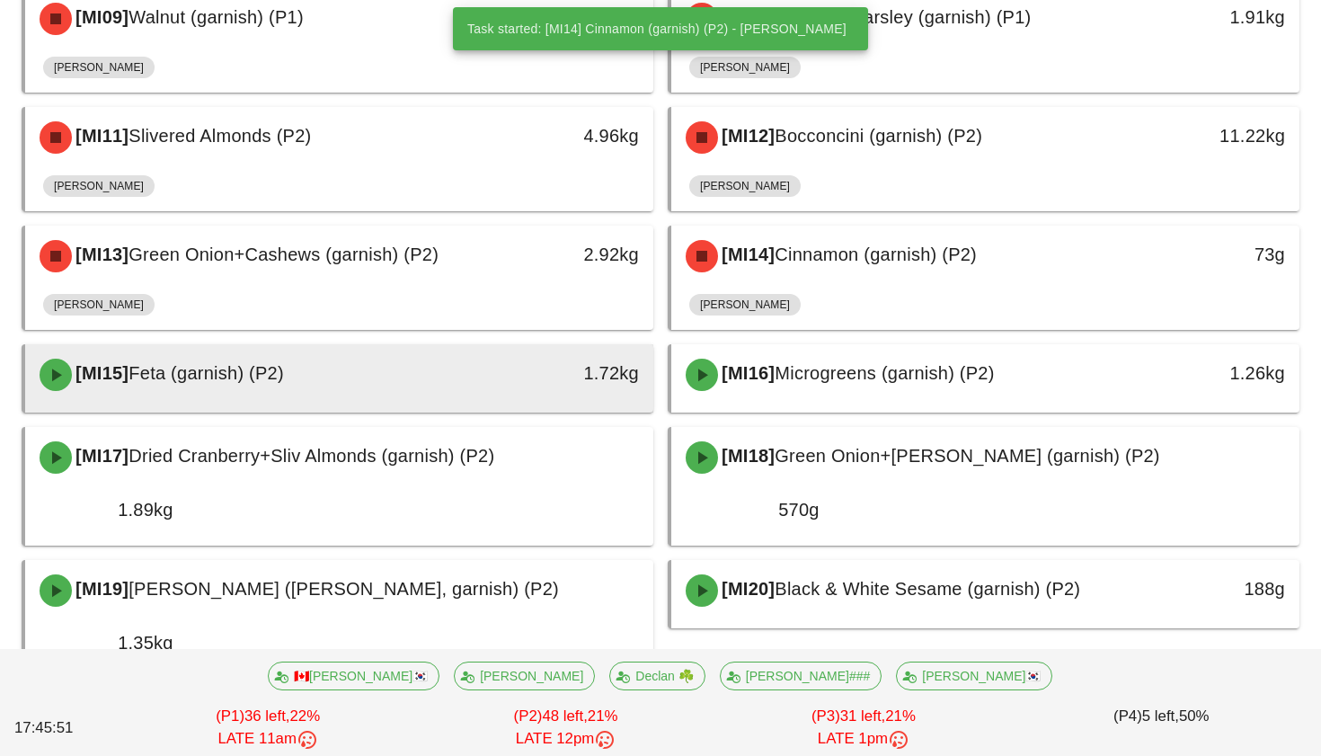
click at [475, 350] on div "[MI15] Feta (garnish) (P2)" at bounding box center [262, 375] width 466 height 54
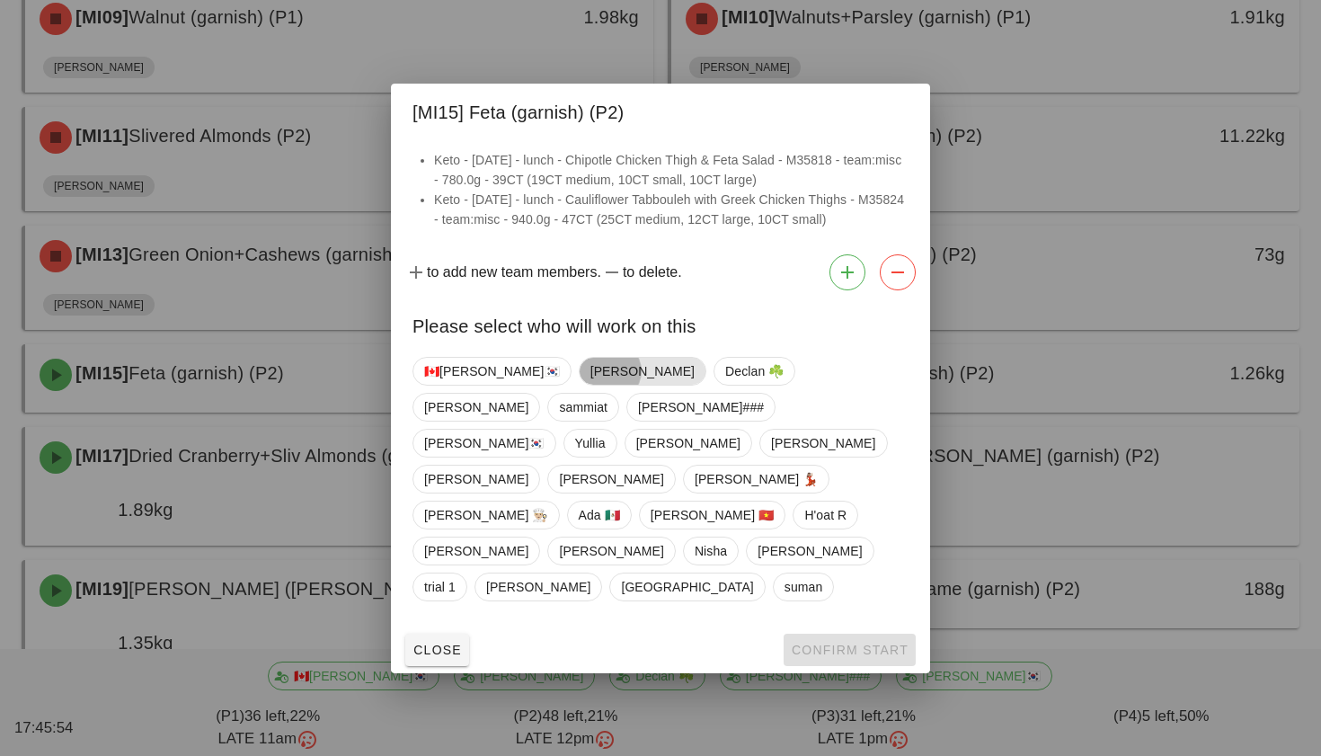
click at [590, 385] on span "[PERSON_NAME]" at bounding box center [642, 371] width 104 height 27
click at [806, 643] on span "Confirm Start" at bounding box center [850, 650] width 118 height 14
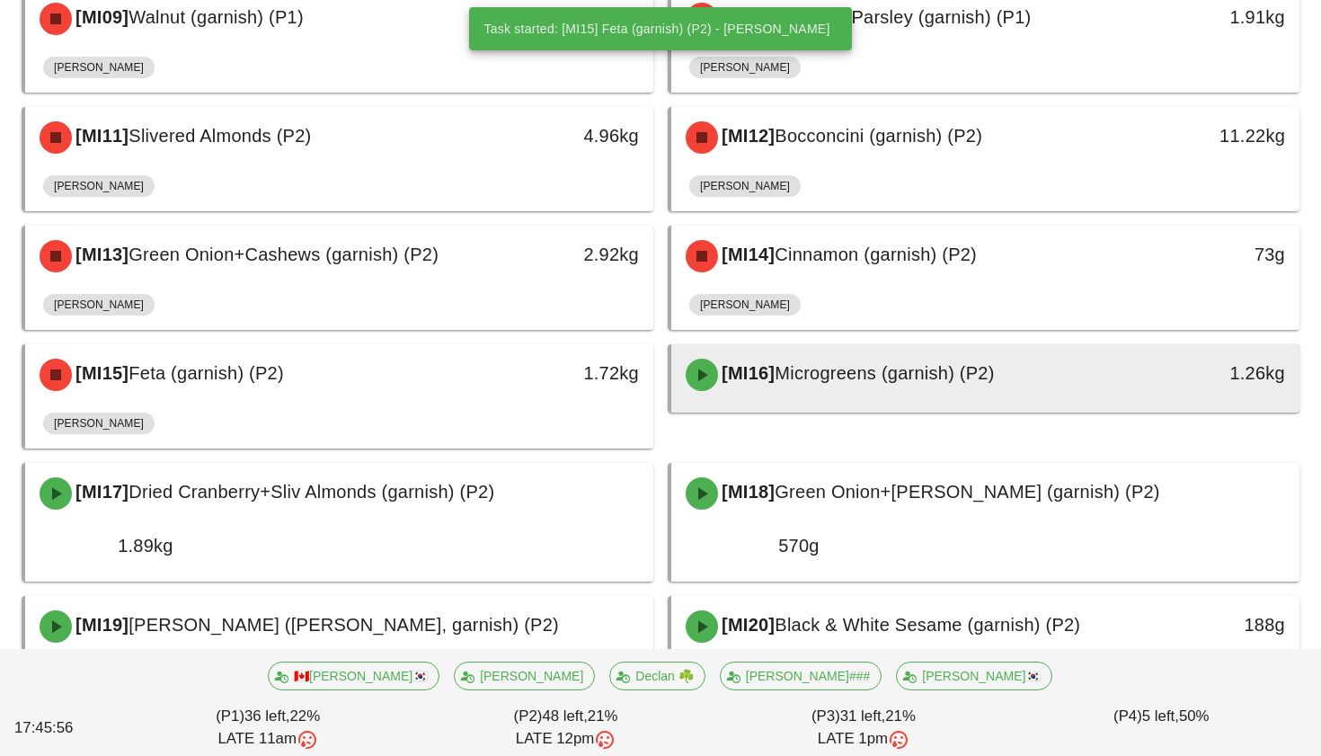
click at [892, 363] on span "Microgreens (garnish) (P2)" at bounding box center [884, 373] width 219 height 20
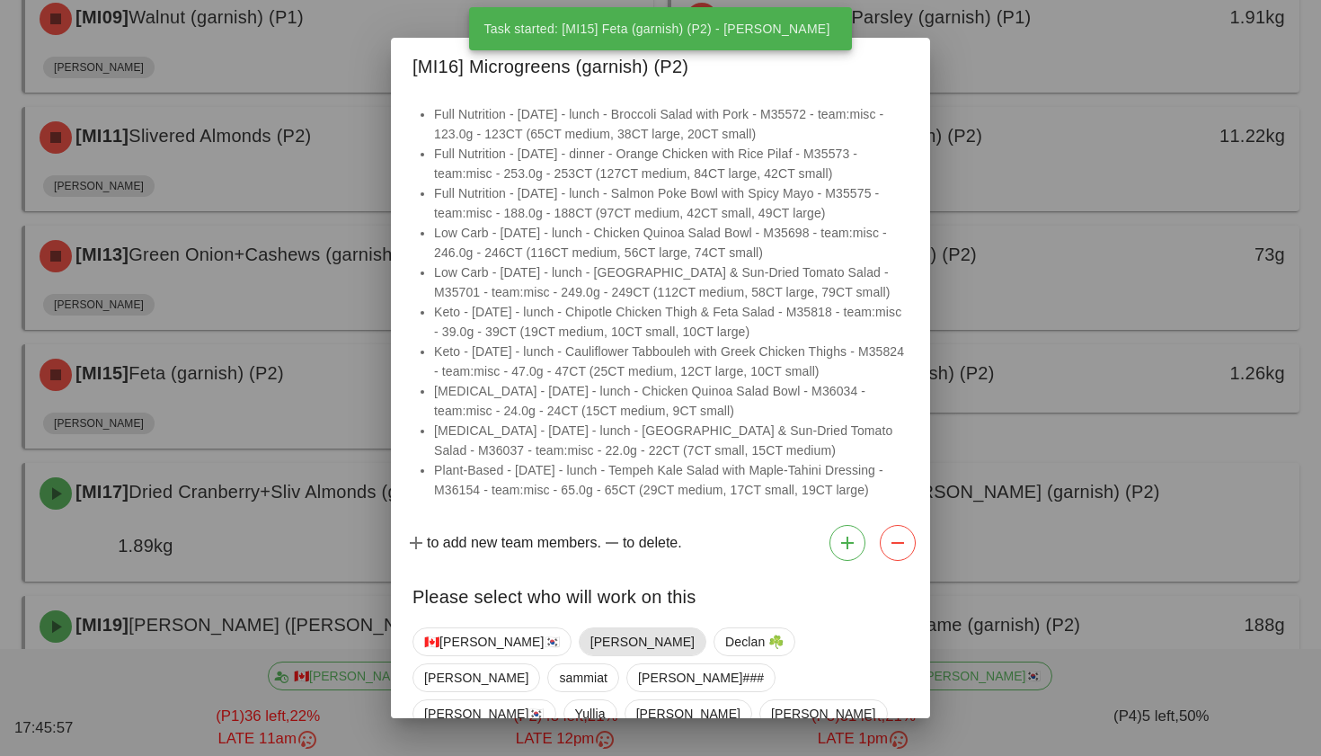
click at [590, 638] on span "[PERSON_NAME]" at bounding box center [642, 641] width 104 height 27
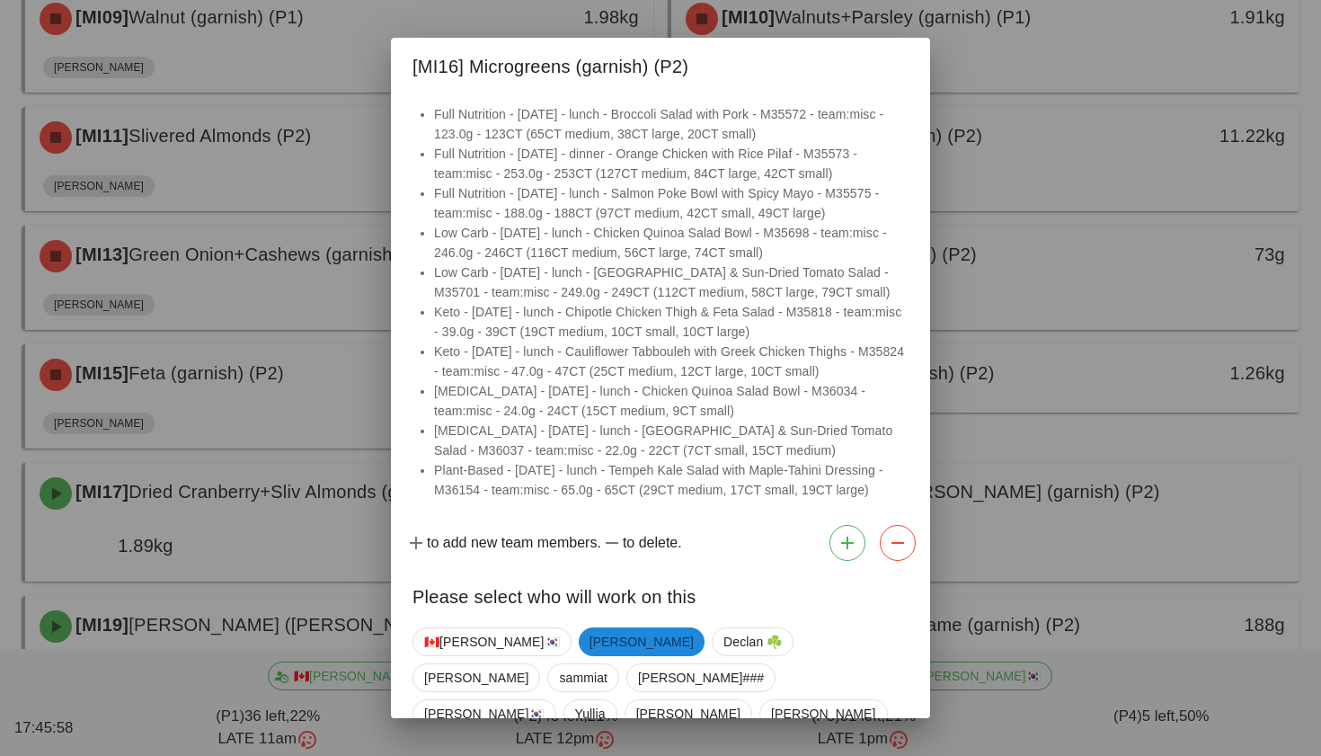
scroll to position [118, 0]
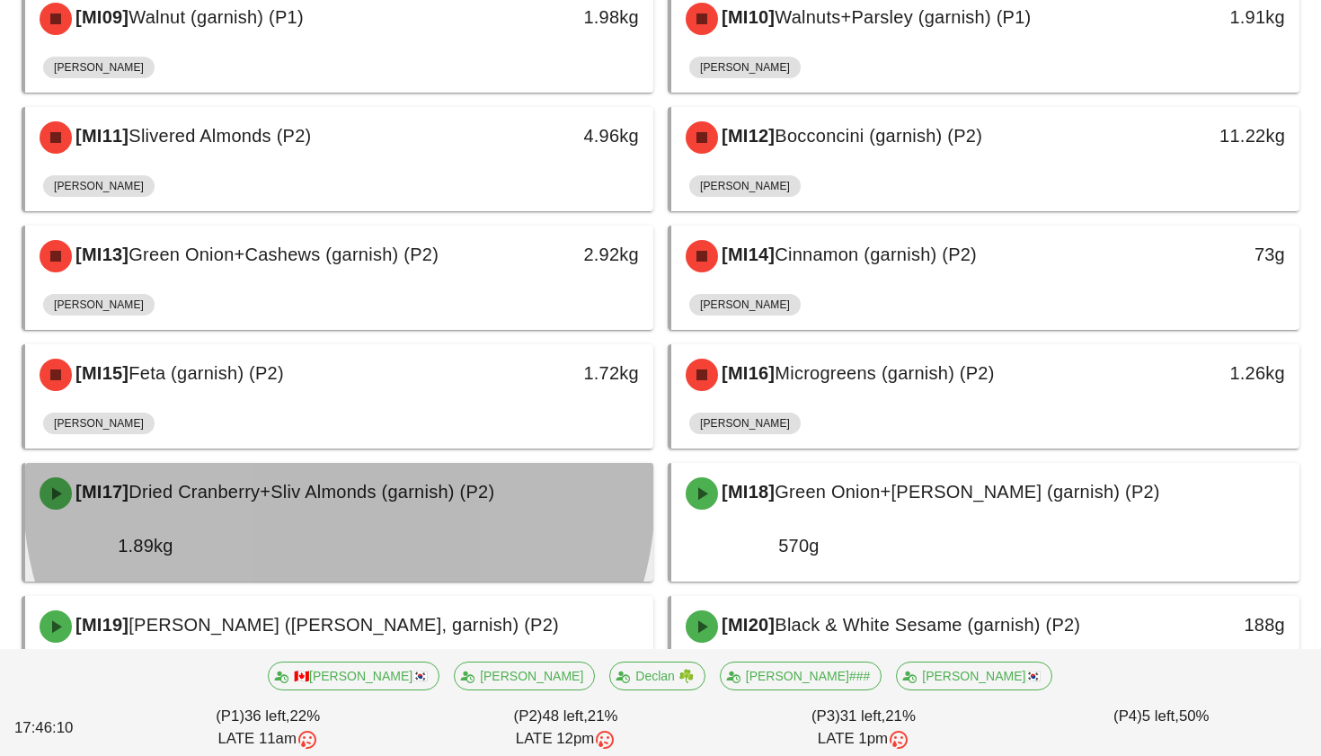
click at [465, 482] on span "Dried Cranberry+Sliv Almonds (garnish) (P2)" at bounding box center [312, 492] width 366 height 20
